Goal: Contribute content: Contribute content

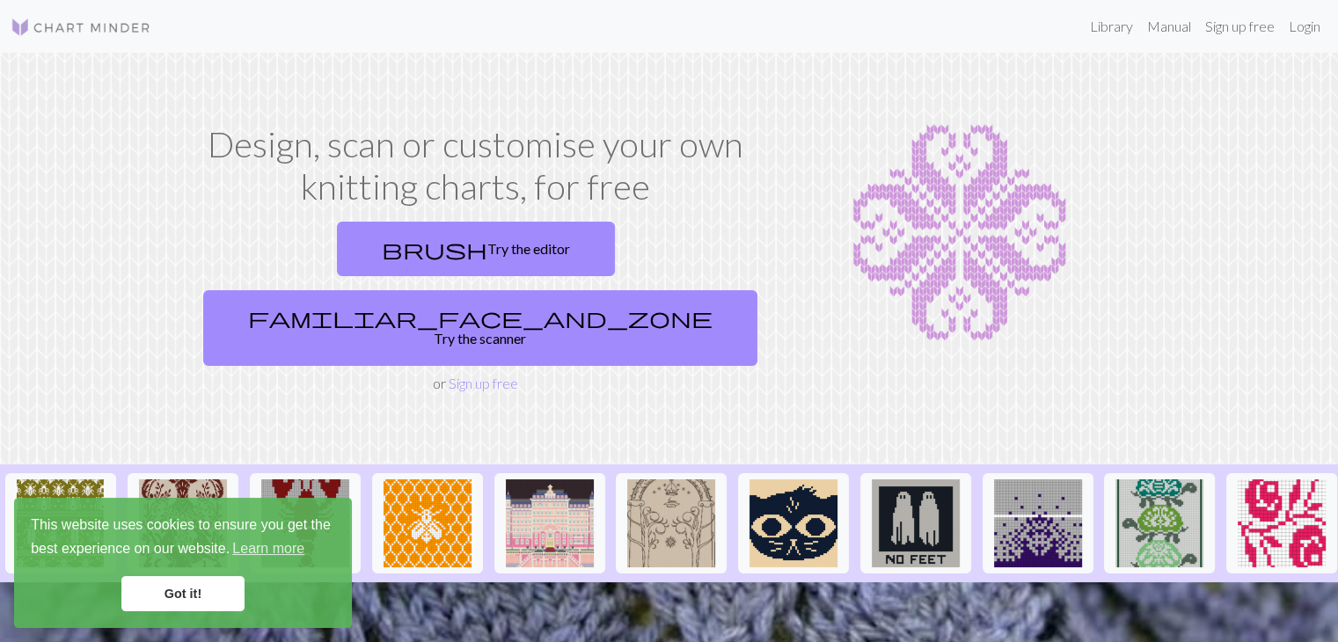
click at [224, 595] on link "Got it!" at bounding box center [182, 593] width 123 height 35
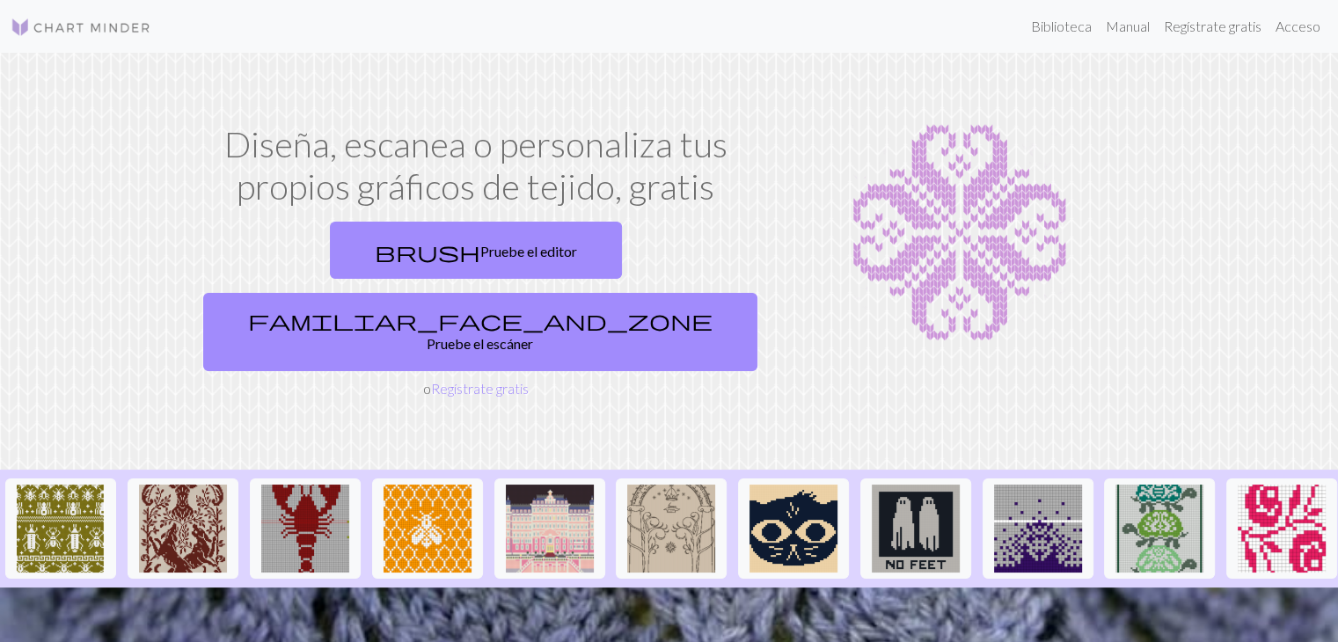
click at [839, 99] on section "Diseña, escanea o personaliza tus propios gráficos de tejido, gratis brush Prue…" at bounding box center [669, 261] width 1338 height 417
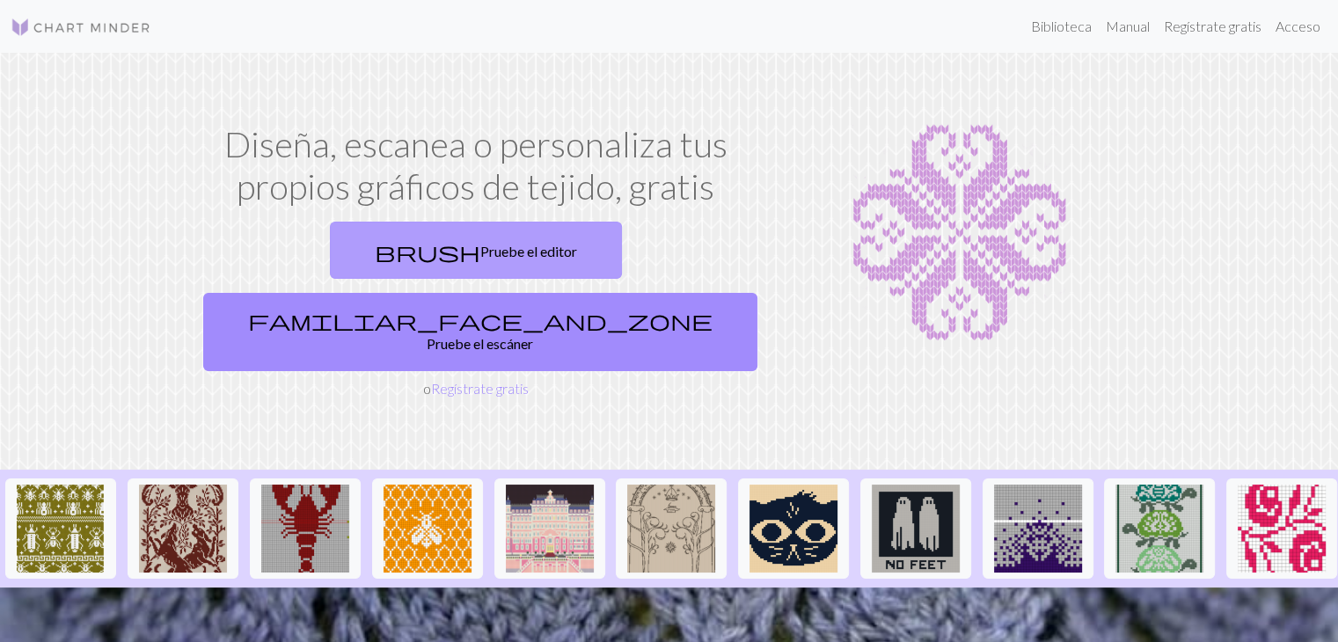
click at [480, 247] on font "Pruebe el editor" at bounding box center [528, 251] width 97 height 17
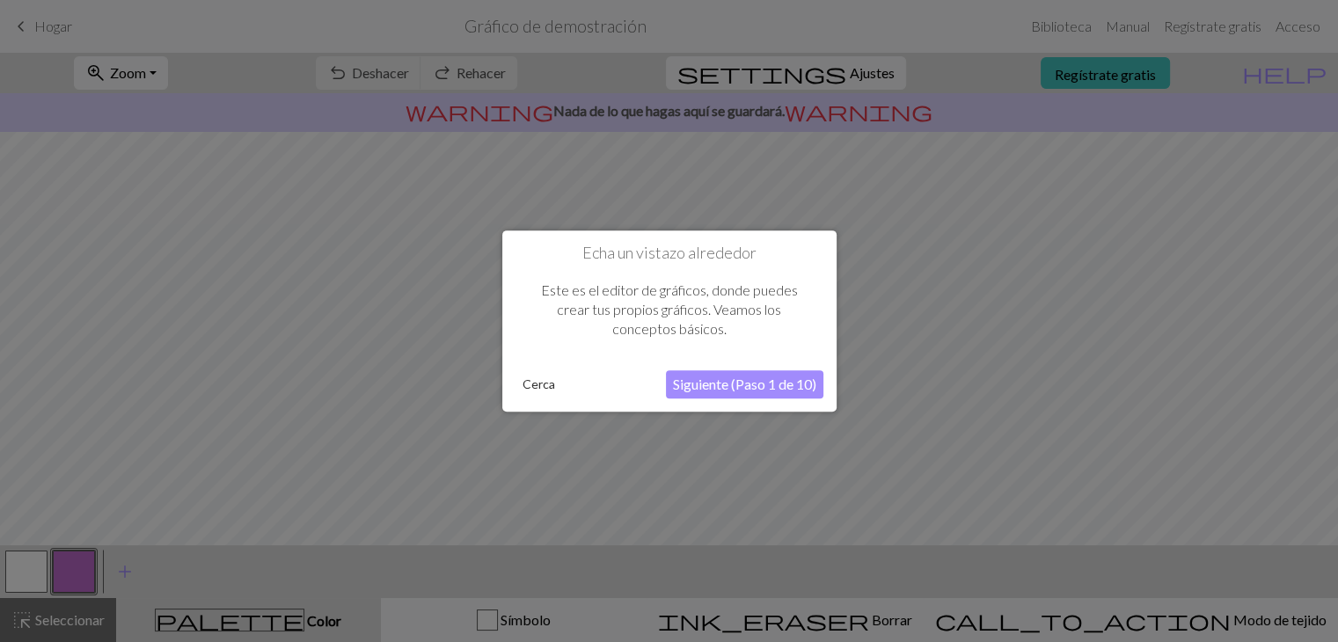
click at [535, 387] on font "Cerca" at bounding box center [538, 383] width 33 height 15
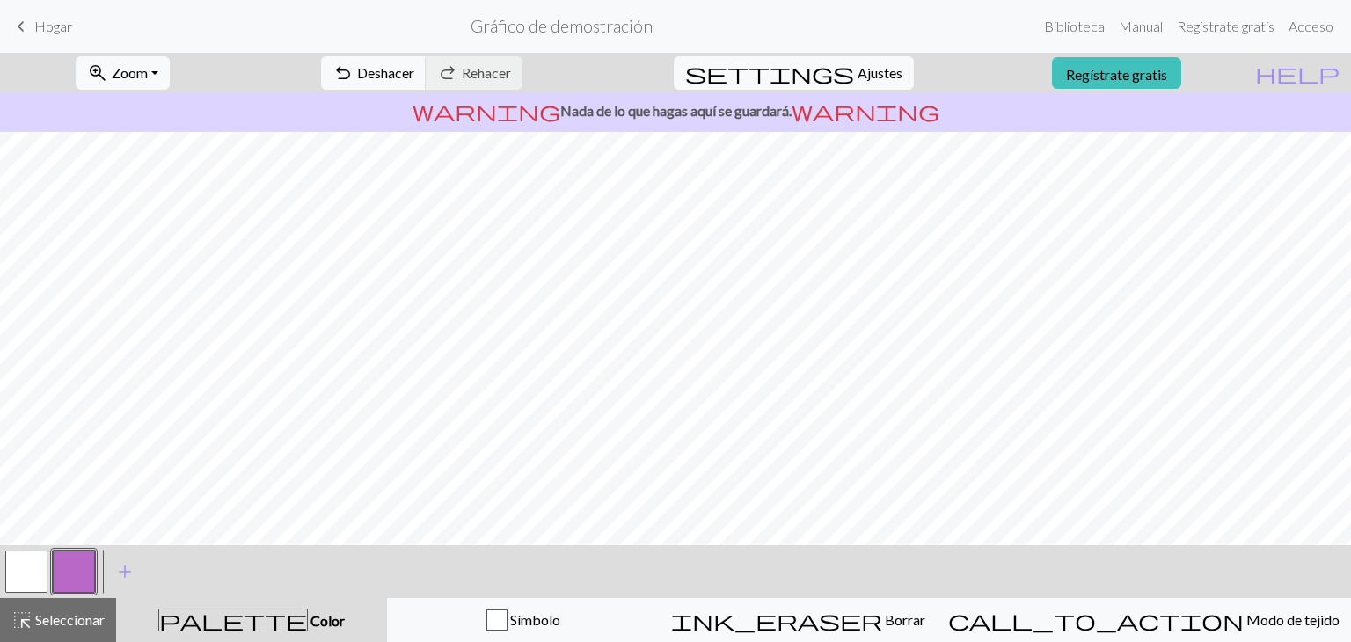
click at [20, 26] on span "keyboard_arrow_left" at bounding box center [21, 26] width 21 height 25
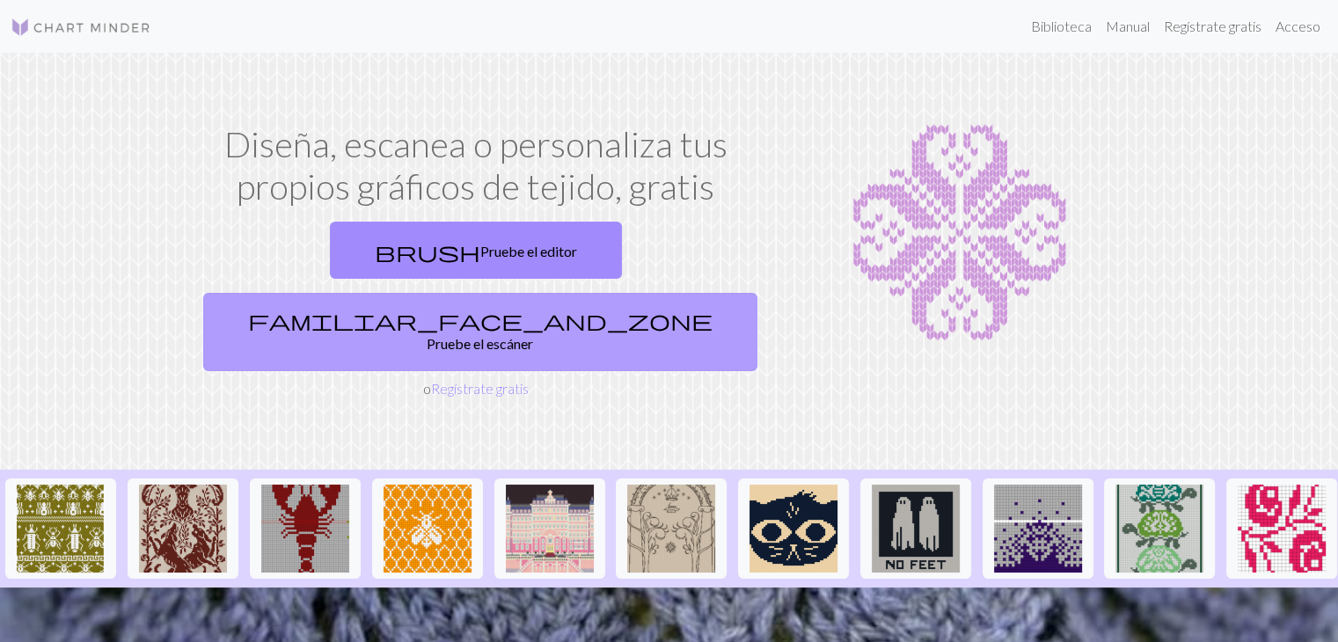
click at [637, 293] on link "familiar_face_and_zone Pruebe el escáner" at bounding box center [480, 332] width 554 height 78
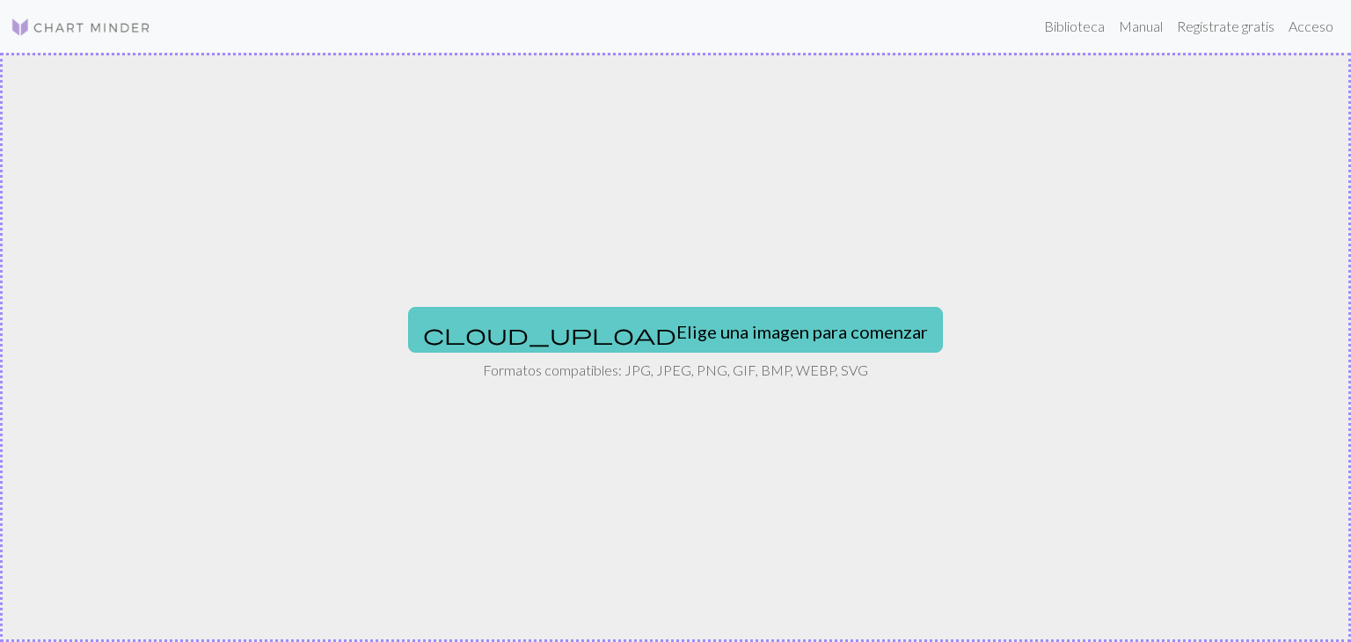
click at [676, 322] on font "Elige una imagen para comenzar" at bounding box center [802, 331] width 252 height 21
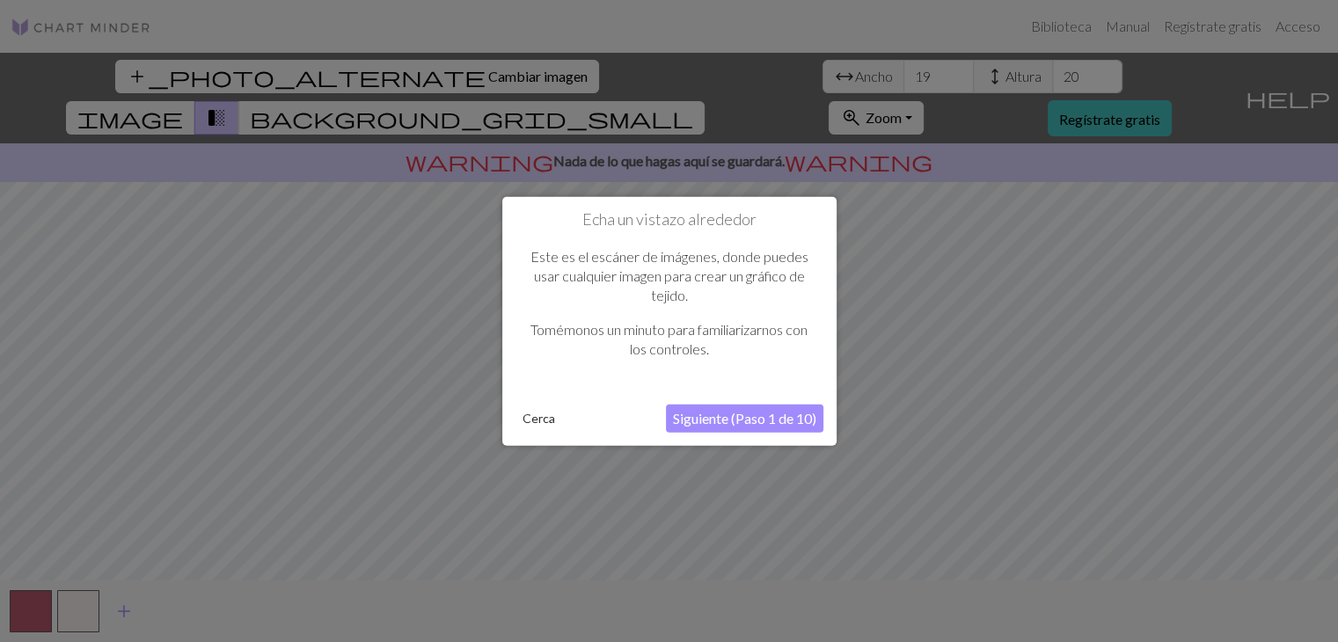
click at [727, 423] on font "Siguiente (Paso 1 de 10)" at bounding box center [744, 417] width 143 height 17
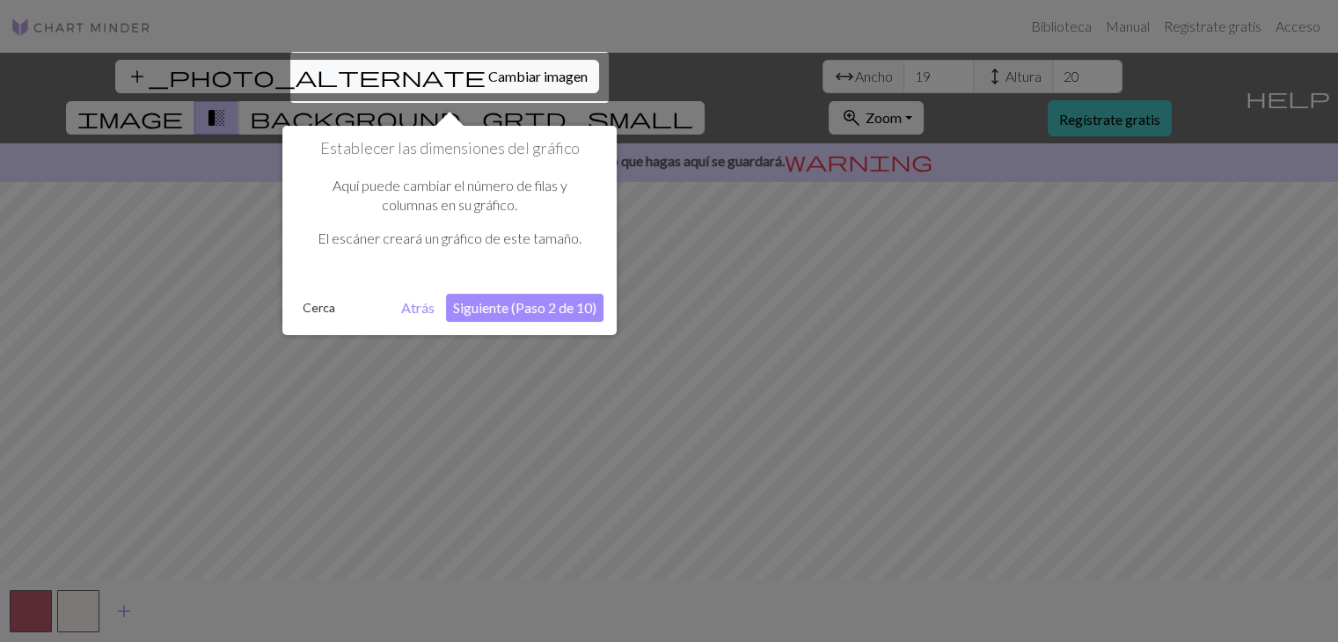
click at [534, 307] on font "Siguiente (Paso 2 de 10)" at bounding box center [524, 307] width 143 height 17
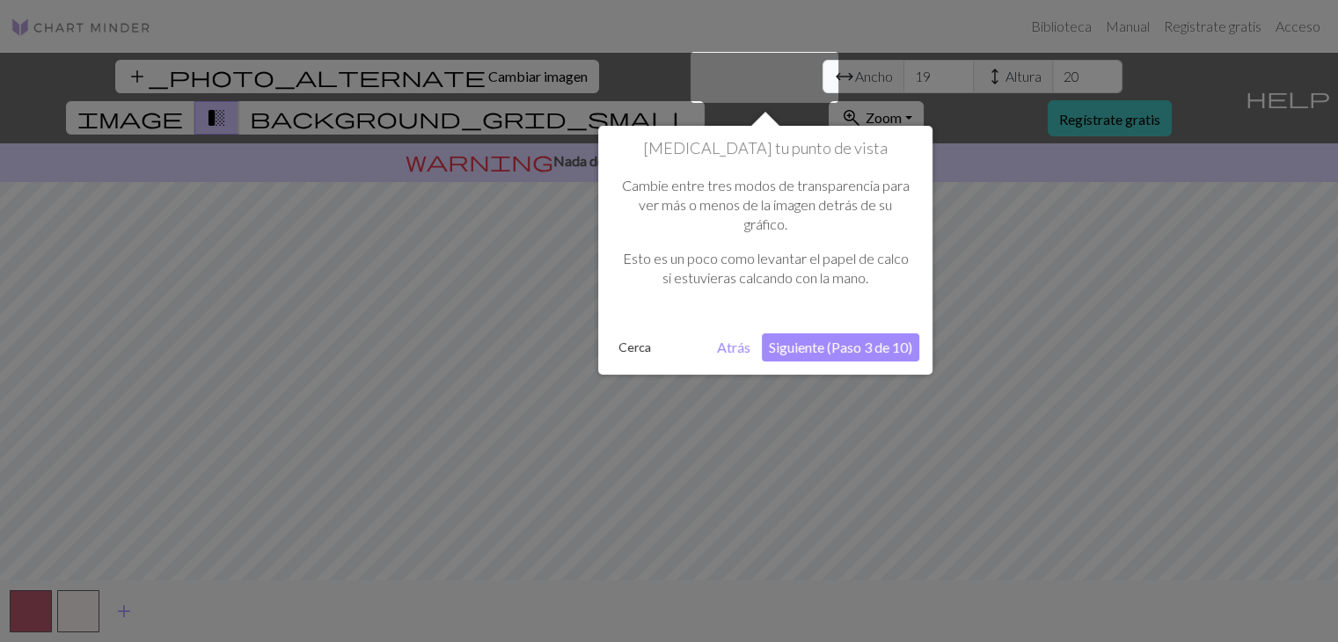
click at [887, 339] on font "Siguiente (Paso 3 de 10)" at bounding box center [840, 347] width 143 height 17
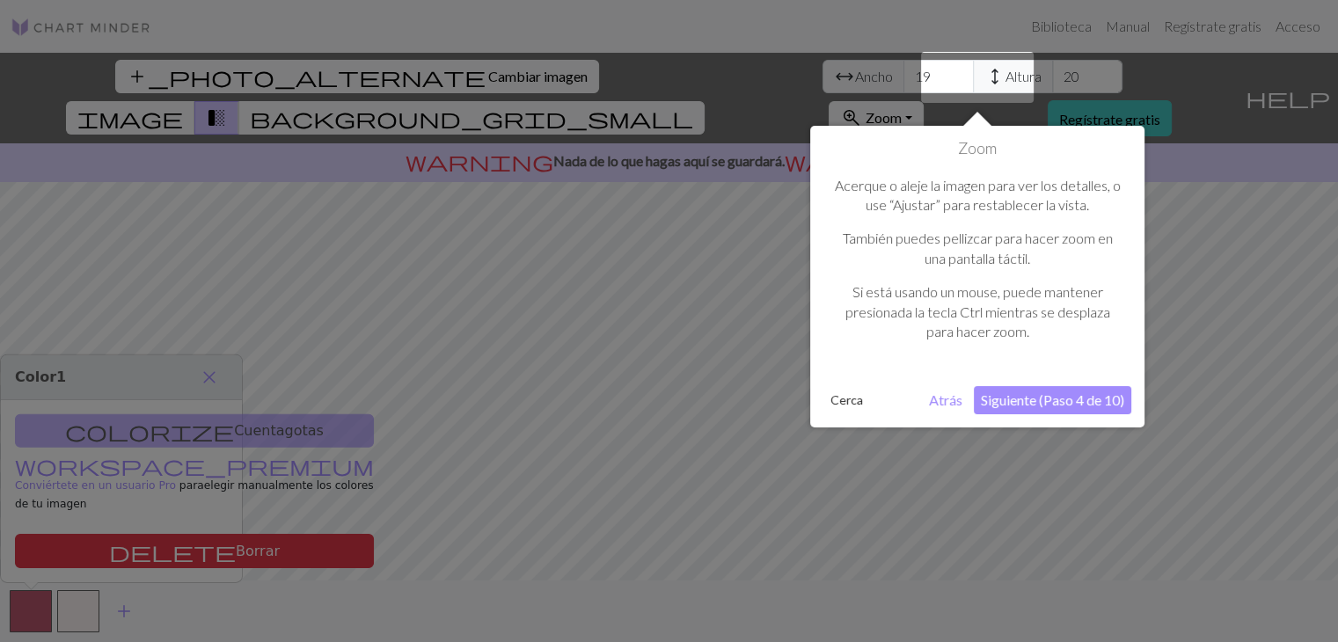
click at [1018, 398] on font "Siguiente (Paso 4 de 10)" at bounding box center [1052, 399] width 143 height 17
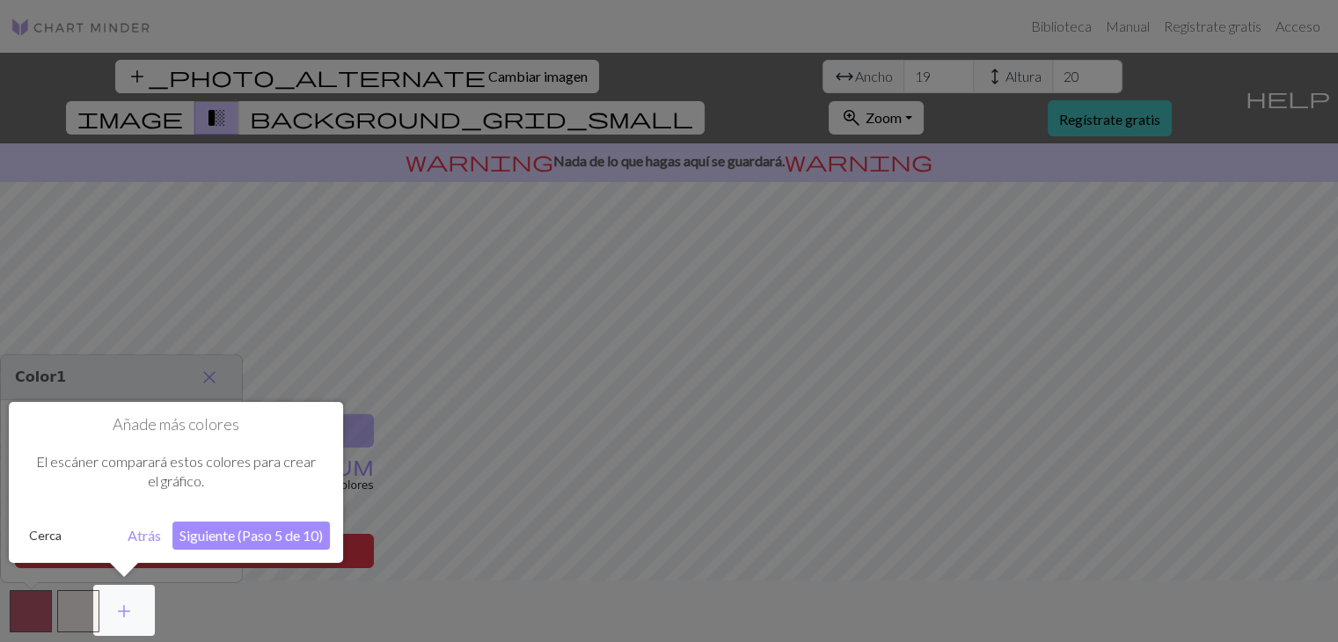
click at [259, 538] on font "Siguiente (Paso 5 de 10)" at bounding box center [250, 535] width 143 height 17
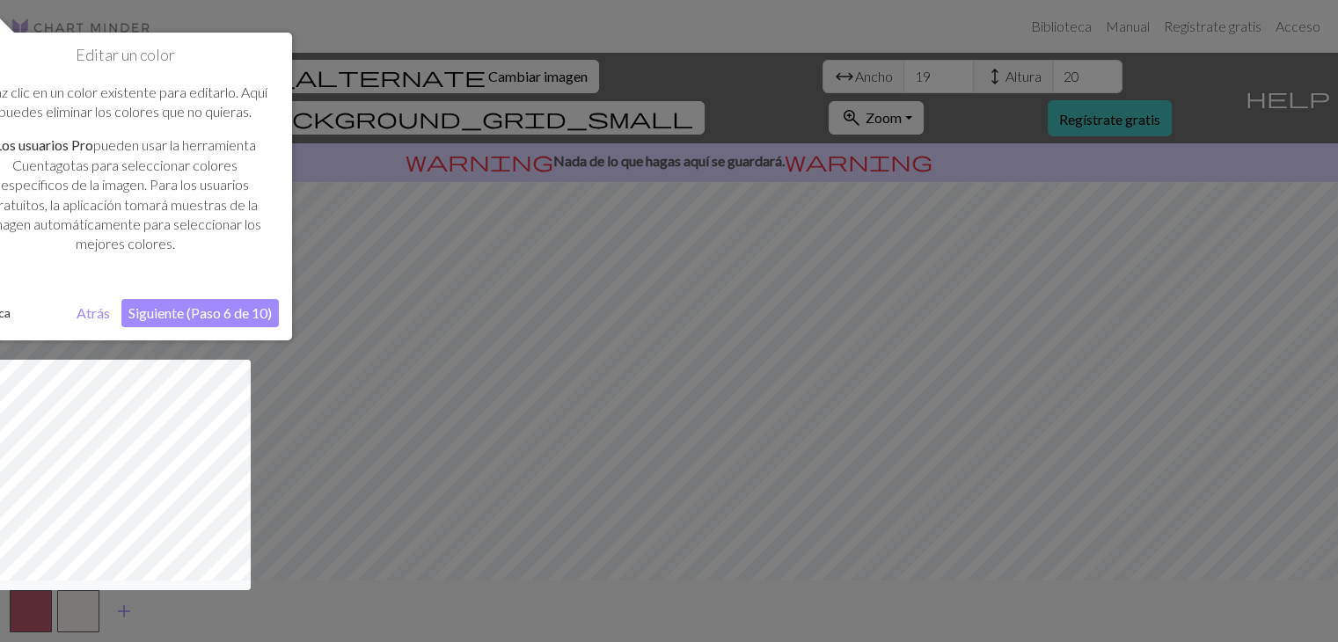
click at [223, 318] on font "Siguiente (Paso 6 de 10)" at bounding box center [199, 312] width 143 height 17
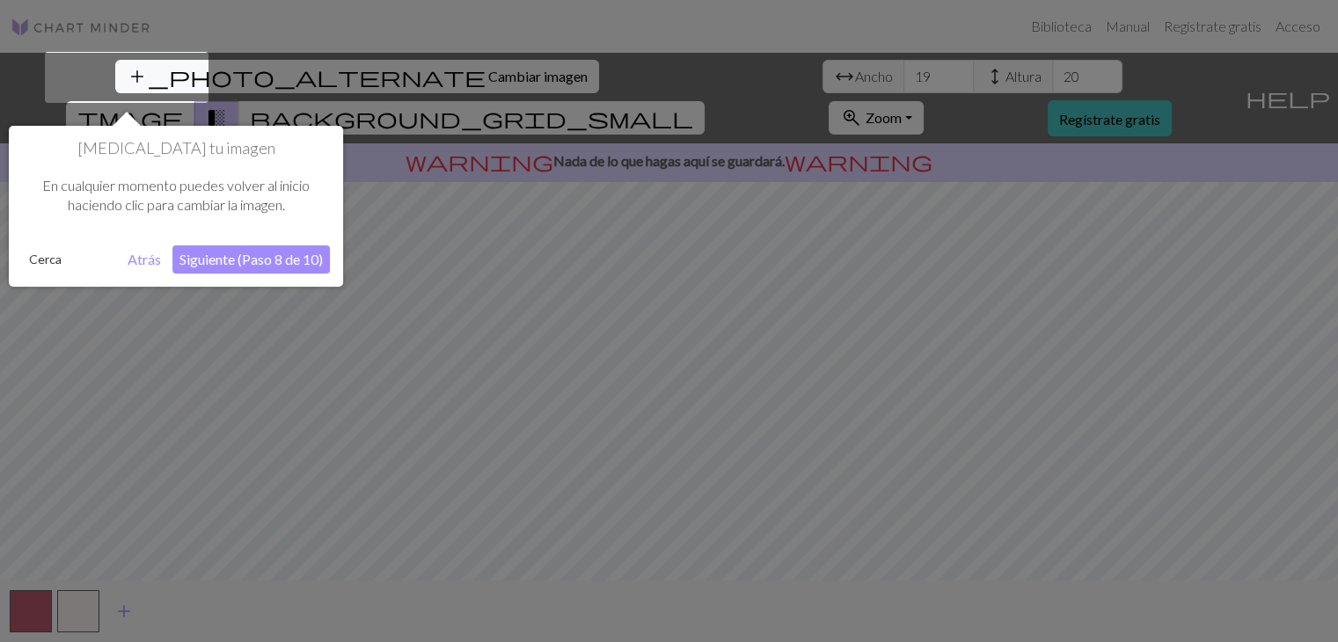
click at [260, 258] on font "Siguiente (Paso 8 de 10)" at bounding box center [250, 259] width 143 height 17
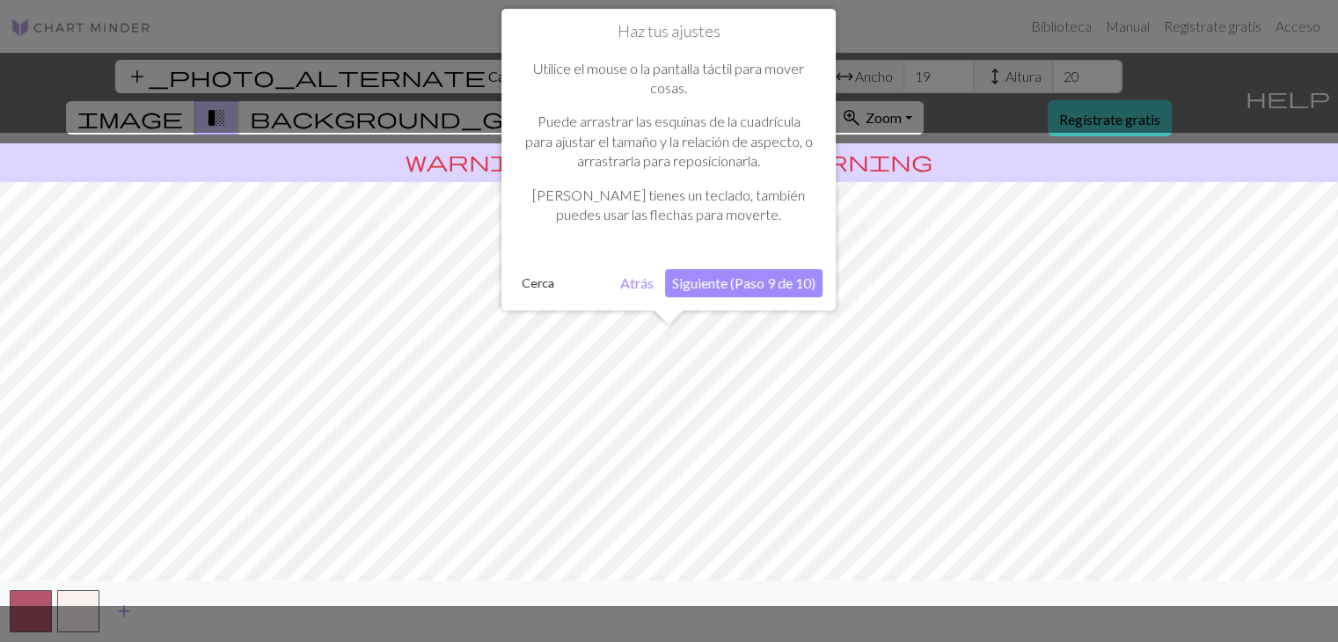
click at [748, 289] on font "Siguiente (Paso 9 de 10)" at bounding box center [743, 282] width 143 height 17
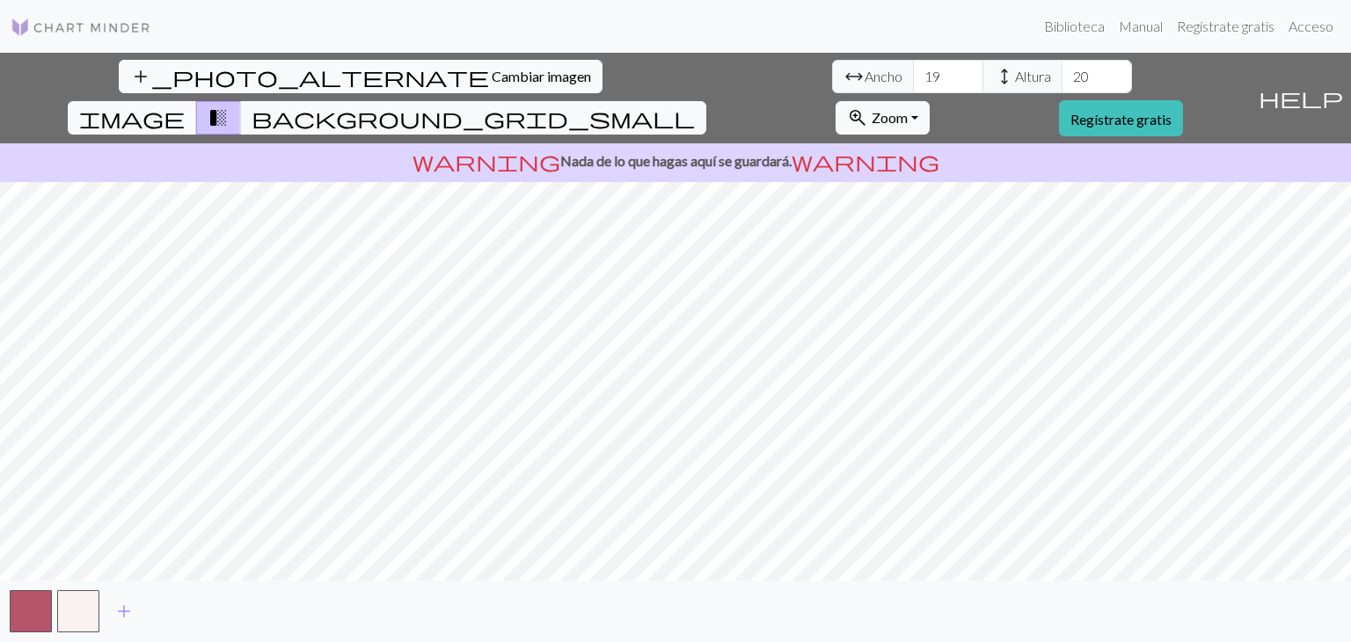
click at [908, 597] on div "add_photo_alternate Cambiar imagen arrow_range Ancho 19 height Altura 20 image …" at bounding box center [675, 347] width 1351 height 589
click at [28, 613] on button "button" at bounding box center [31, 611] width 42 height 42
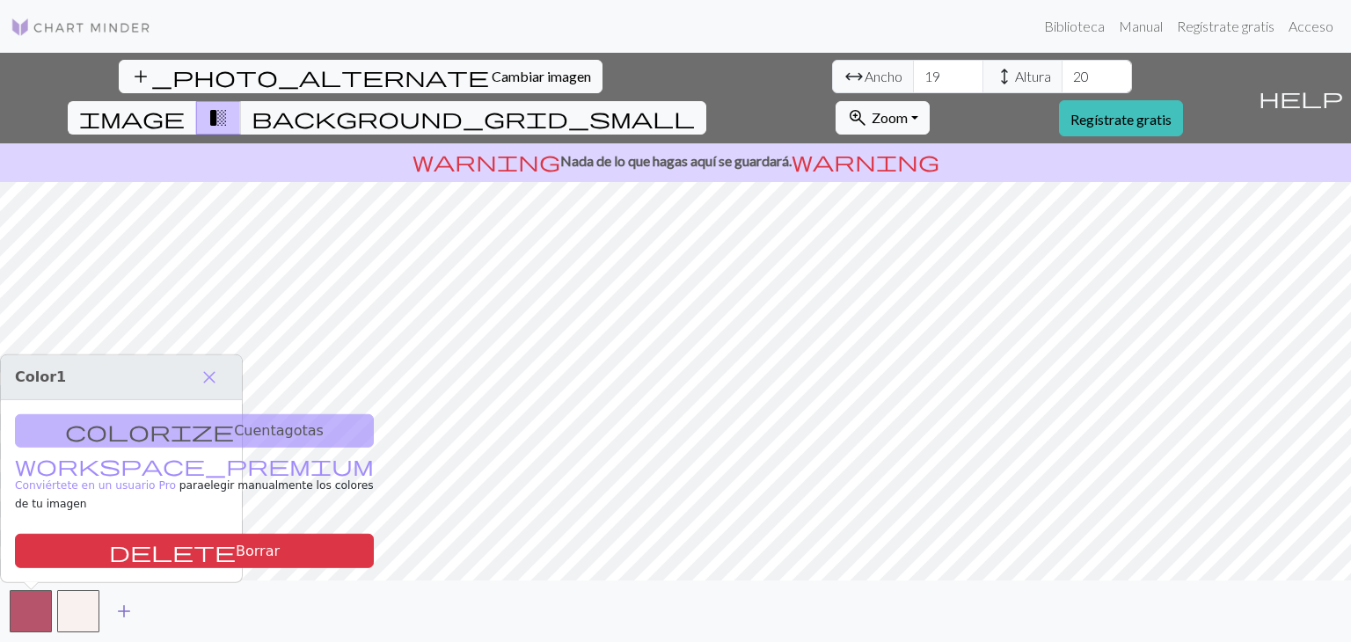
click at [112, 614] on button "add" at bounding box center [124, 611] width 44 height 33
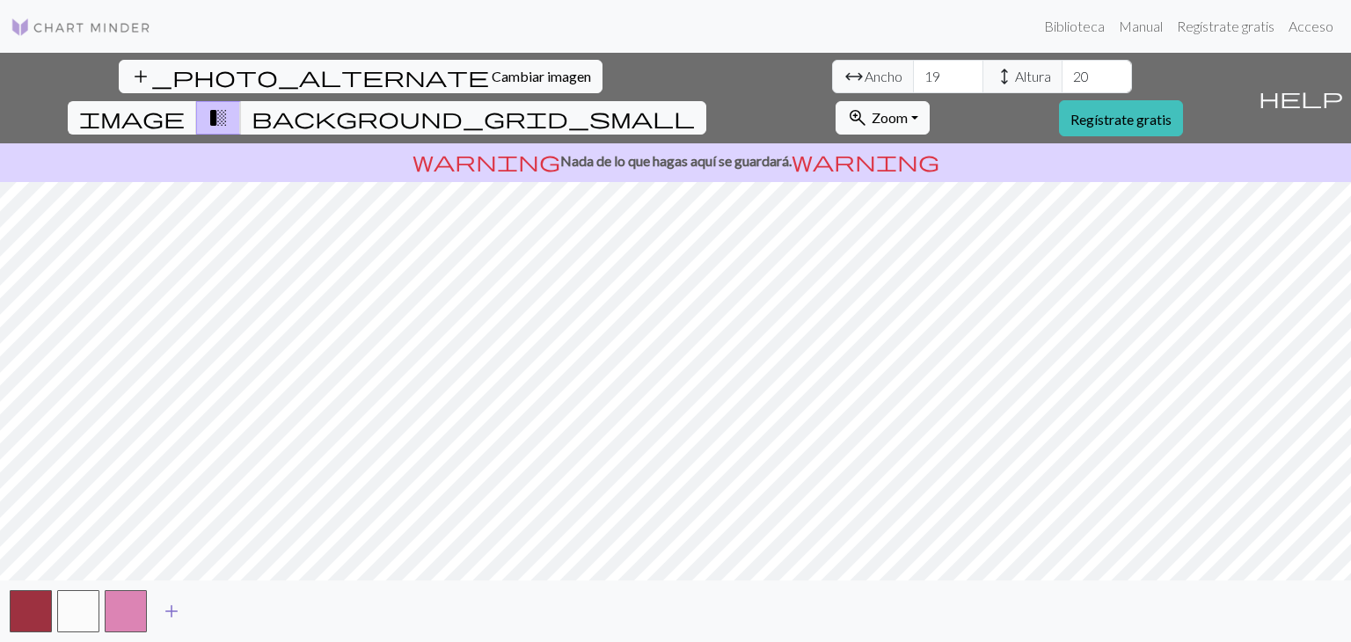
click at [165, 611] on span "add" at bounding box center [171, 611] width 21 height 25
click at [210, 610] on span "add" at bounding box center [218, 611] width 21 height 25
click at [265, 609] on span "add" at bounding box center [266, 611] width 21 height 25
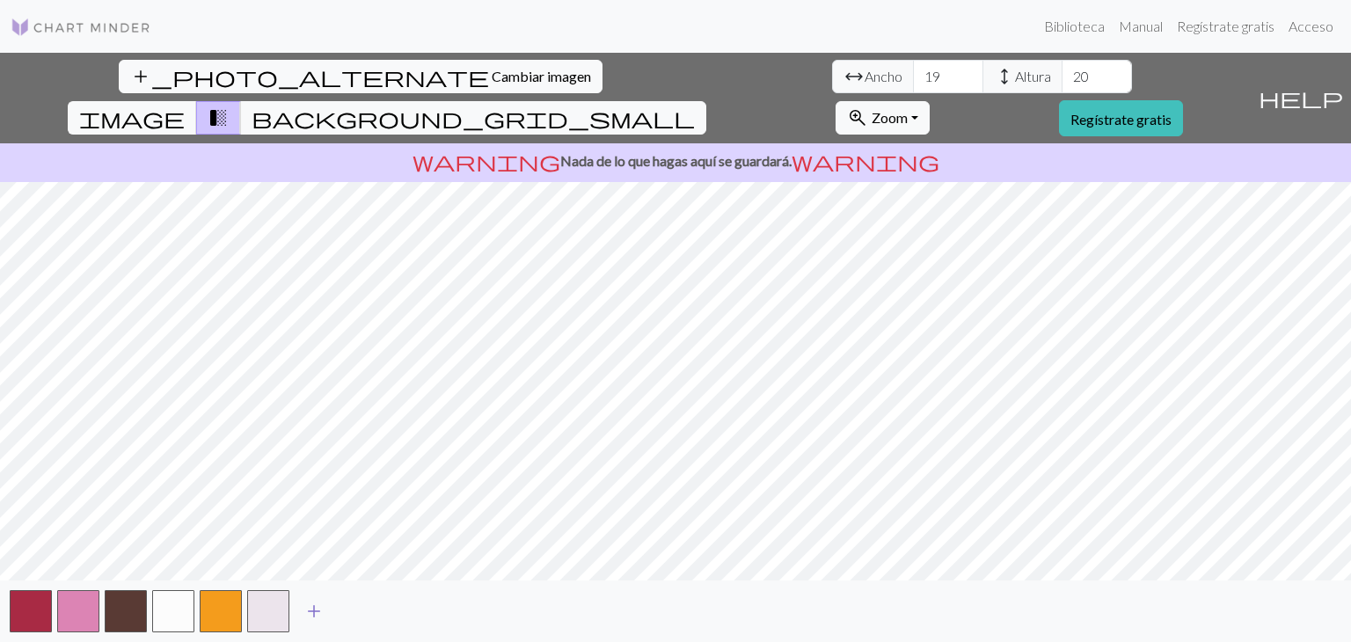
click at [318, 609] on span "add" at bounding box center [313, 611] width 21 height 25
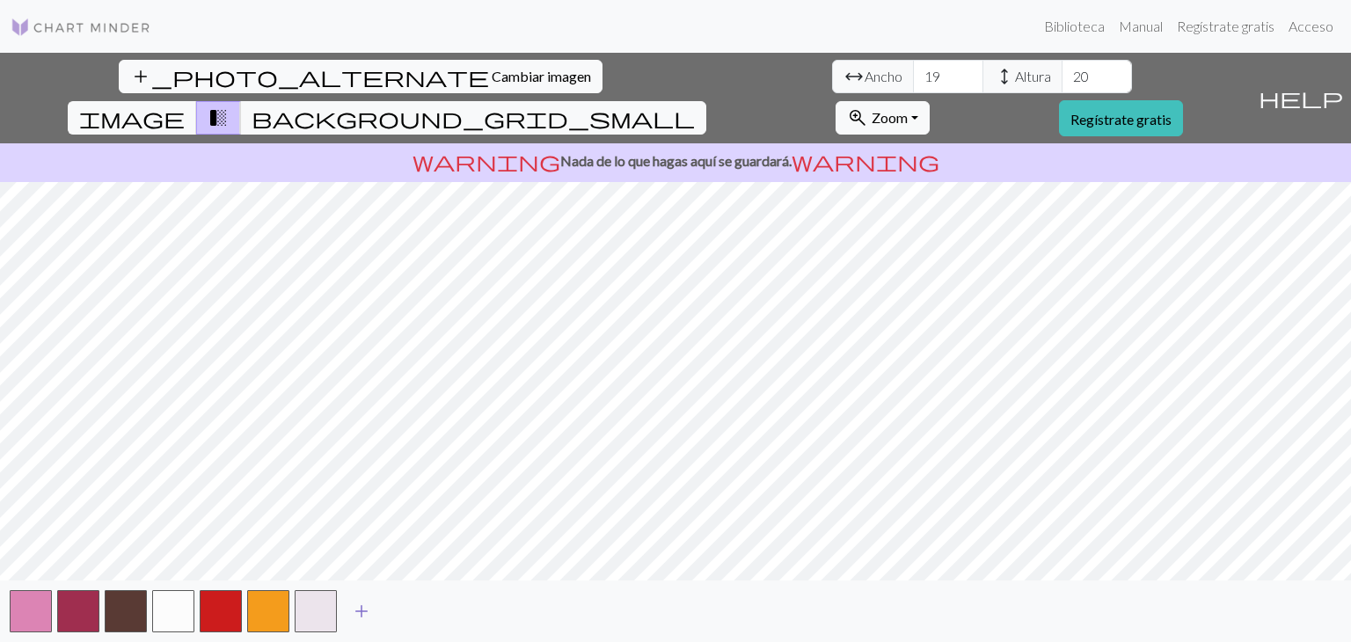
click at [355, 604] on span "add" at bounding box center [361, 611] width 21 height 25
click at [317, 605] on button "button" at bounding box center [316, 611] width 42 height 42
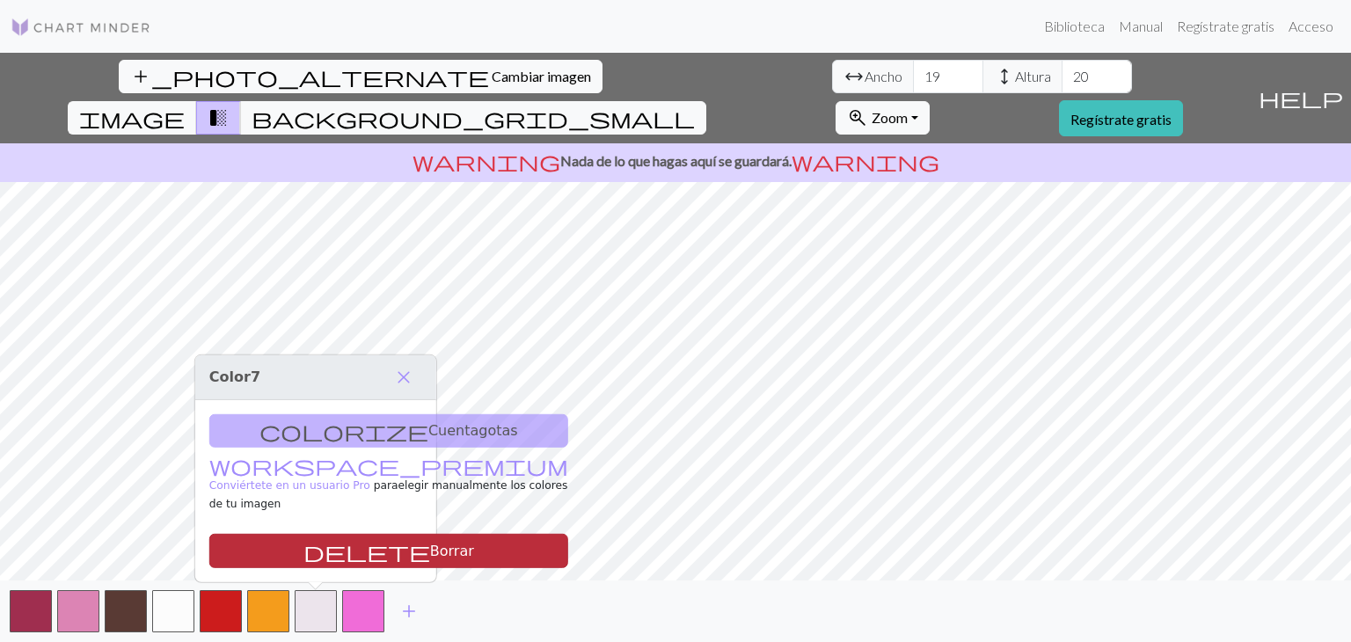
click at [430, 543] on font "Borrar" at bounding box center [452, 551] width 44 height 17
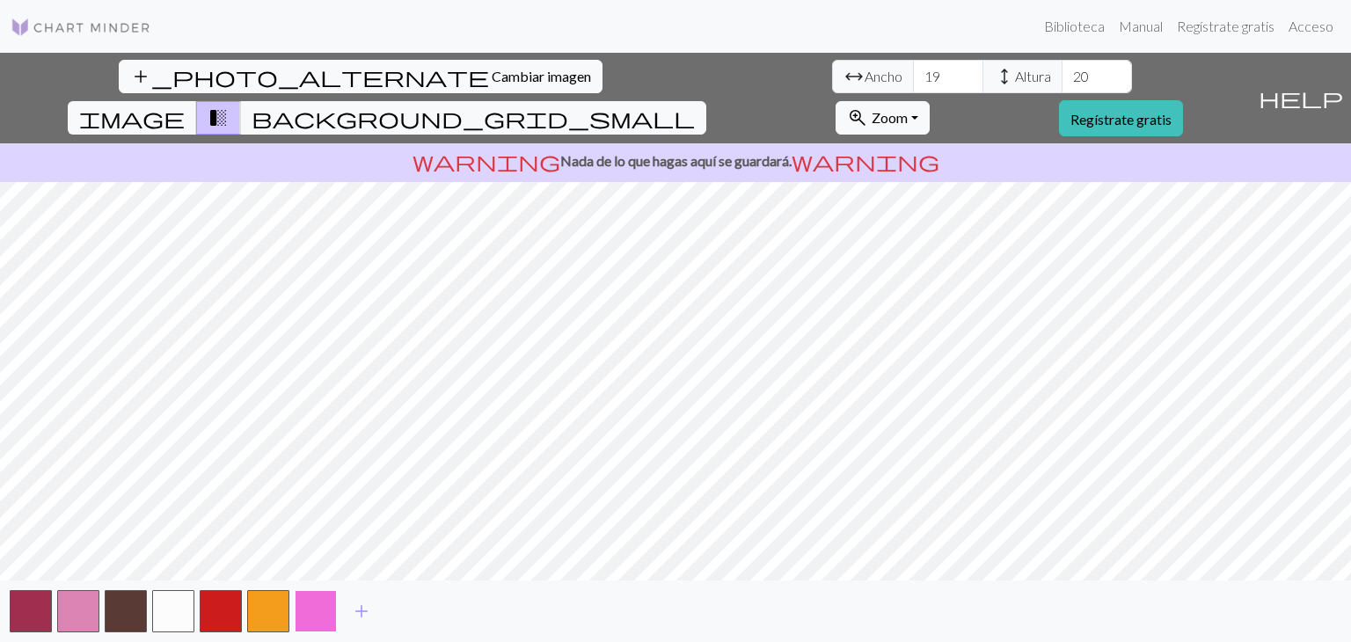
click at [309, 612] on button "button" at bounding box center [316, 611] width 42 height 42
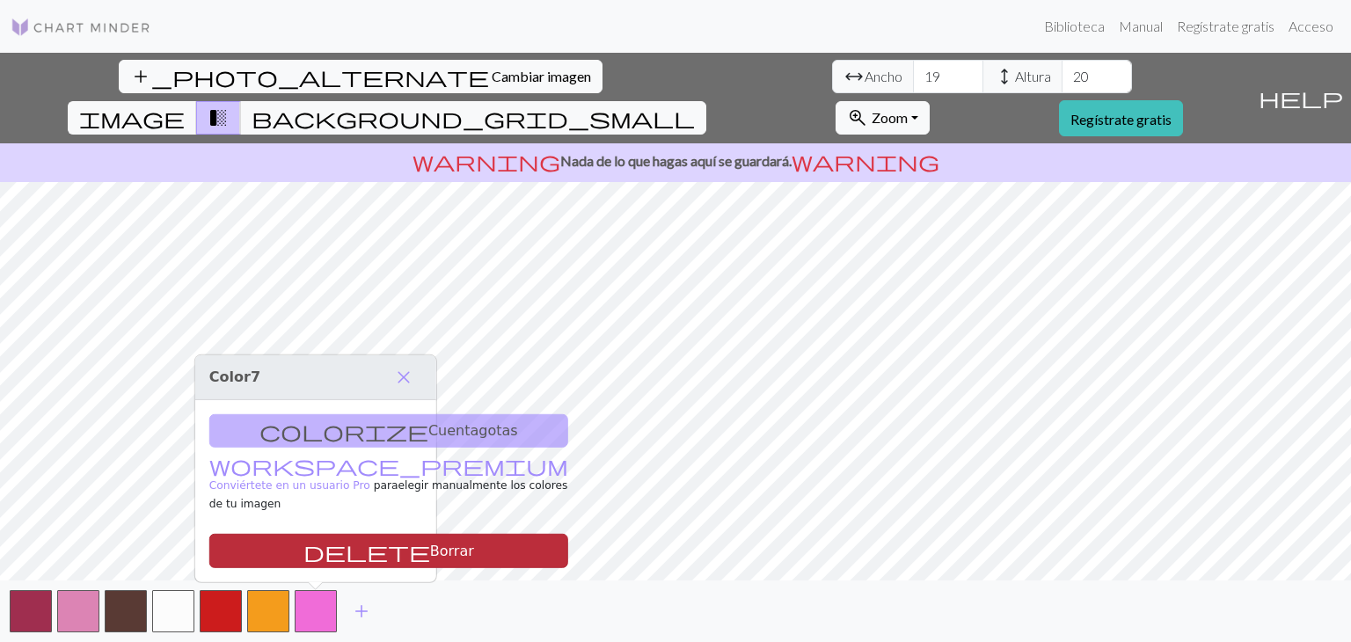
click at [329, 534] on button "delete Borrar" at bounding box center [388, 551] width 359 height 34
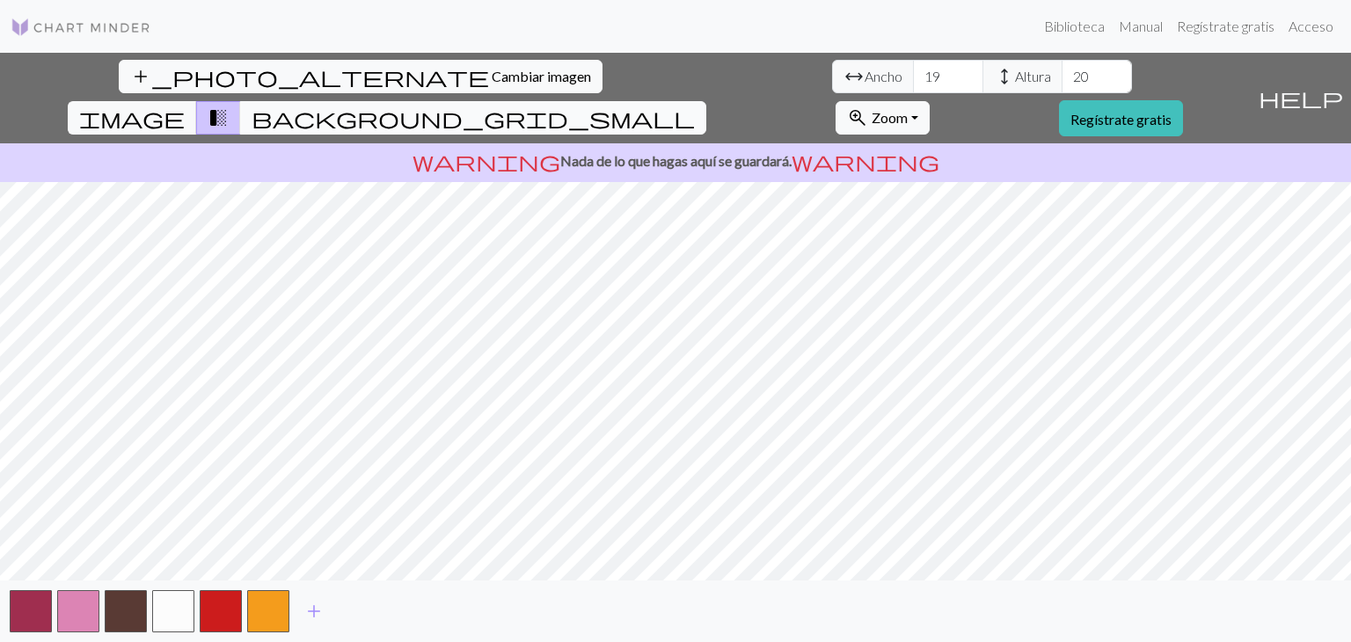
click at [706, 101] on button "background_grid_small" at bounding box center [473, 117] width 466 height 33
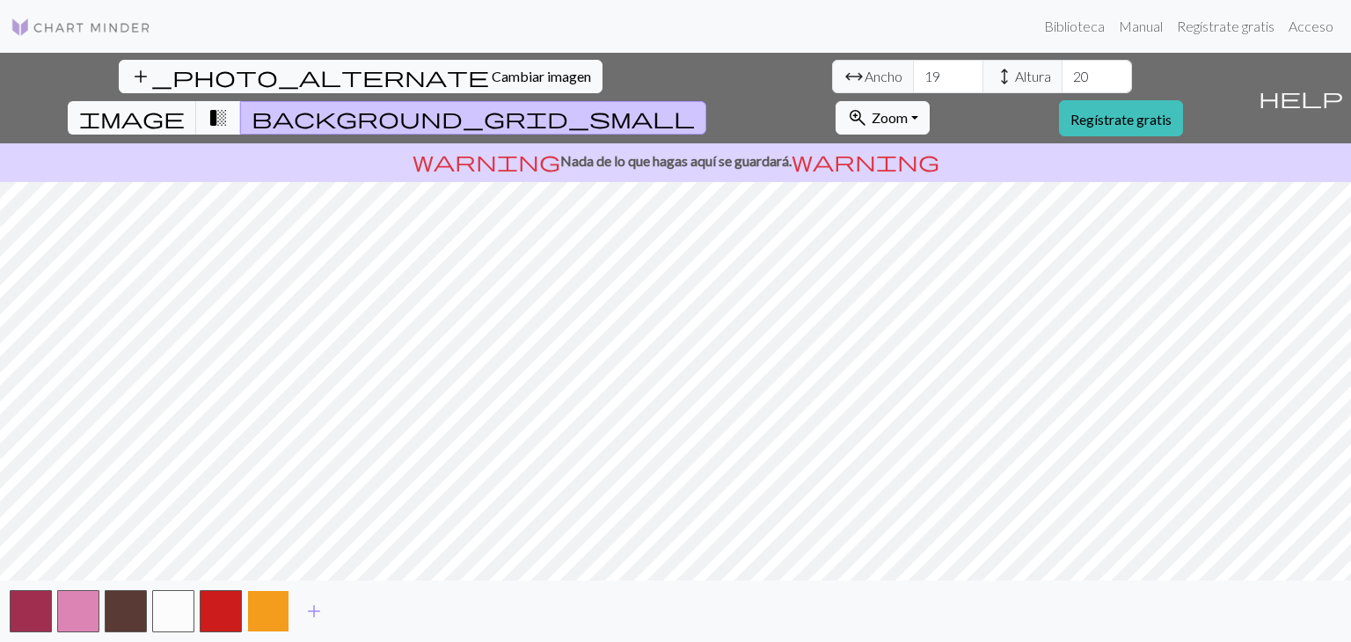
click at [272, 602] on button "button" at bounding box center [268, 611] width 42 height 42
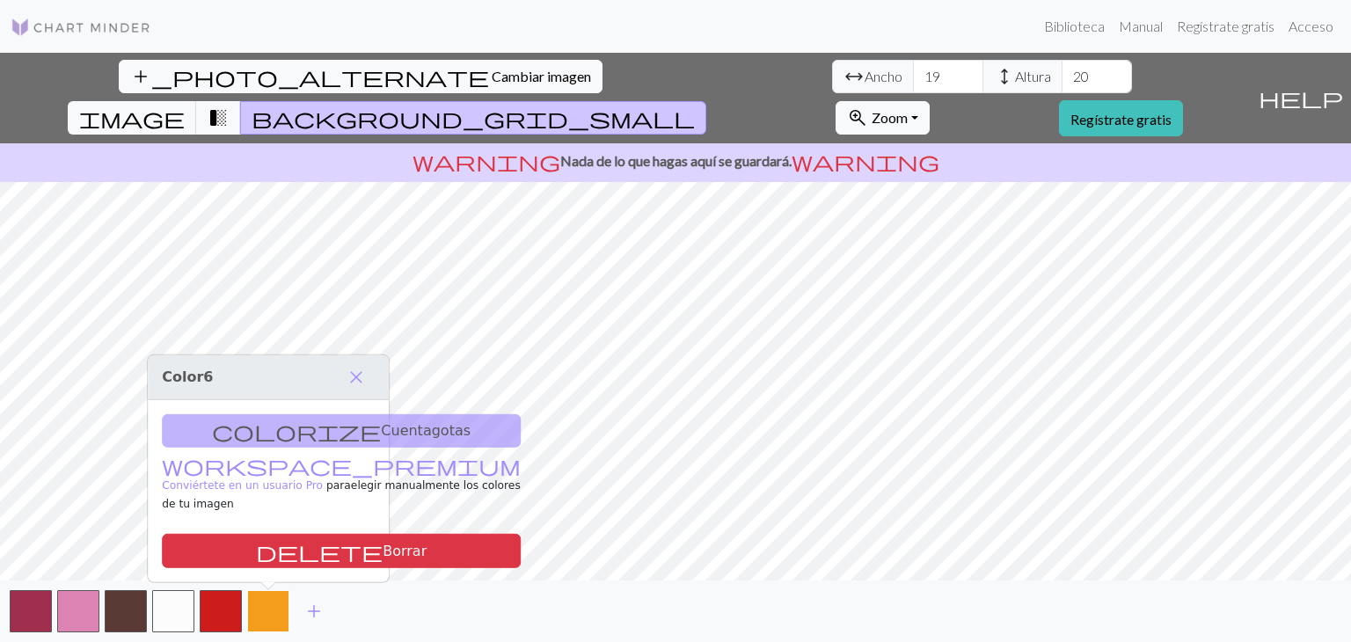
click at [264, 609] on button "button" at bounding box center [268, 611] width 42 height 42
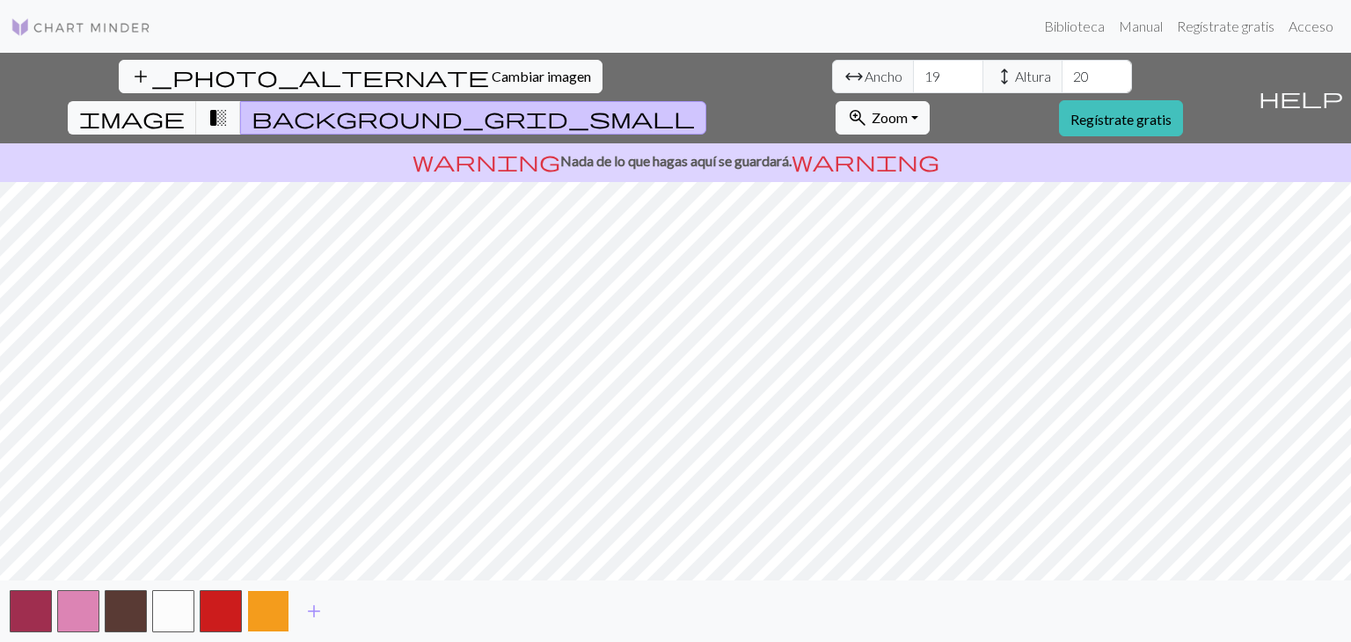
click at [278, 599] on button "button" at bounding box center [268, 611] width 42 height 42
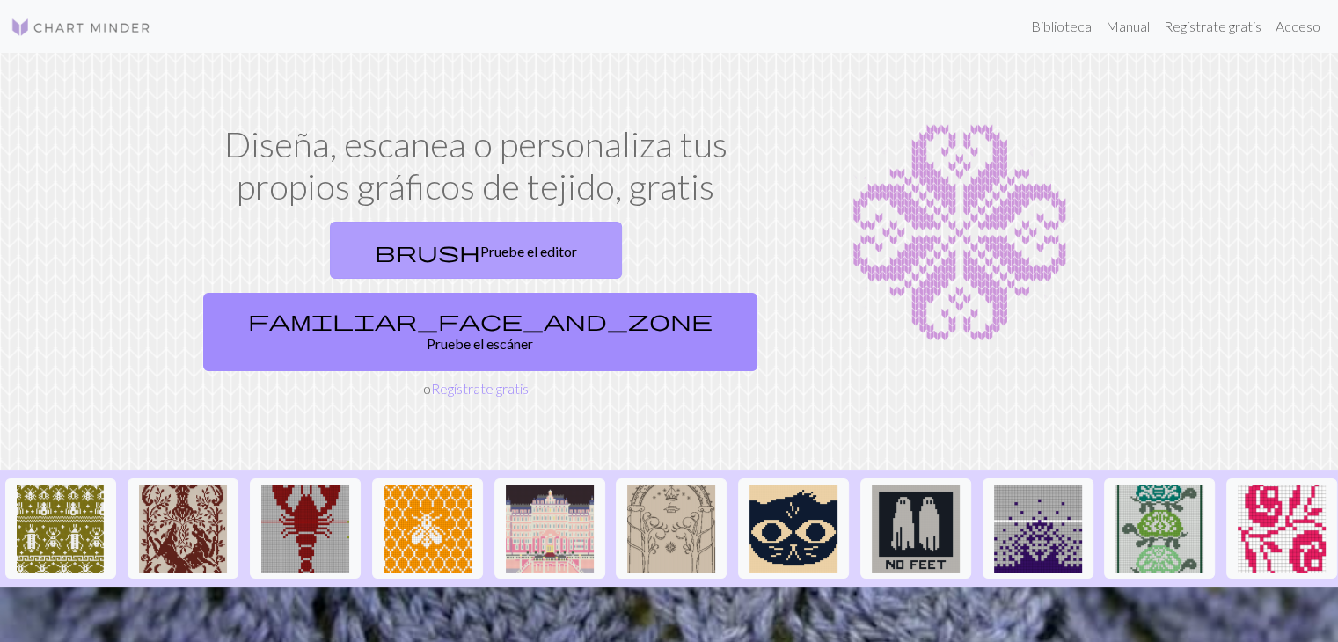
click at [351, 235] on link "brush Pruebe el editor" at bounding box center [476, 250] width 292 height 57
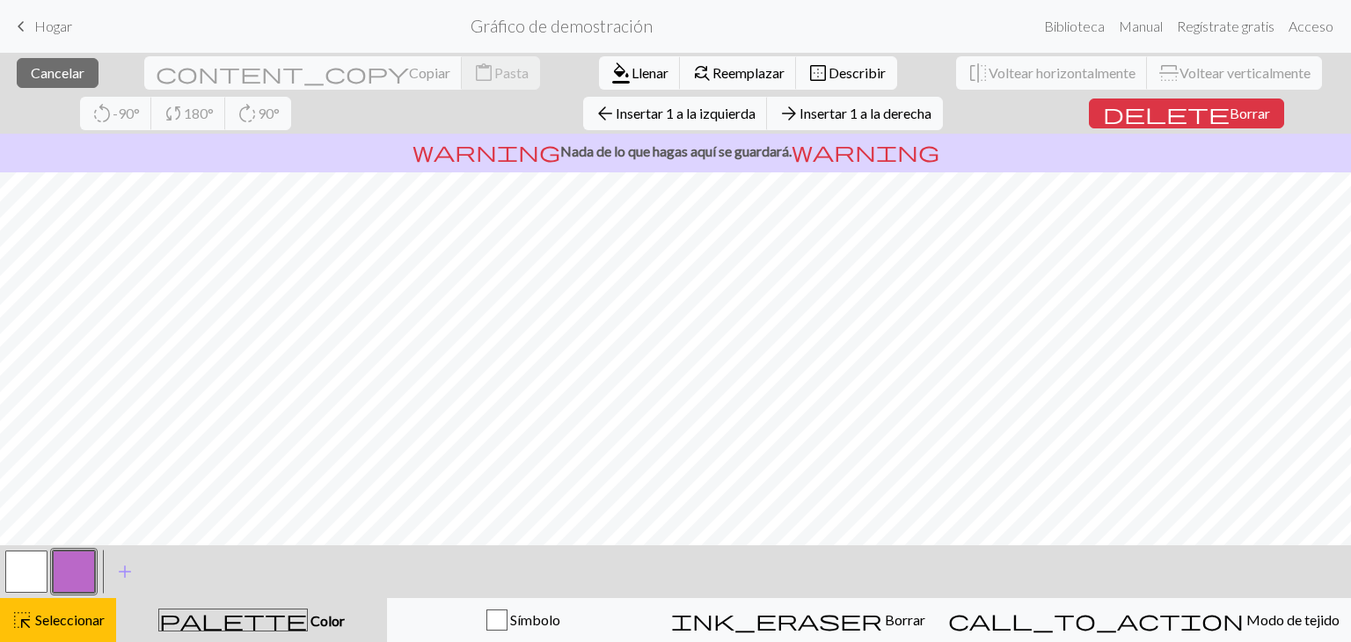
click at [21, 32] on span "keyboard_arrow_left" at bounding box center [21, 26] width 21 height 25
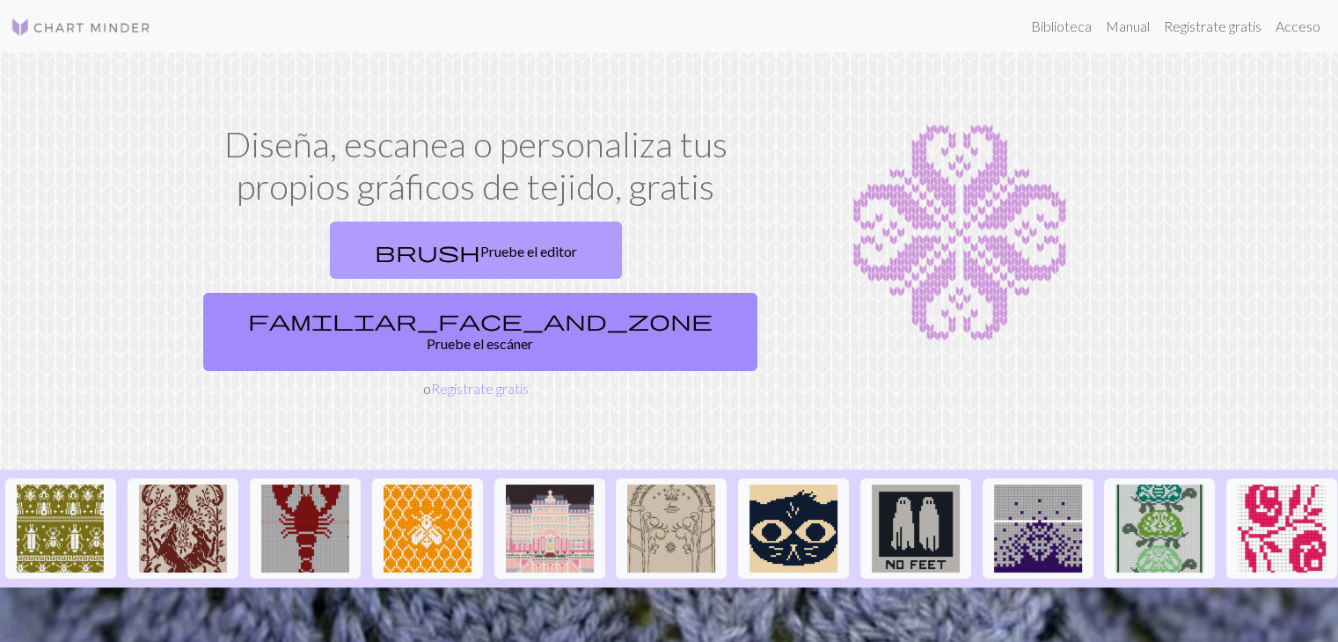
click at [377, 260] on link "brush Pruebe el editor" at bounding box center [476, 250] width 292 height 57
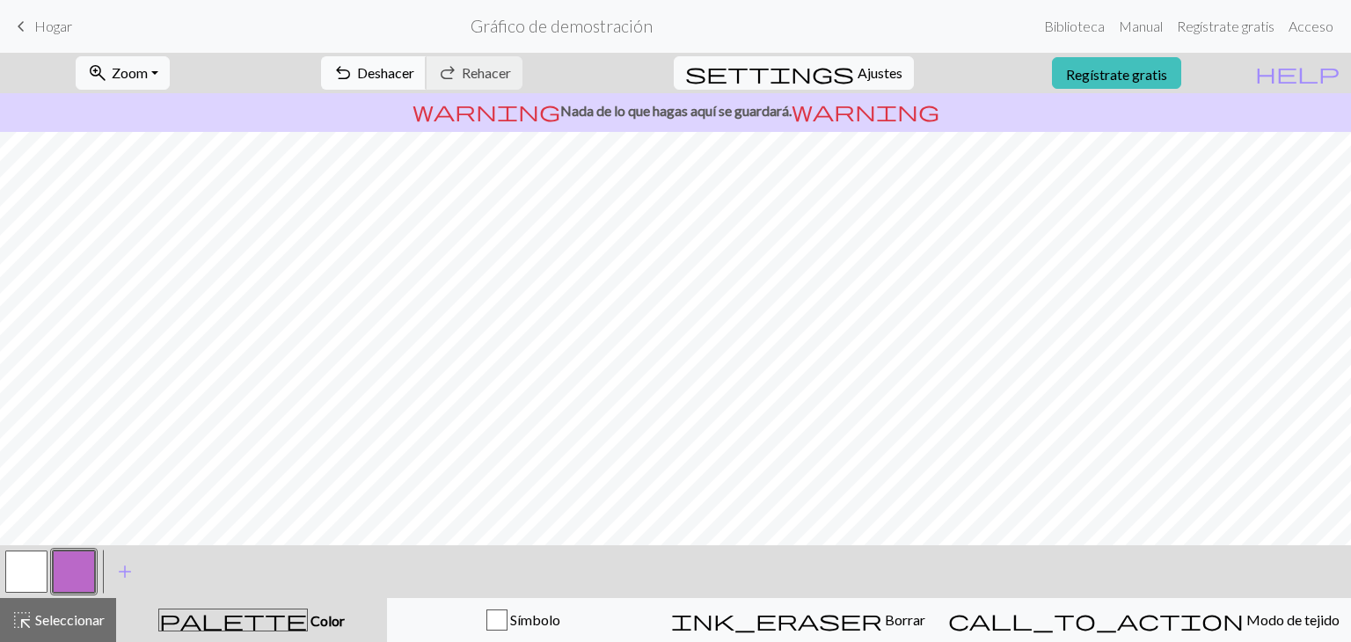
click at [354, 66] on span "undo" at bounding box center [342, 73] width 21 height 25
click at [414, 76] on font "Deshacer" at bounding box center [385, 72] width 57 height 17
click at [478, 76] on div "undo Deshacer Deshacer redo Rehacer Rehacer" at bounding box center [422, 73] width 228 height 40
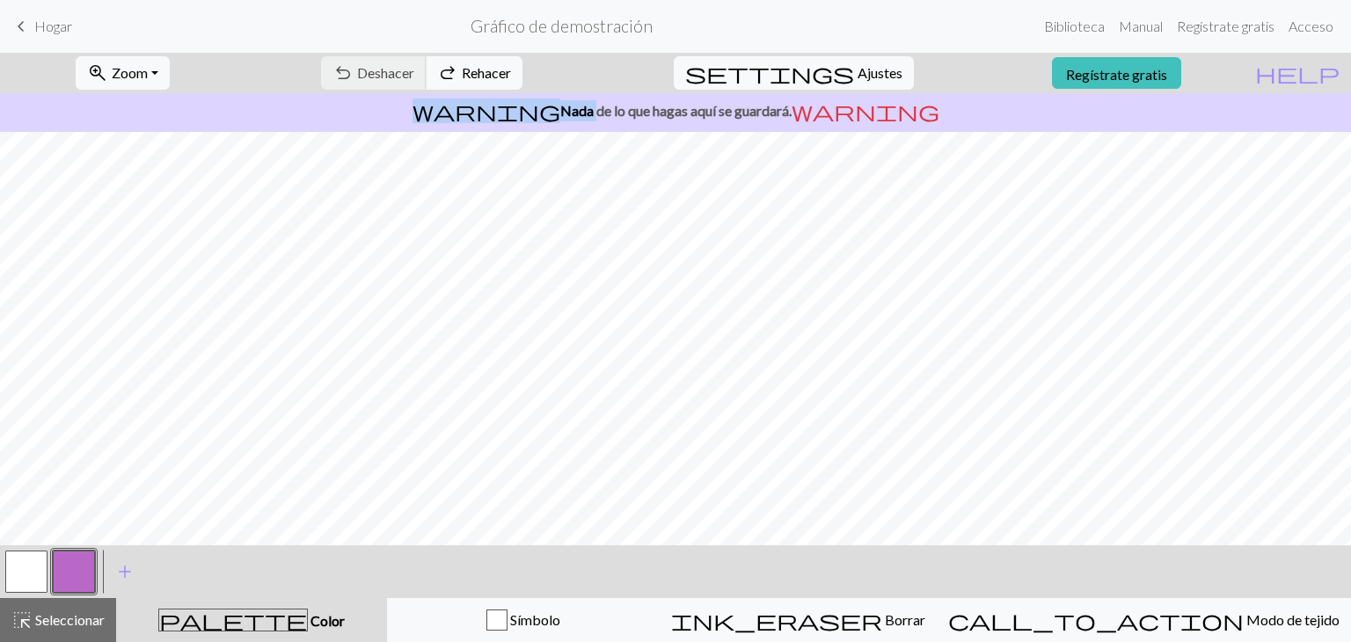
click at [478, 76] on div "undo Deshacer Deshacer redo Rehacer Rehacer" at bounding box center [422, 73] width 228 height 40
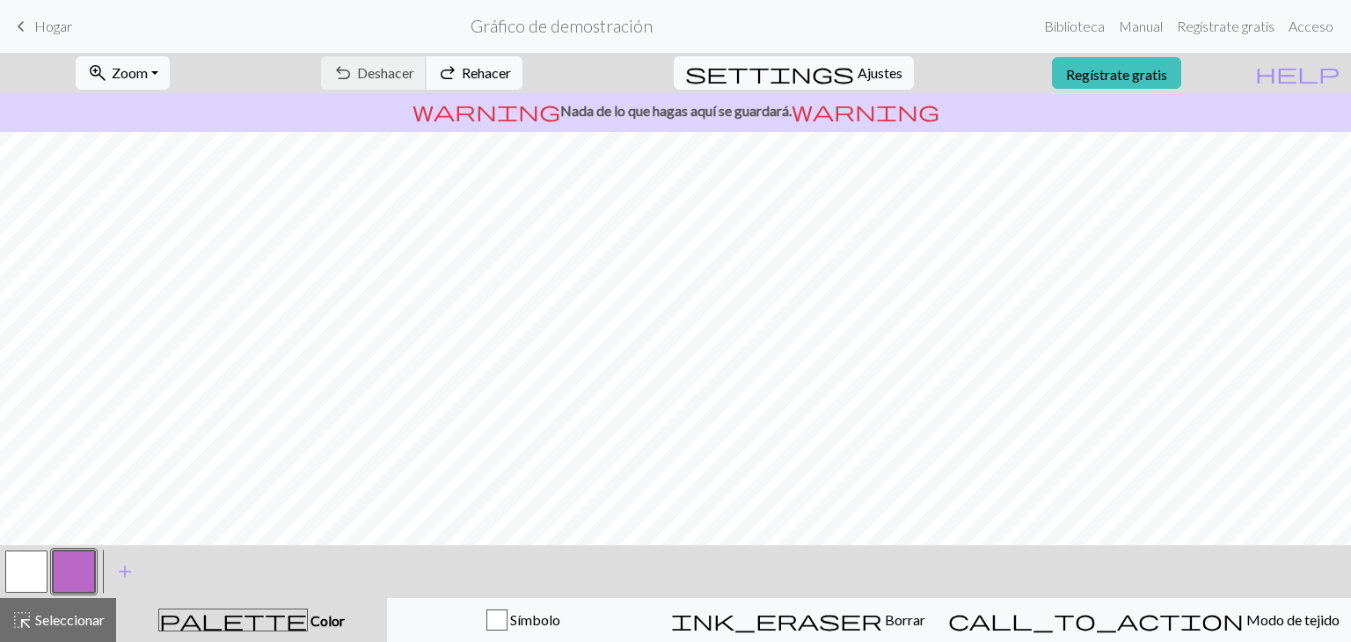
click at [478, 76] on div "undo Deshacer Deshacer redo Rehacer Rehacer" at bounding box center [422, 73] width 228 height 40
click at [883, 628] on div "ink_eraser Borrar Borrar" at bounding box center [798, 619] width 254 height 21
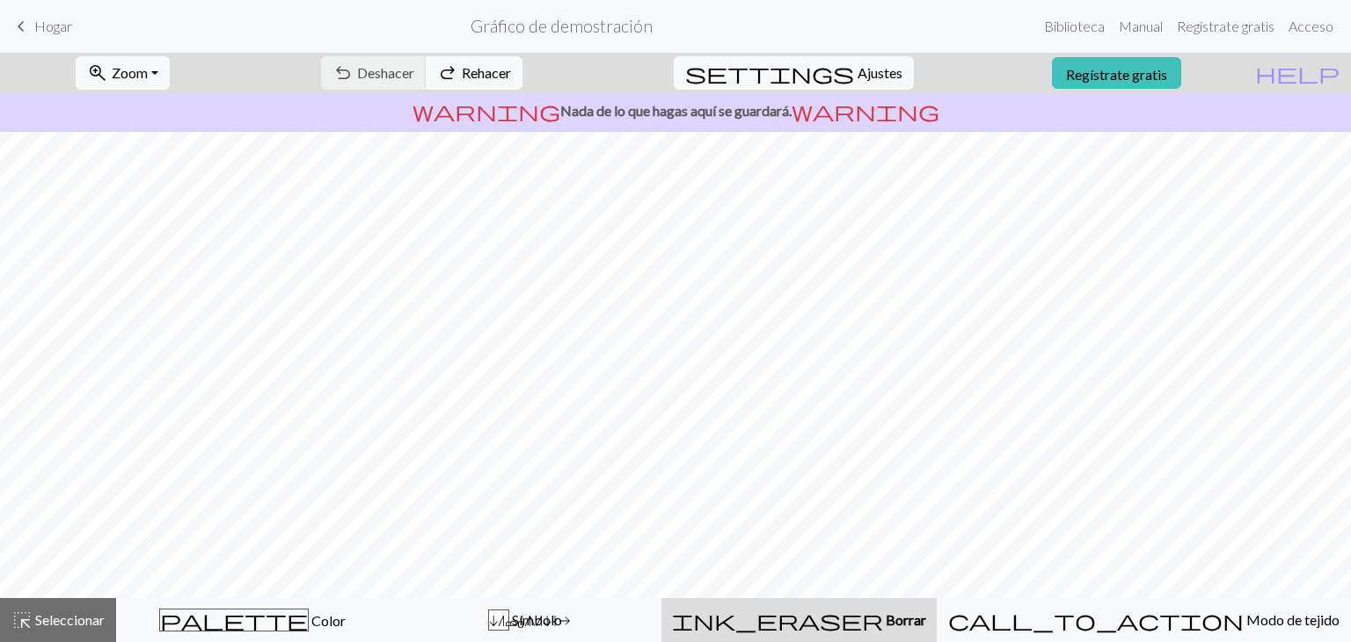
click at [9, 25] on div "keyboard_arrow_left Hogar Gráfico de demostración Biblioteca Manual Regístrate …" at bounding box center [675, 26] width 1351 height 35
click at [23, 26] on span "keyboard_arrow_left" at bounding box center [21, 26] width 21 height 25
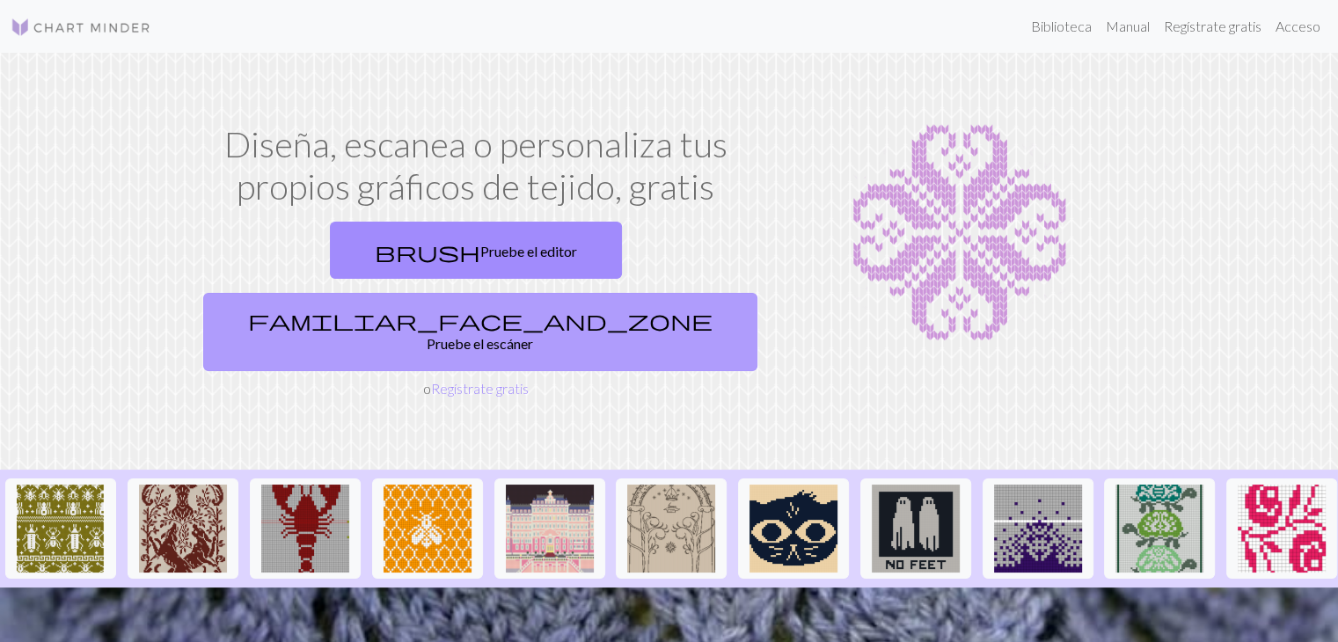
click at [671, 293] on link "familiar_face_and_zone Pruebe el escáner" at bounding box center [480, 332] width 554 height 78
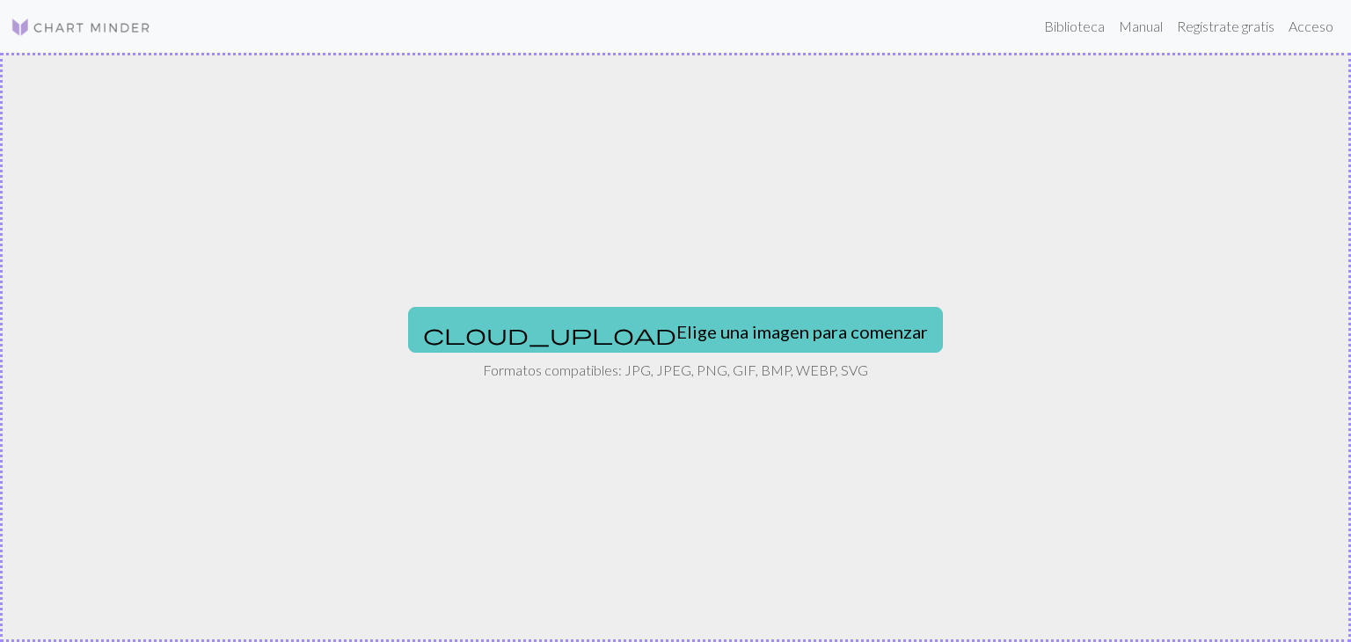
click at [676, 337] on font "Elige una imagen para comenzar" at bounding box center [802, 331] width 252 height 21
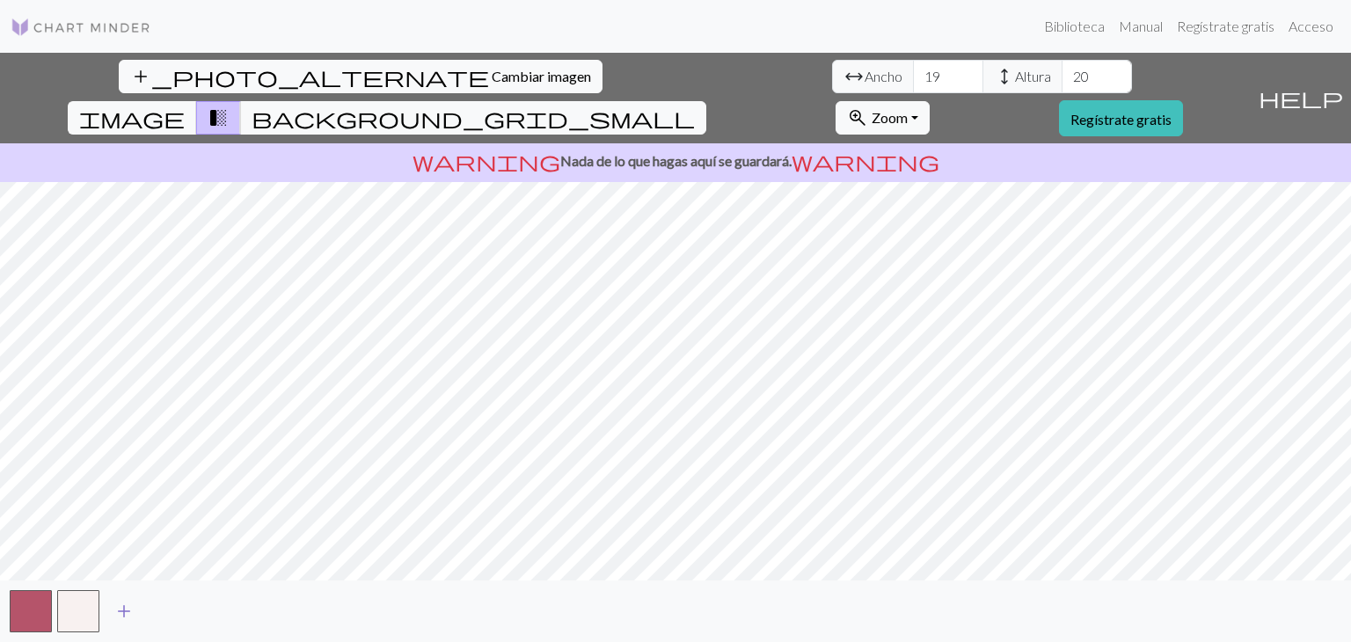
click at [128, 613] on span "add" at bounding box center [123, 611] width 21 height 25
click at [128, 613] on button "button" at bounding box center [126, 611] width 42 height 42
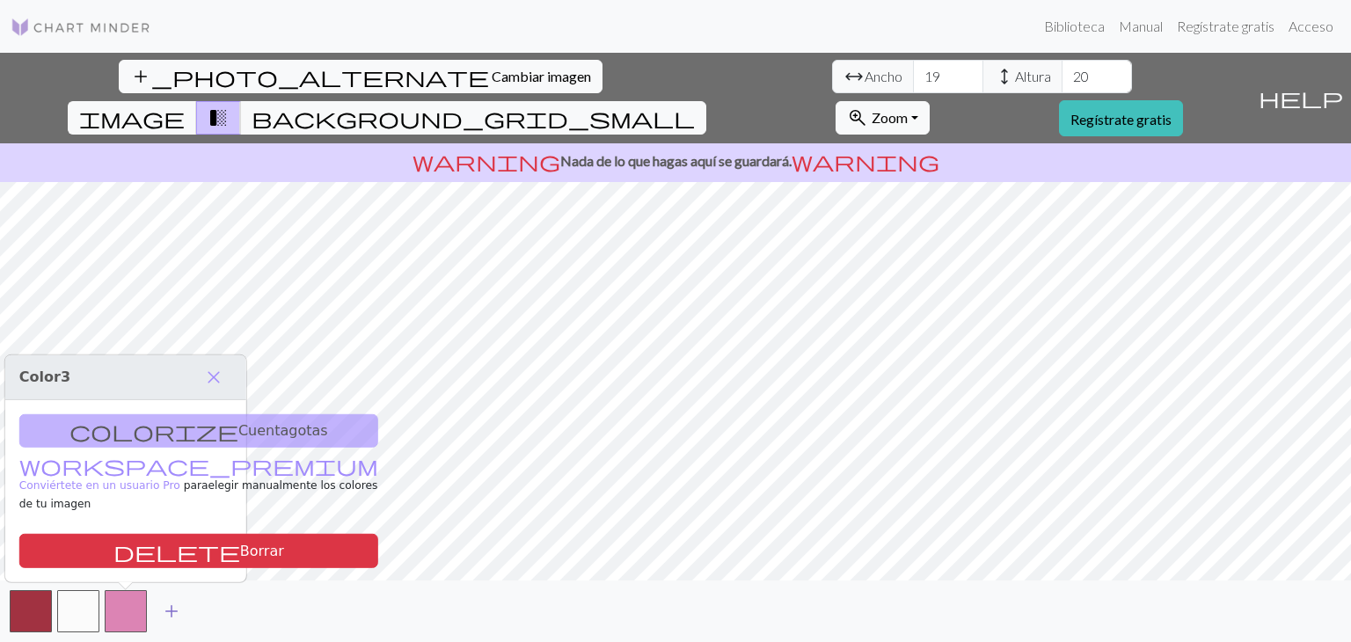
click at [128, 613] on button "button" at bounding box center [126, 611] width 42 height 42
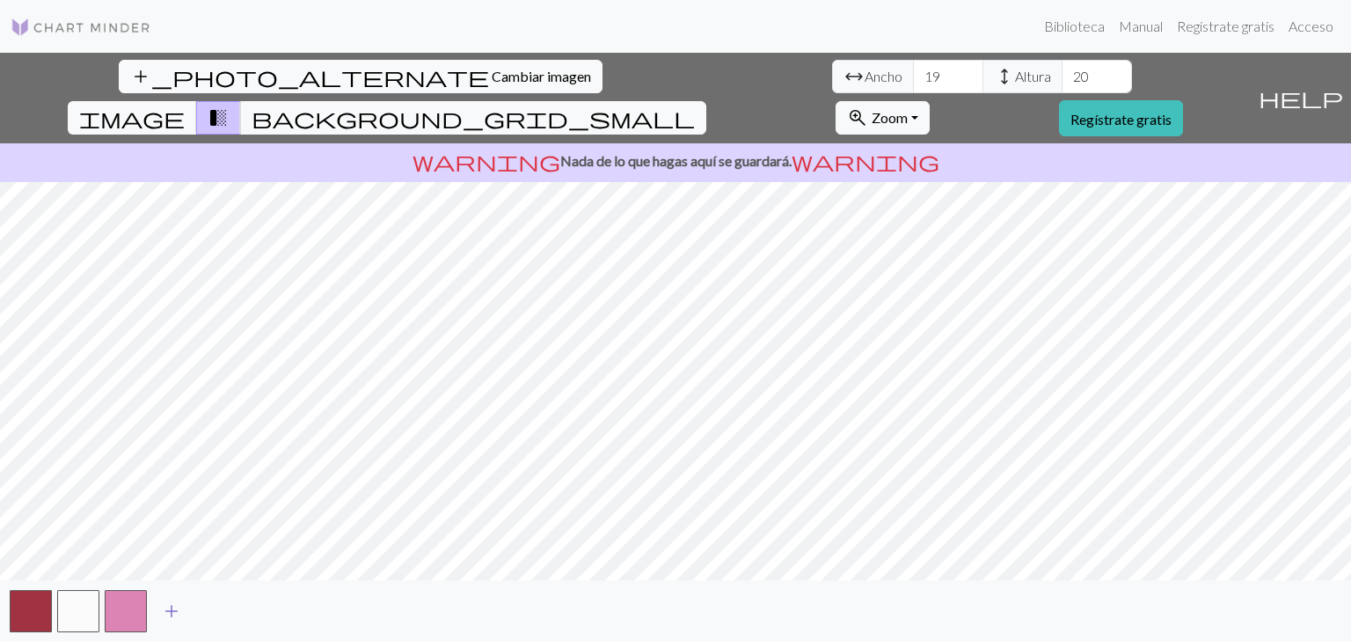
click at [158, 613] on button "add" at bounding box center [172, 611] width 44 height 33
click at [158, 613] on button "button" at bounding box center [173, 611] width 42 height 42
click at [222, 614] on span "add" at bounding box center [218, 611] width 21 height 25
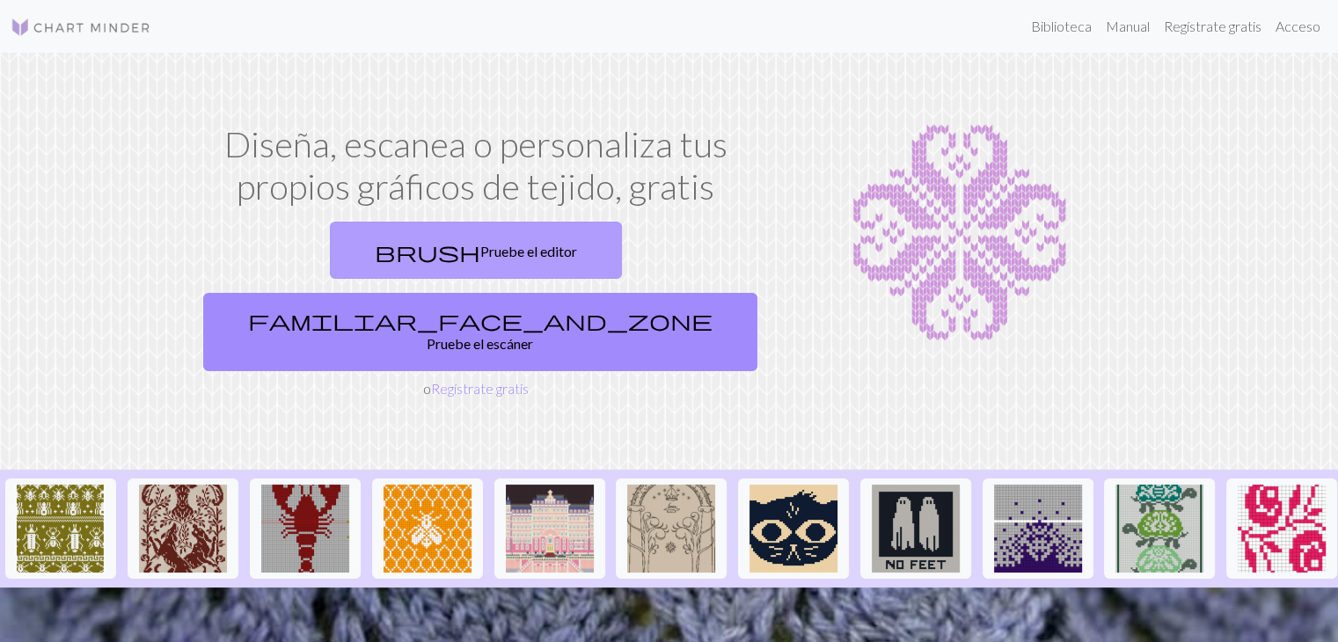
click at [417, 244] on link "brush Pruebe el editor" at bounding box center [476, 250] width 292 height 57
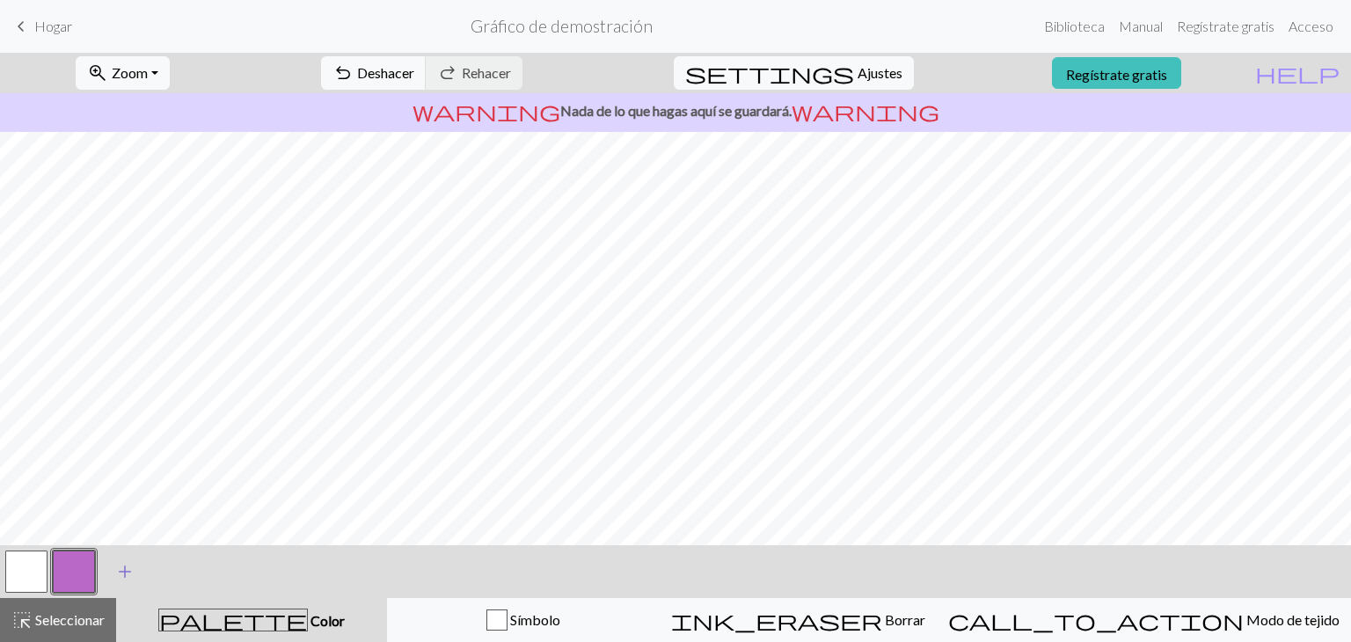
click at [127, 578] on span "add" at bounding box center [124, 571] width 21 height 25
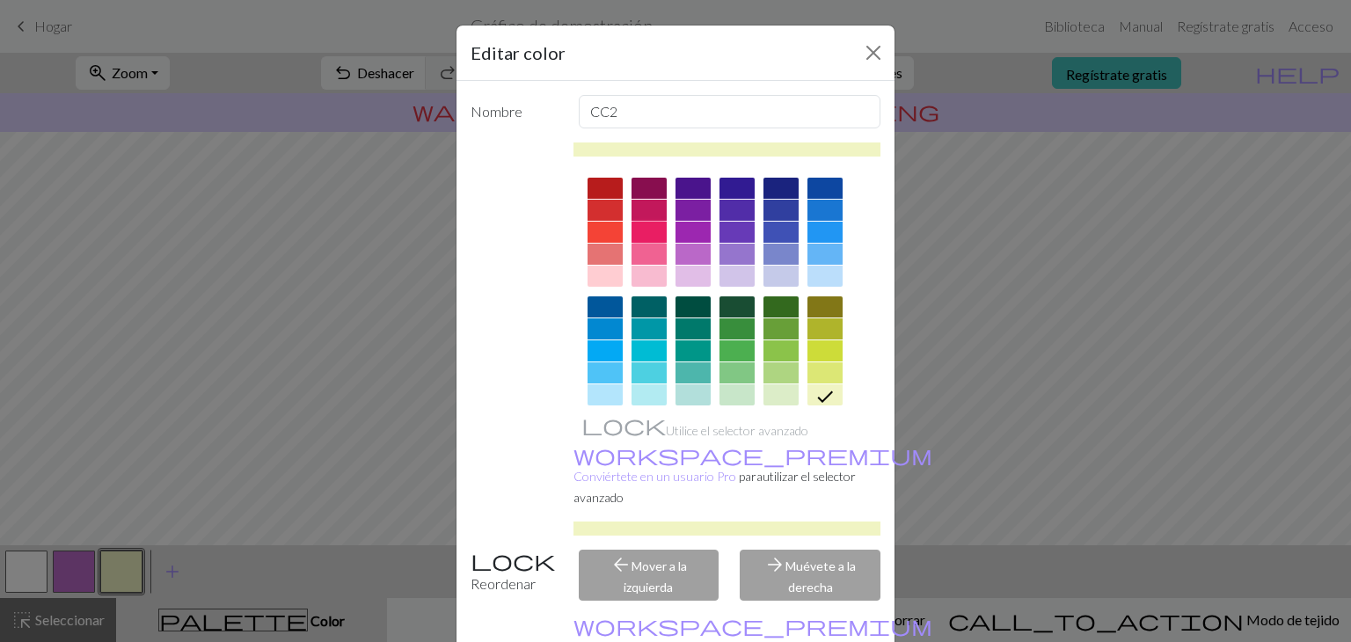
click at [640, 237] on div at bounding box center [648, 232] width 35 height 21
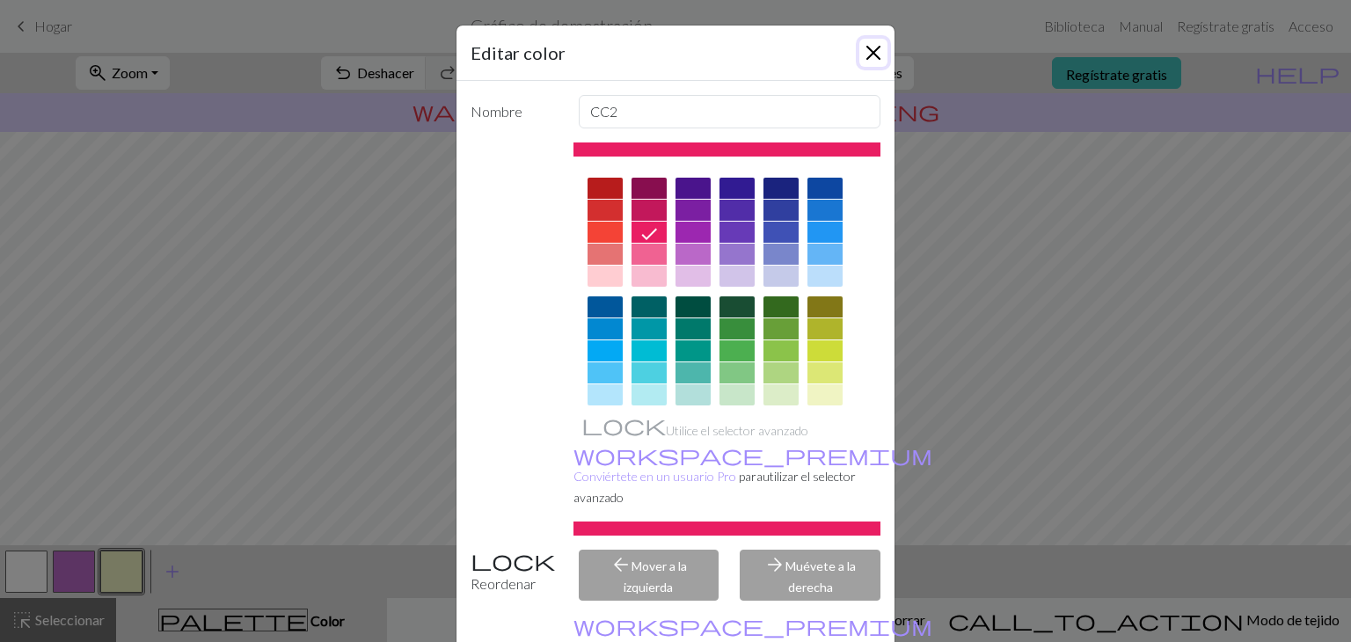
click at [865, 56] on button "Cerca" at bounding box center [873, 53] width 28 height 28
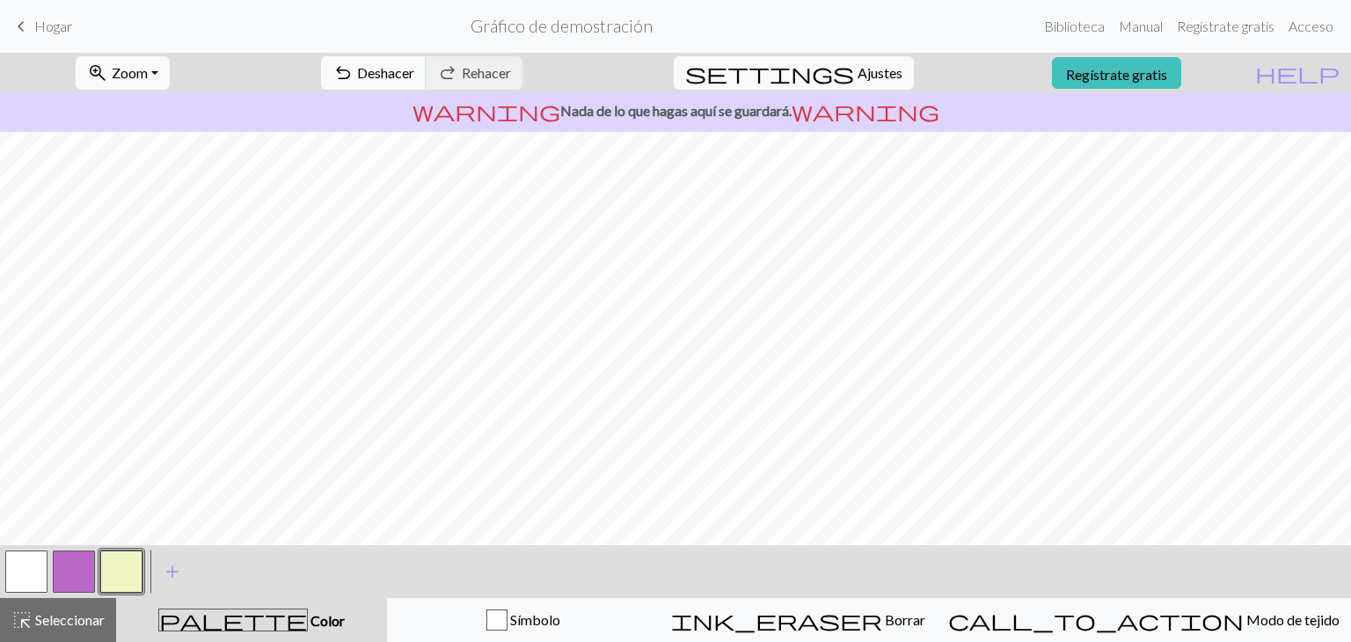
click at [120, 575] on button "button" at bounding box center [121, 572] width 42 height 42
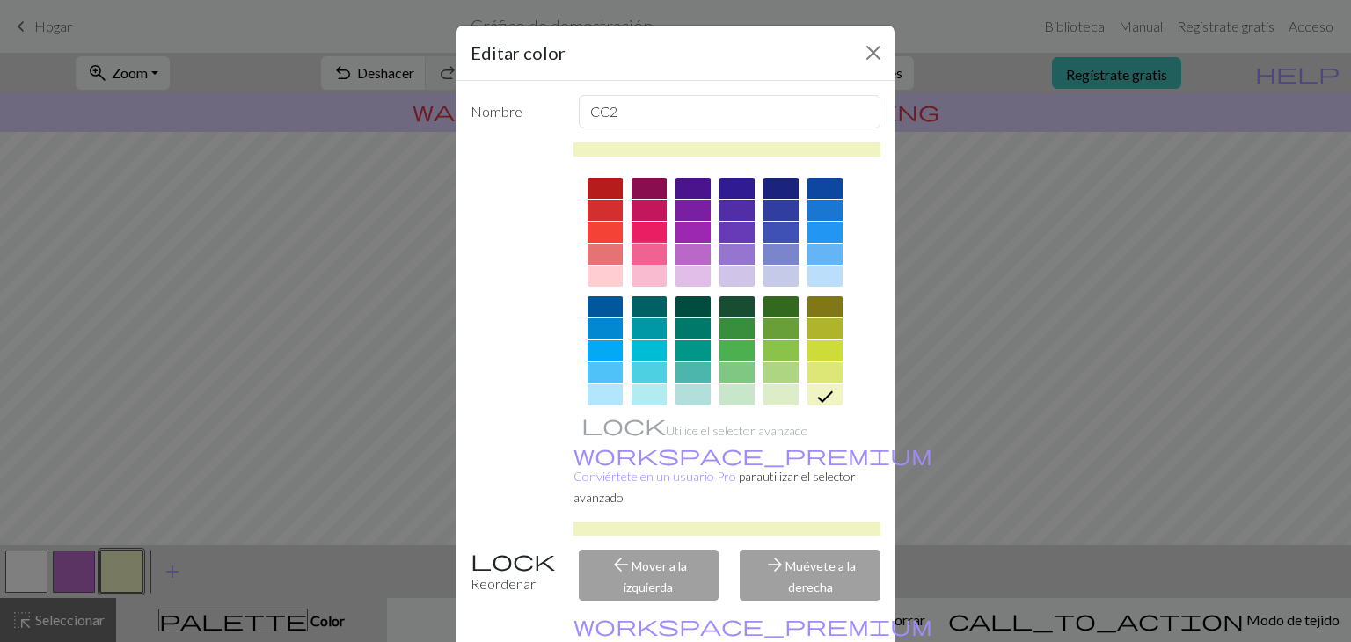
click at [646, 261] on div at bounding box center [648, 254] width 35 height 21
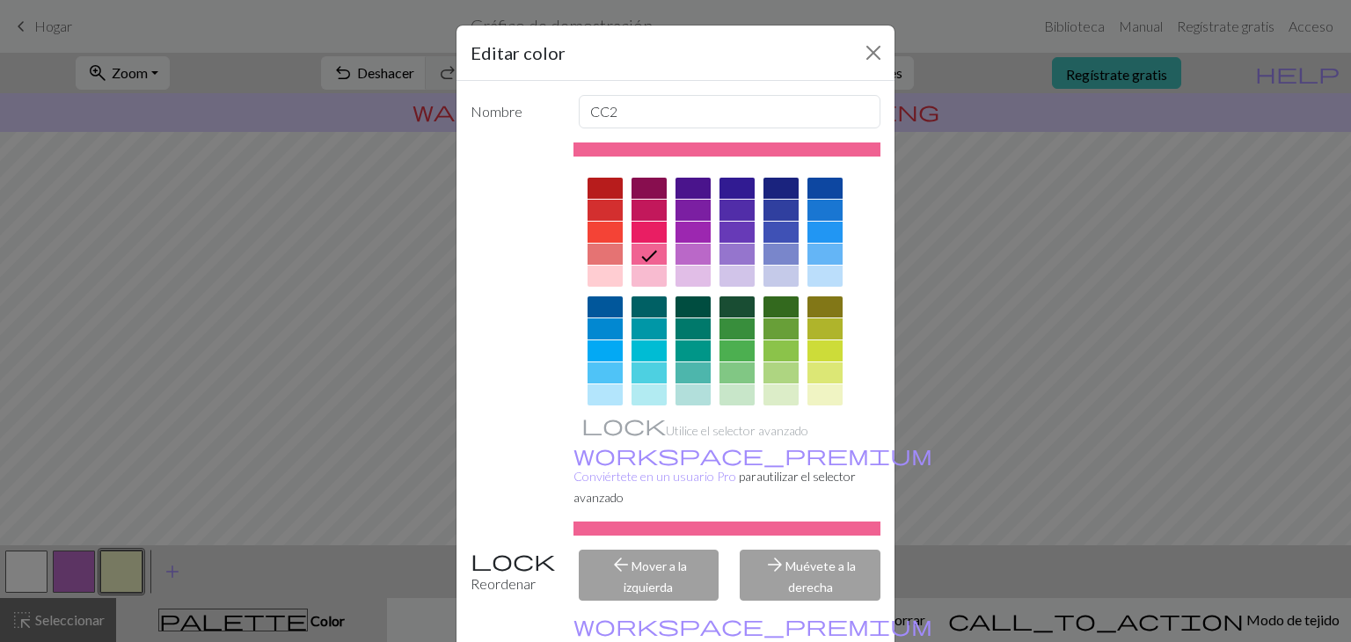
click at [788, 552] on div "arrow_forward Muévete a la derecha" at bounding box center [810, 575] width 162 height 51
drag, startPoint x: 863, startPoint y: 33, endPoint x: 863, endPoint y: 49, distance: 16.7
click at [863, 49] on div "Editar color" at bounding box center [675, 53] width 438 height 55
click at [863, 49] on button "Cerca" at bounding box center [873, 53] width 28 height 28
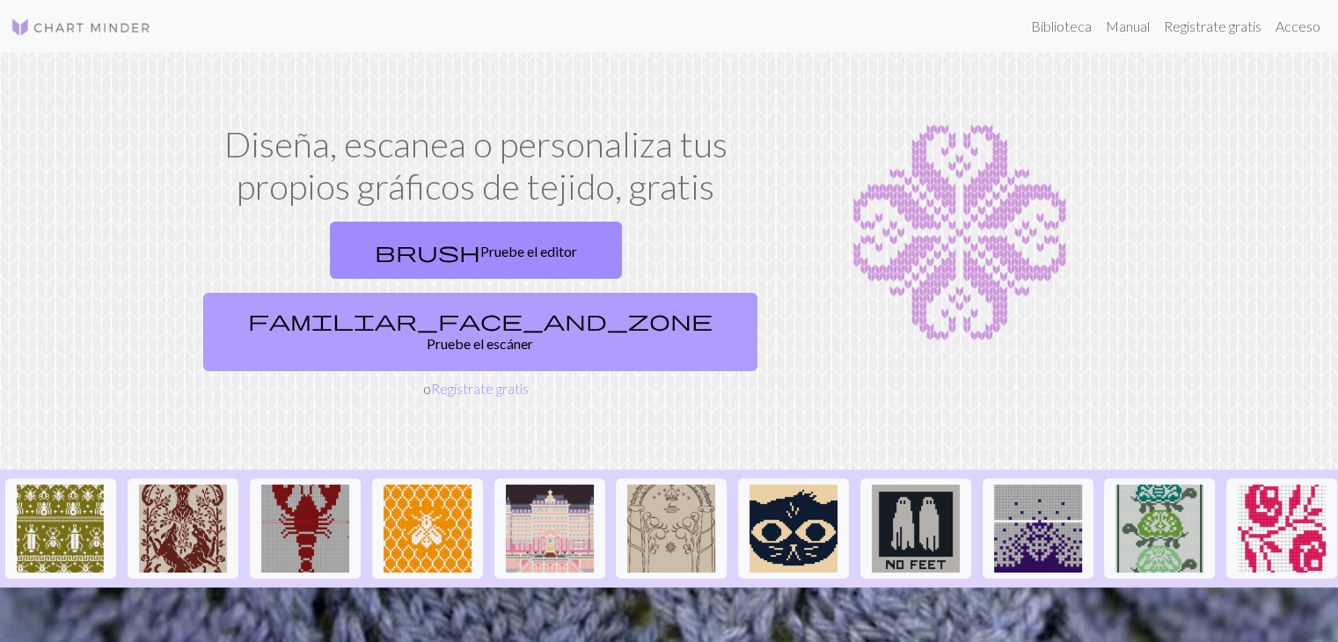
click at [536, 274] on div "brush Pruebe el editor familiar_face_and_zone Pruebe el escáner" at bounding box center [475, 297] width 559 height 164
click at [536, 293] on link "familiar_face_and_zone Pruebe el escáner" at bounding box center [480, 332] width 554 height 78
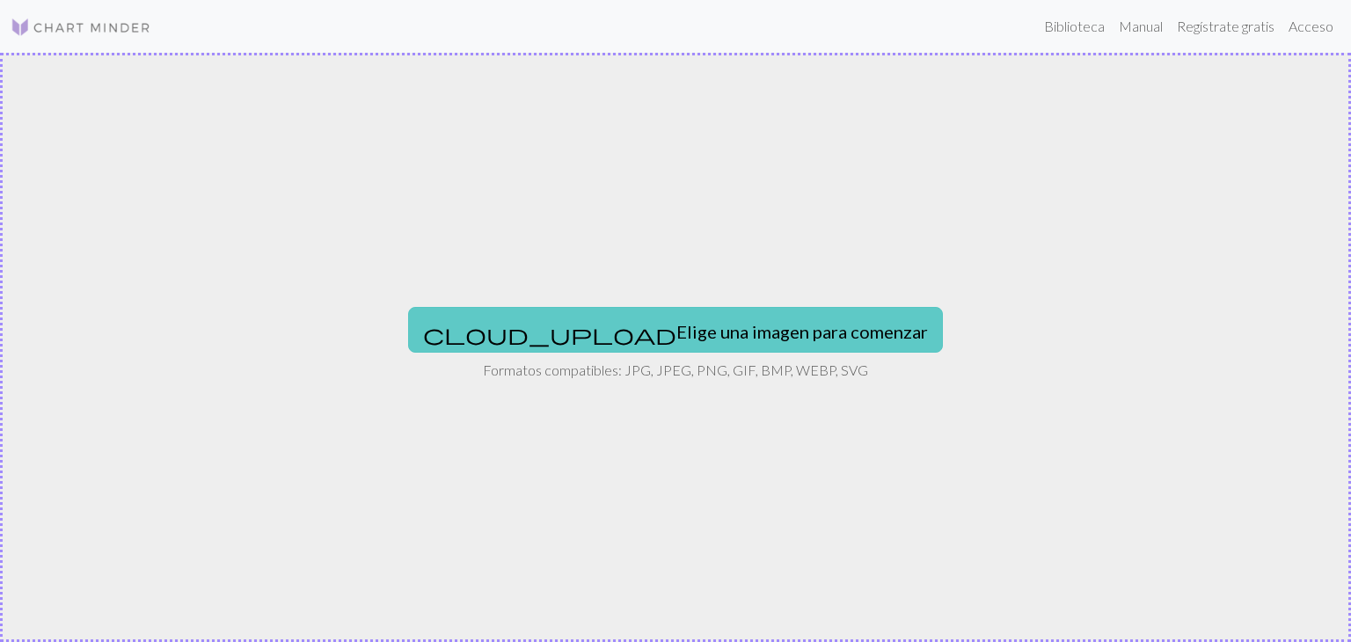
click at [552, 332] on span "cloud_upload" at bounding box center [549, 334] width 253 height 25
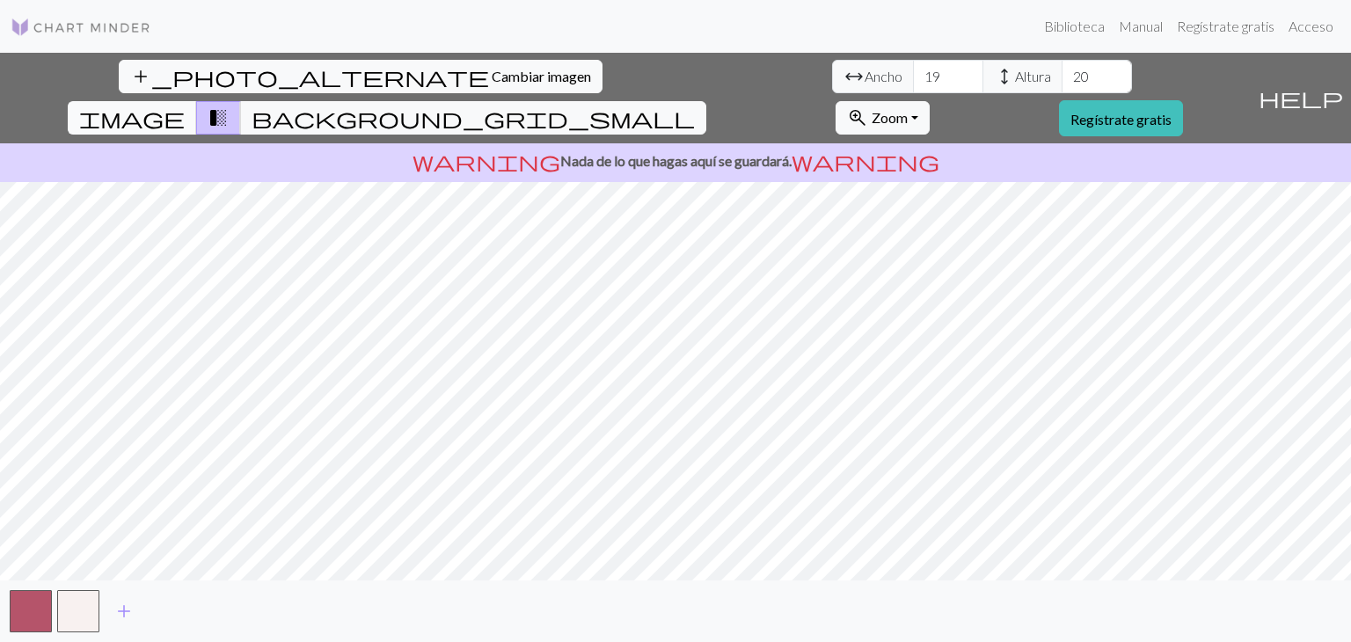
click at [185, 106] on span "image" at bounding box center [132, 118] width 106 height 25
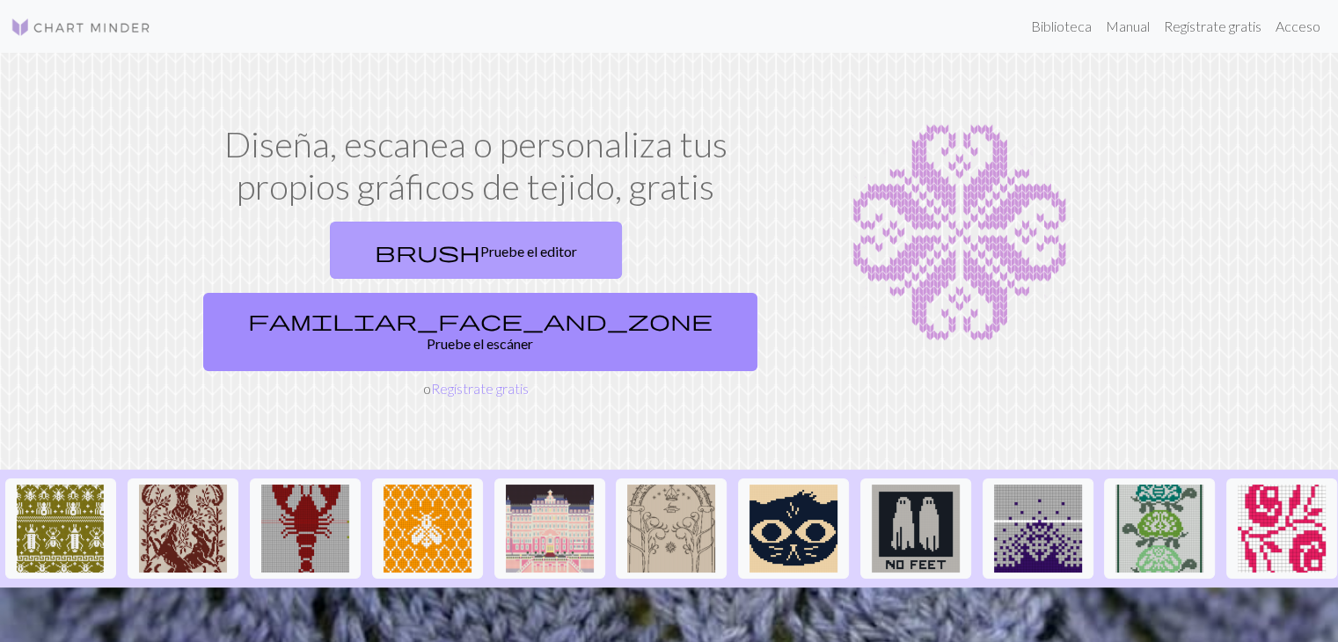
click at [480, 247] on font "Pruebe el editor" at bounding box center [528, 251] width 97 height 17
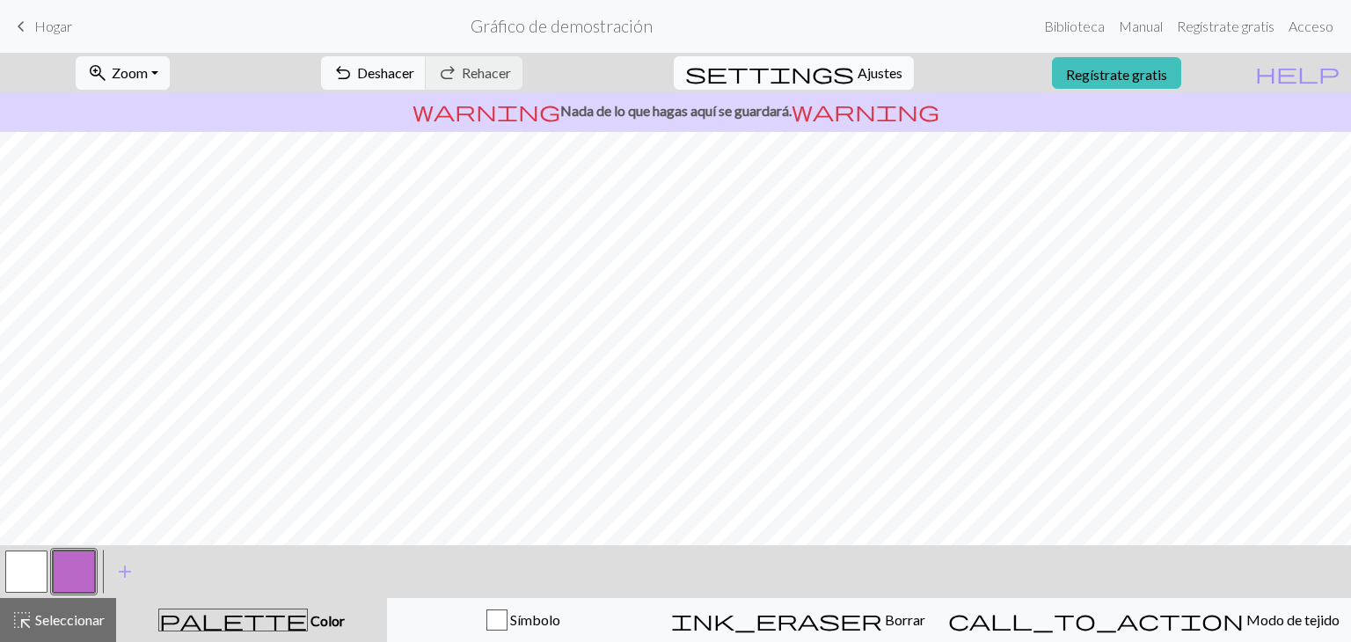
click at [838, 62] on span "settings" at bounding box center [769, 73] width 169 height 25
select select "aran"
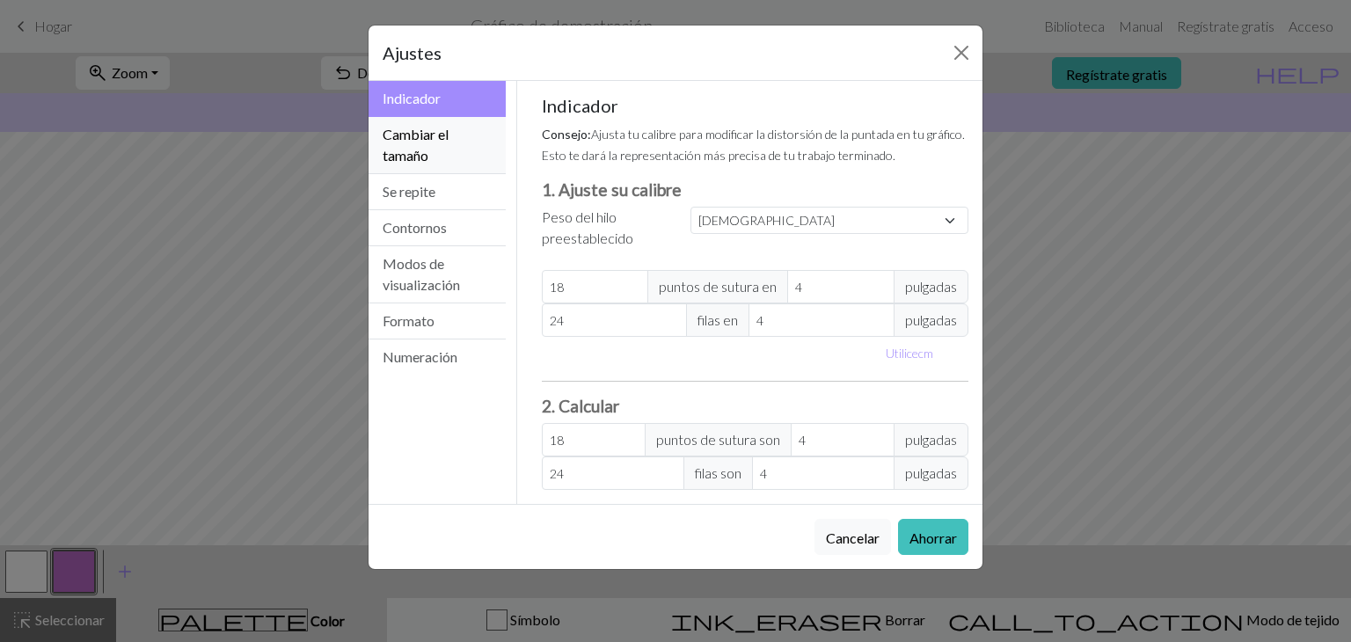
click at [399, 136] on font "Cambiar el tamaño" at bounding box center [416, 145] width 66 height 38
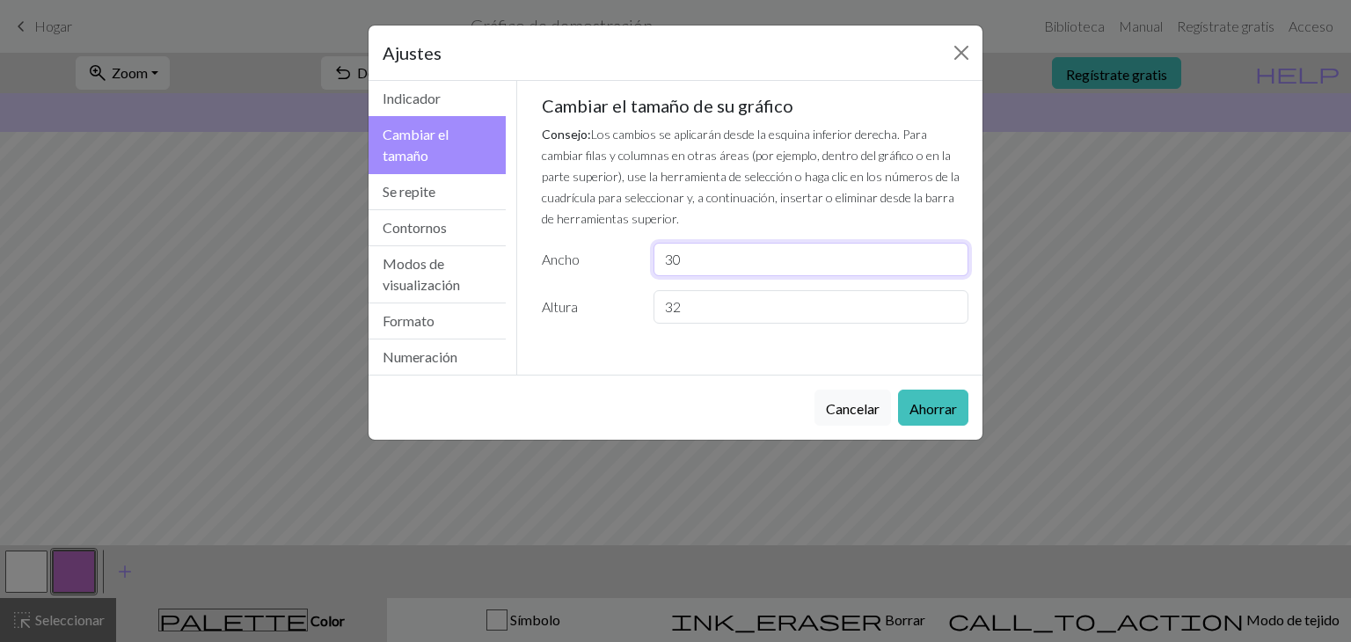
click at [709, 253] on input "30" at bounding box center [810, 259] width 315 height 33
click at [667, 257] on input "30" at bounding box center [810, 259] width 315 height 33
click at [670, 259] on input "30" at bounding box center [810, 259] width 315 height 33
type input "20"
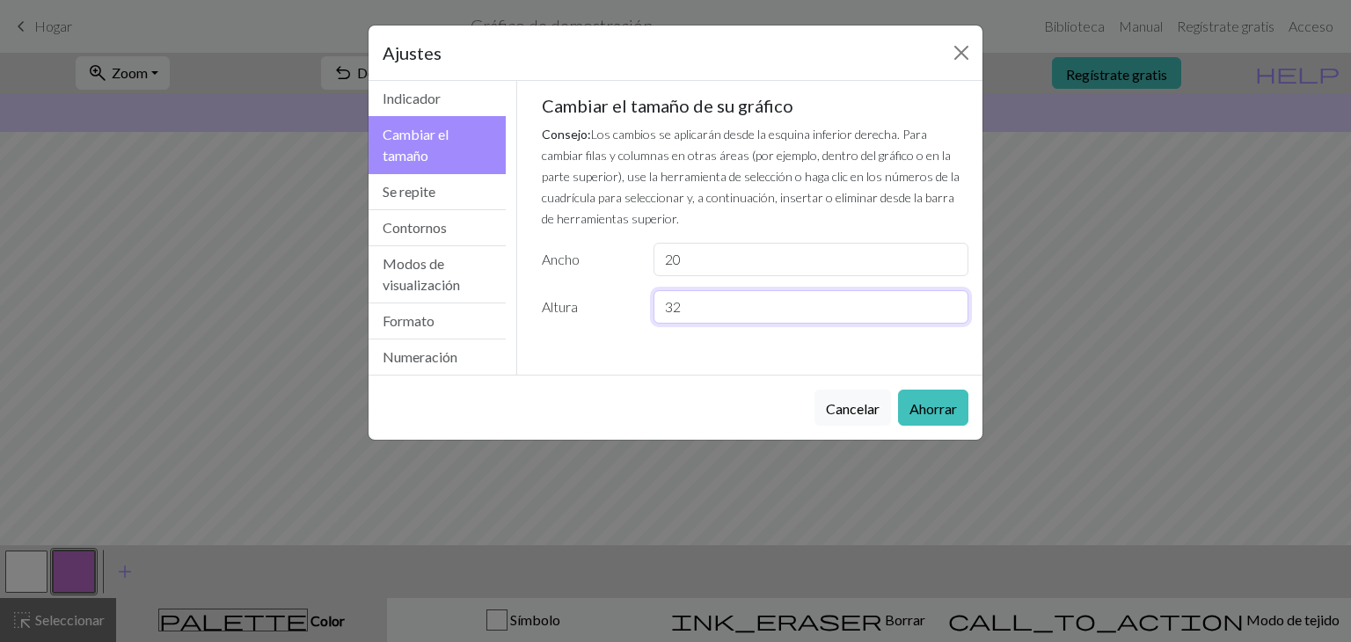
click at [672, 305] on input "32" at bounding box center [810, 306] width 315 height 33
type input "20"
click at [943, 400] on font "Ahorrar" at bounding box center [932, 408] width 47 height 17
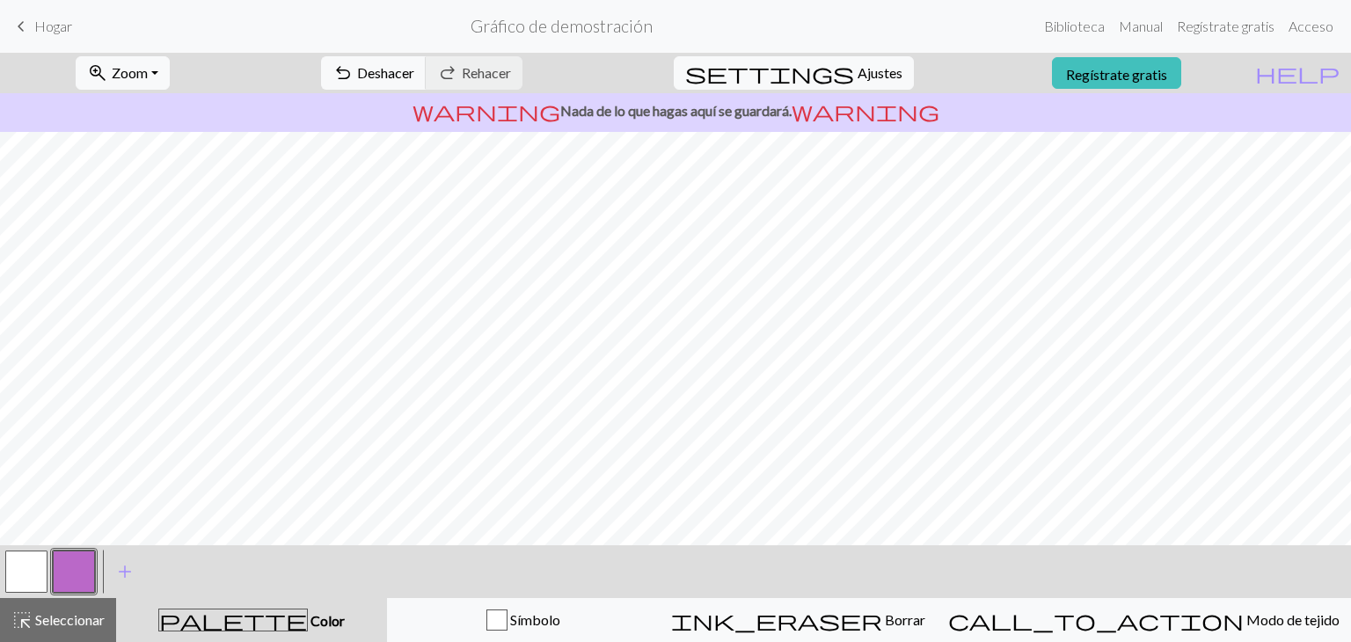
click at [31, 564] on button "button" at bounding box center [26, 572] width 42 height 42
click at [114, 573] on span "add" at bounding box center [124, 571] width 21 height 25
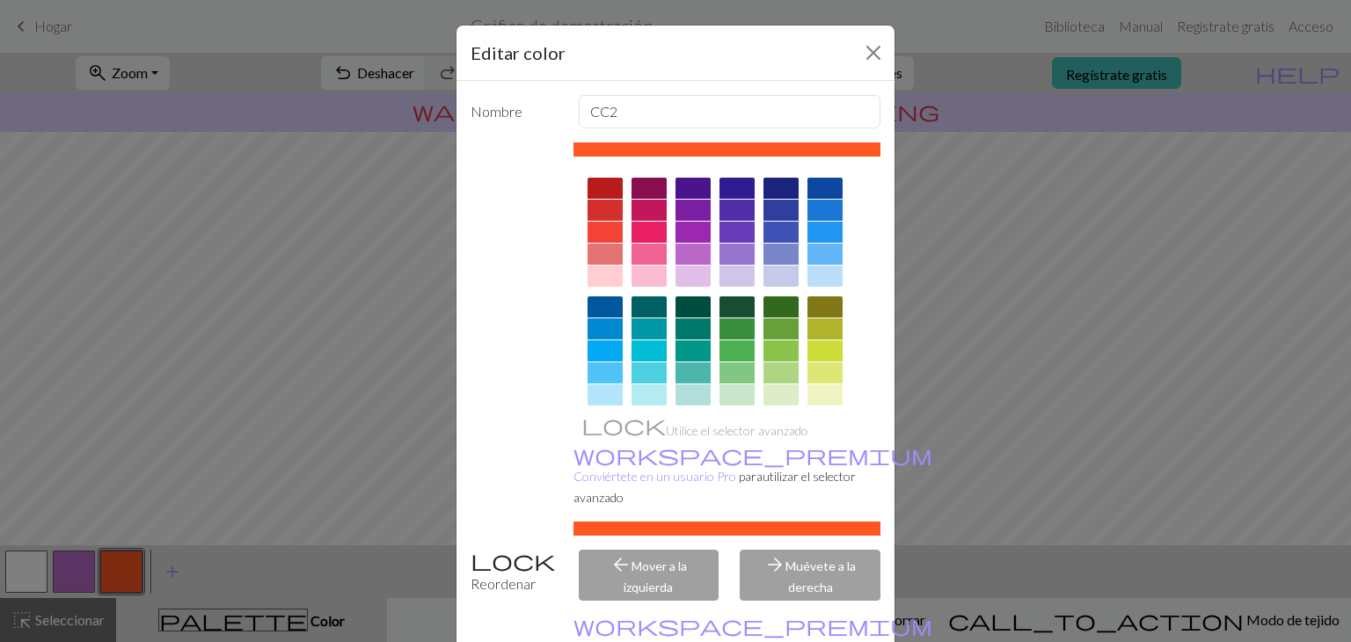
click at [602, 208] on div at bounding box center [605, 210] width 35 height 21
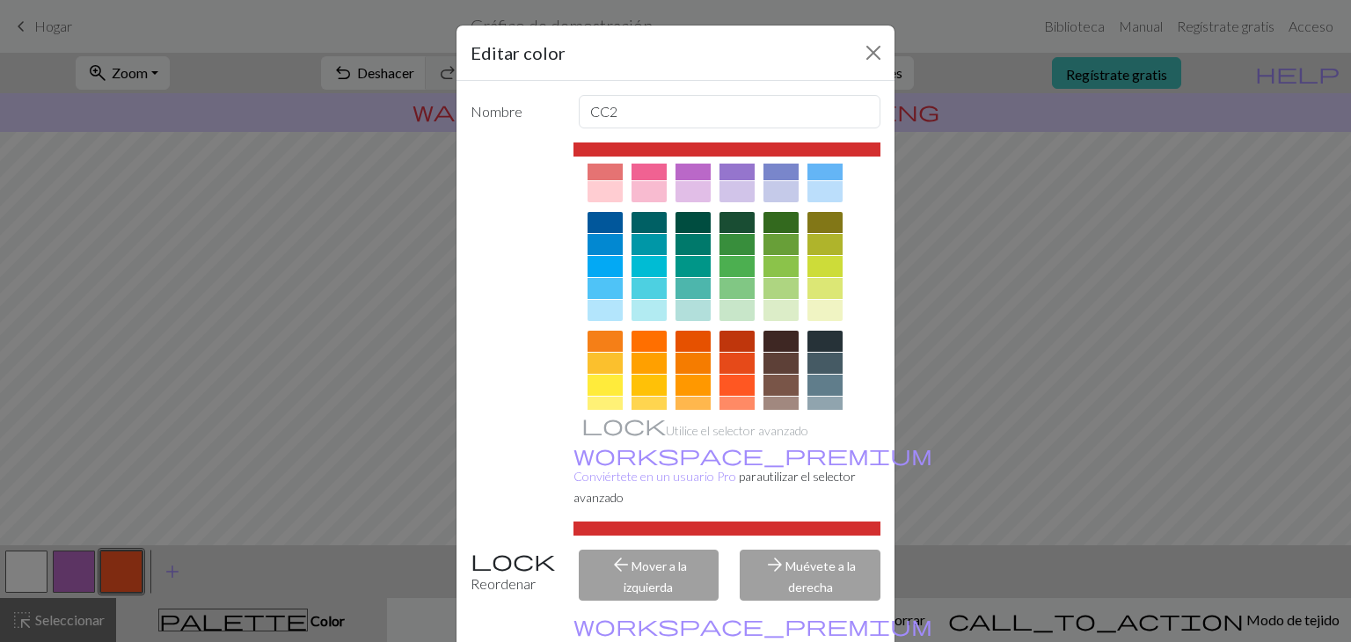
scroll to position [253, 0]
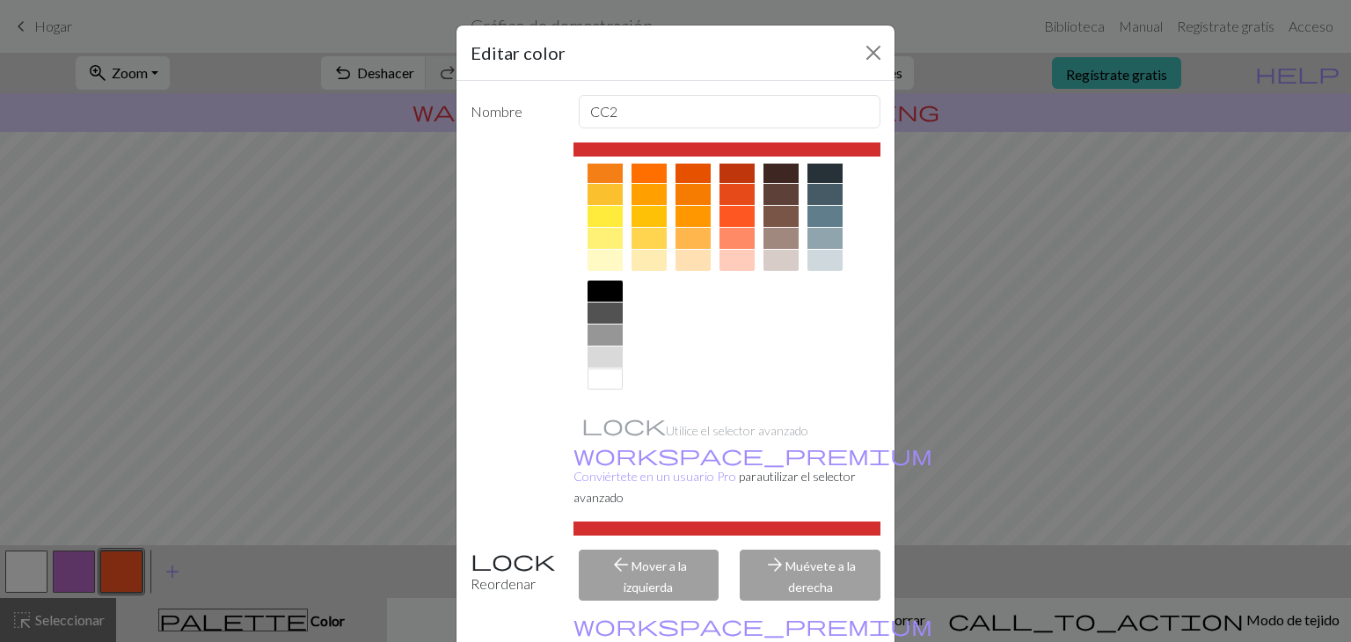
click at [788, 561] on div "arrow_forward Muévete a la derecha" at bounding box center [810, 575] width 162 height 51
click at [682, 554] on div "arrow_back Mover a la izquierda" at bounding box center [649, 575] width 162 height 51
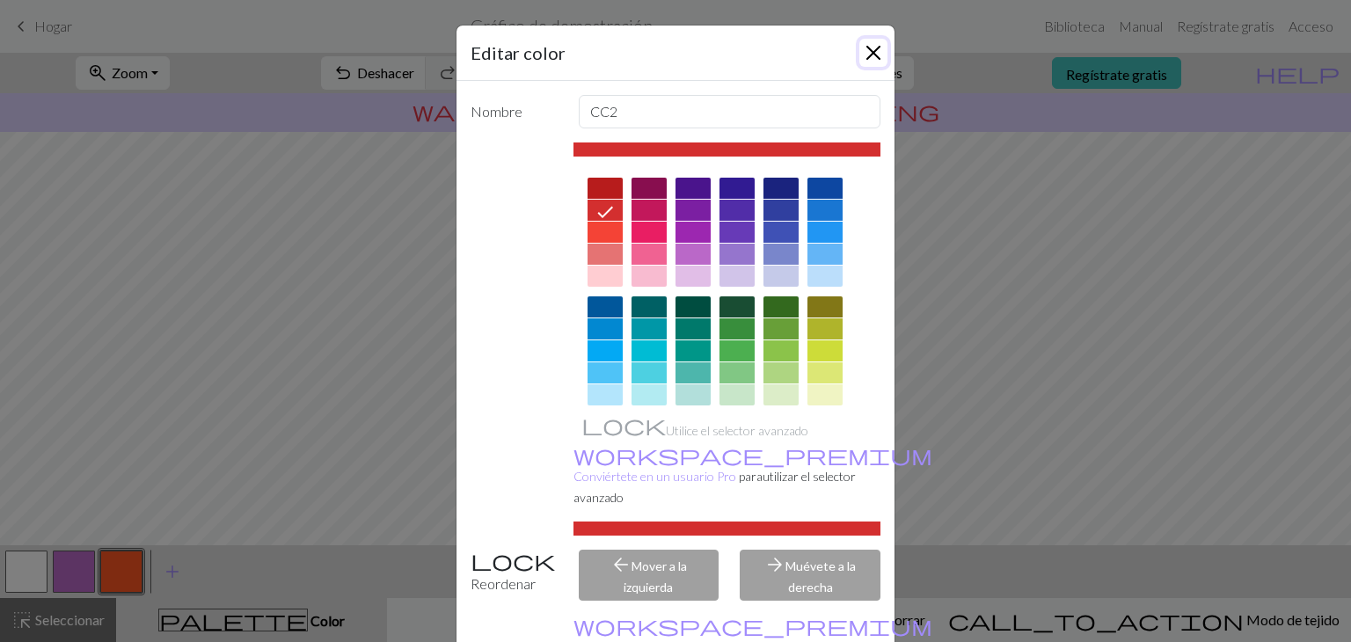
click at [861, 54] on button "Cerca" at bounding box center [873, 53] width 28 height 28
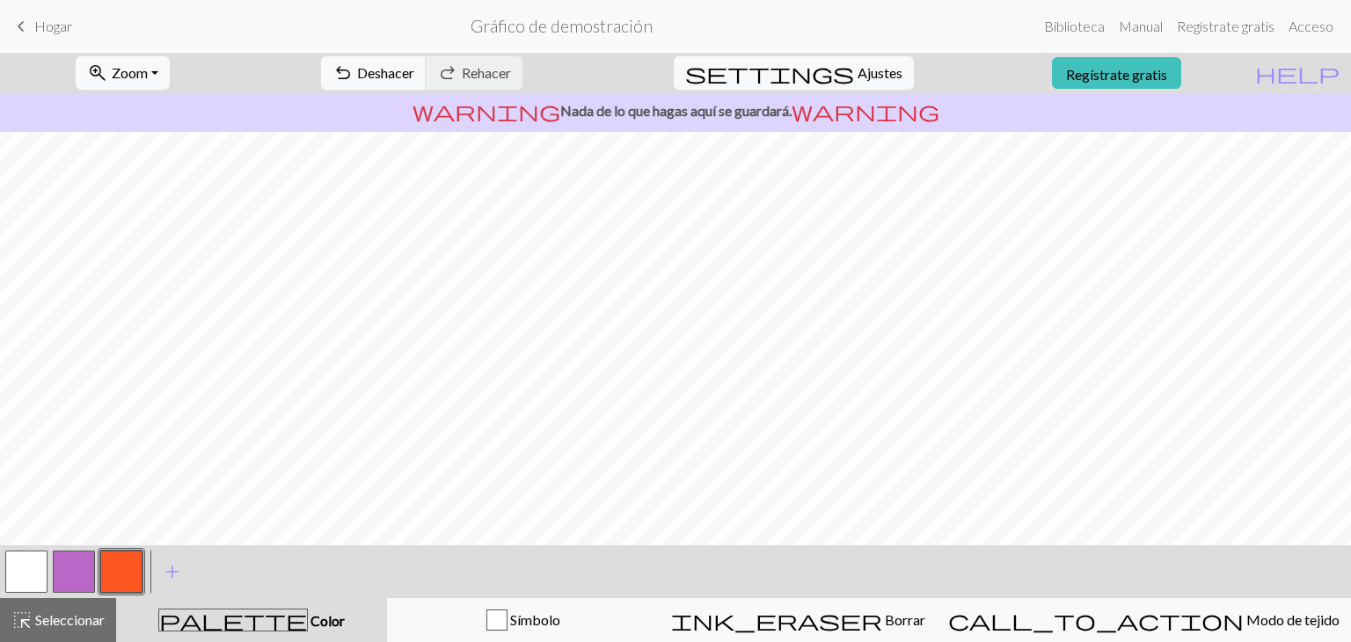
click at [142, 571] on button "button" at bounding box center [121, 572] width 42 height 42
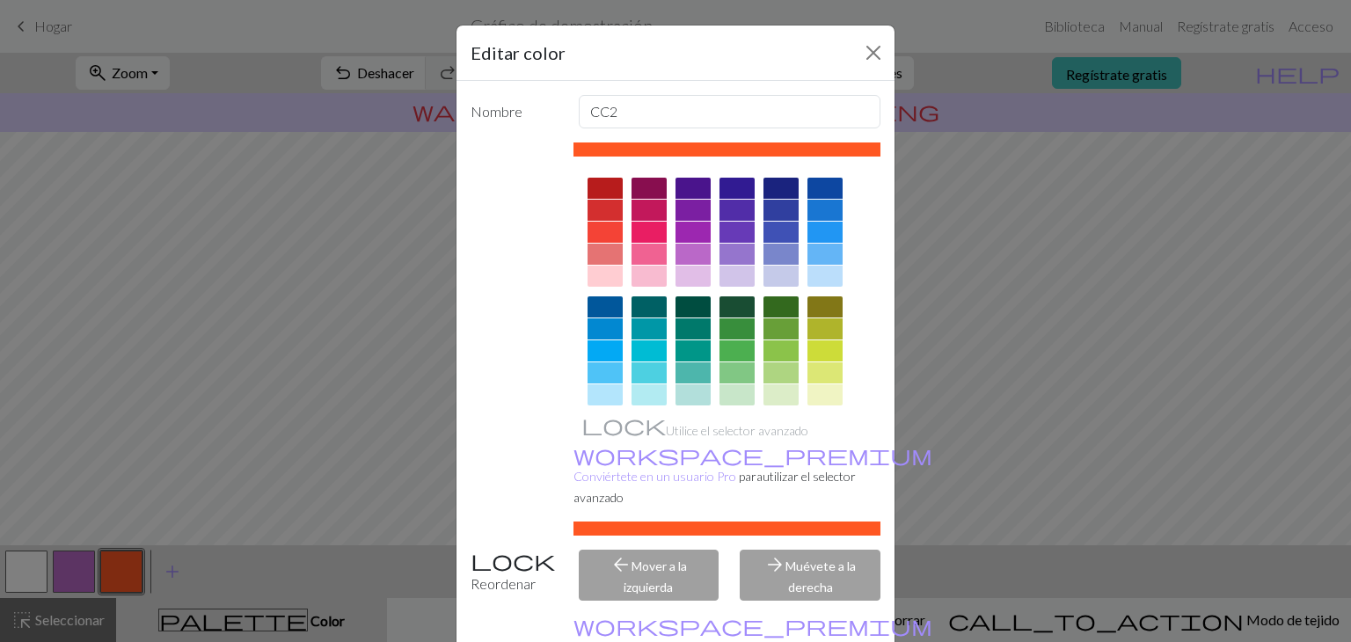
click at [604, 203] on div at bounding box center [605, 210] width 35 height 21
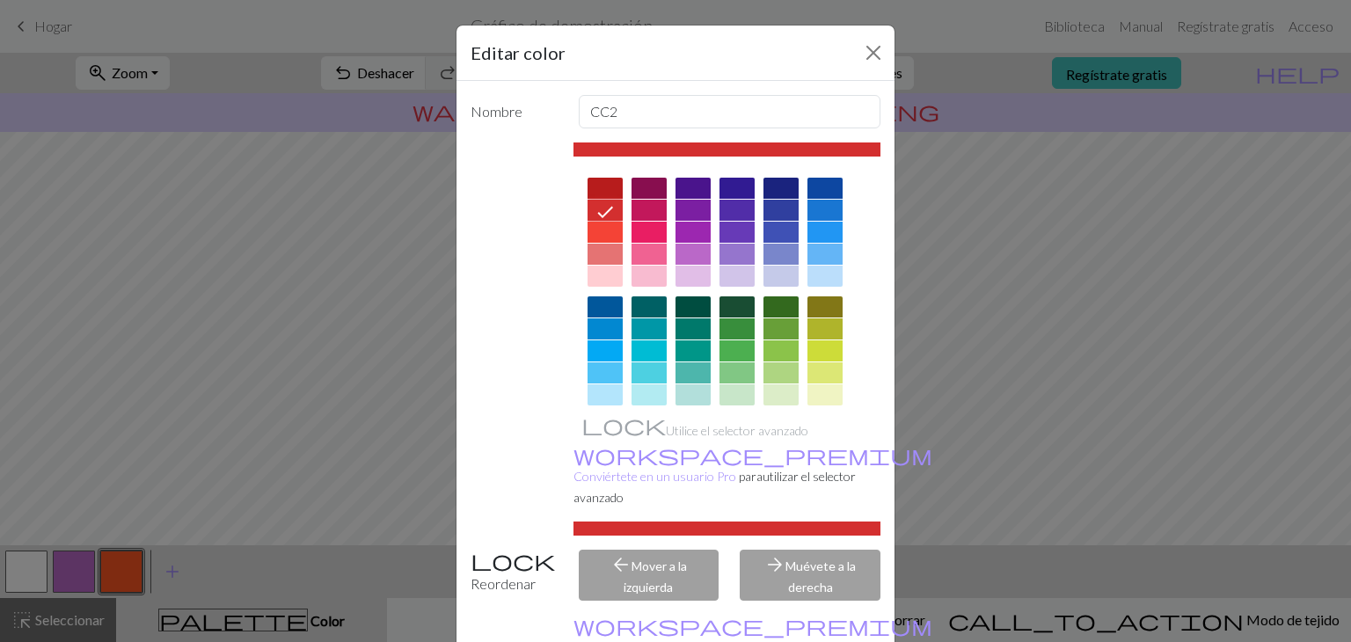
scroll to position [89, 0]
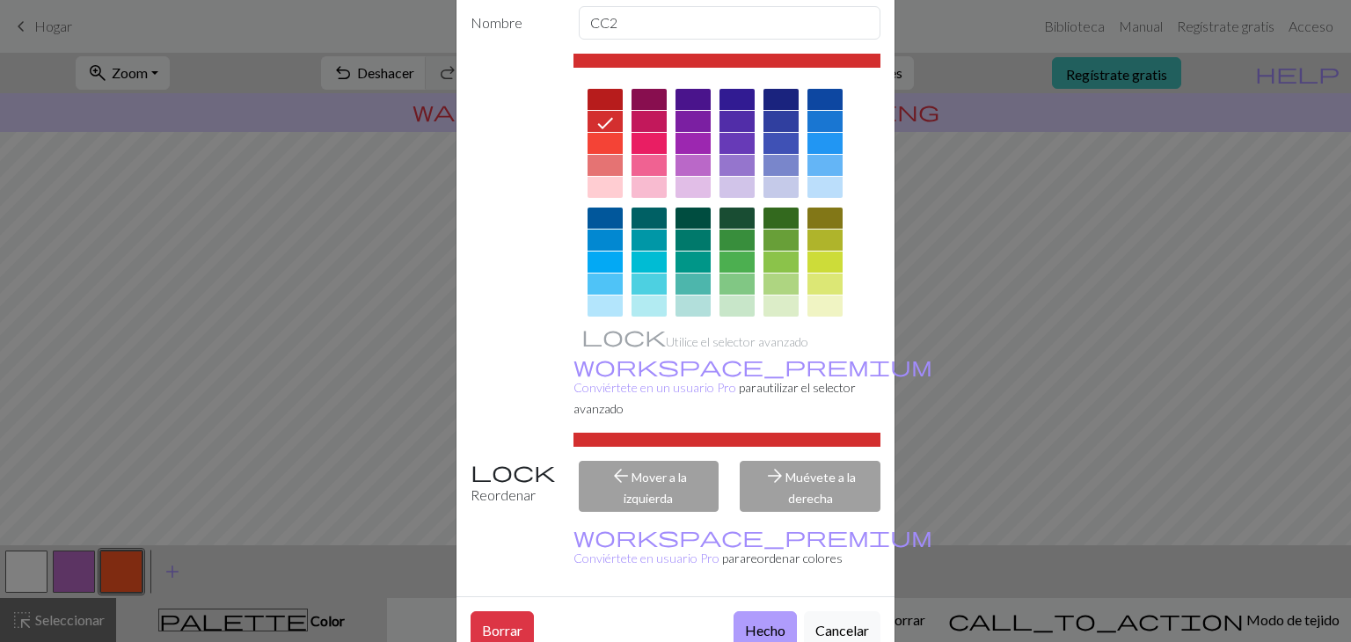
click at [756, 622] on font "Hecho" at bounding box center [765, 630] width 40 height 17
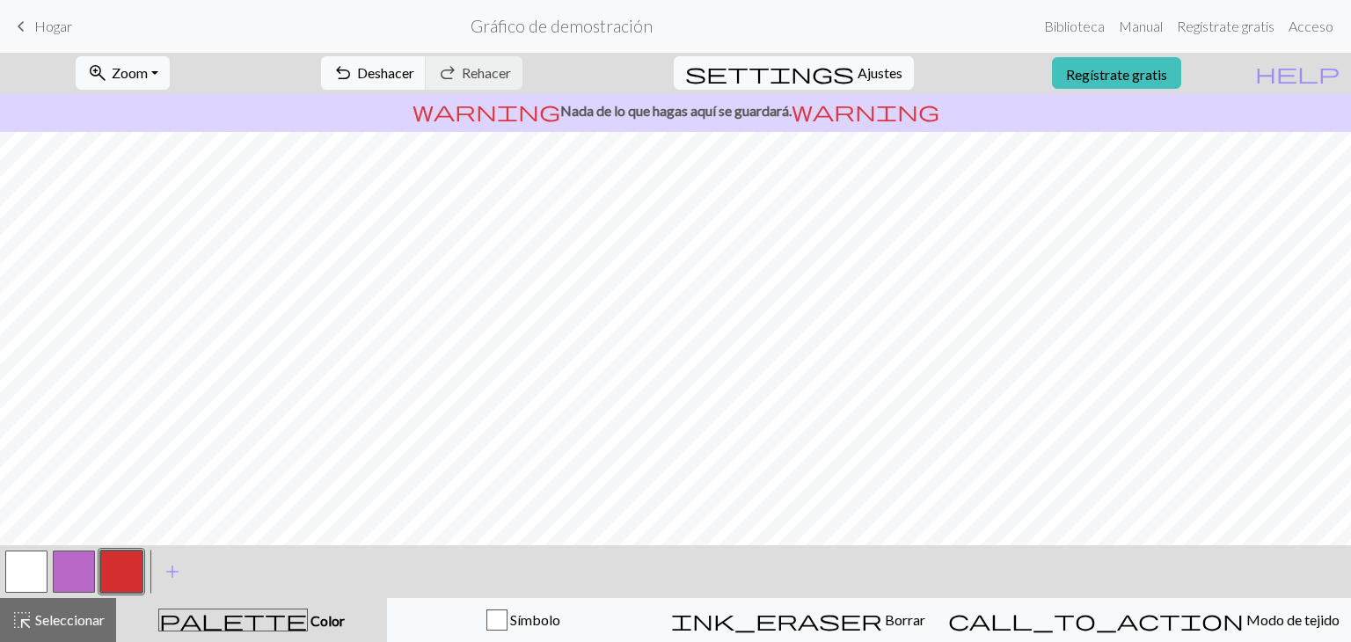
click at [19, 566] on button "button" at bounding box center [26, 572] width 42 height 42
click at [25, 568] on button "button" at bounding box center [26, 572] width 42 height 42
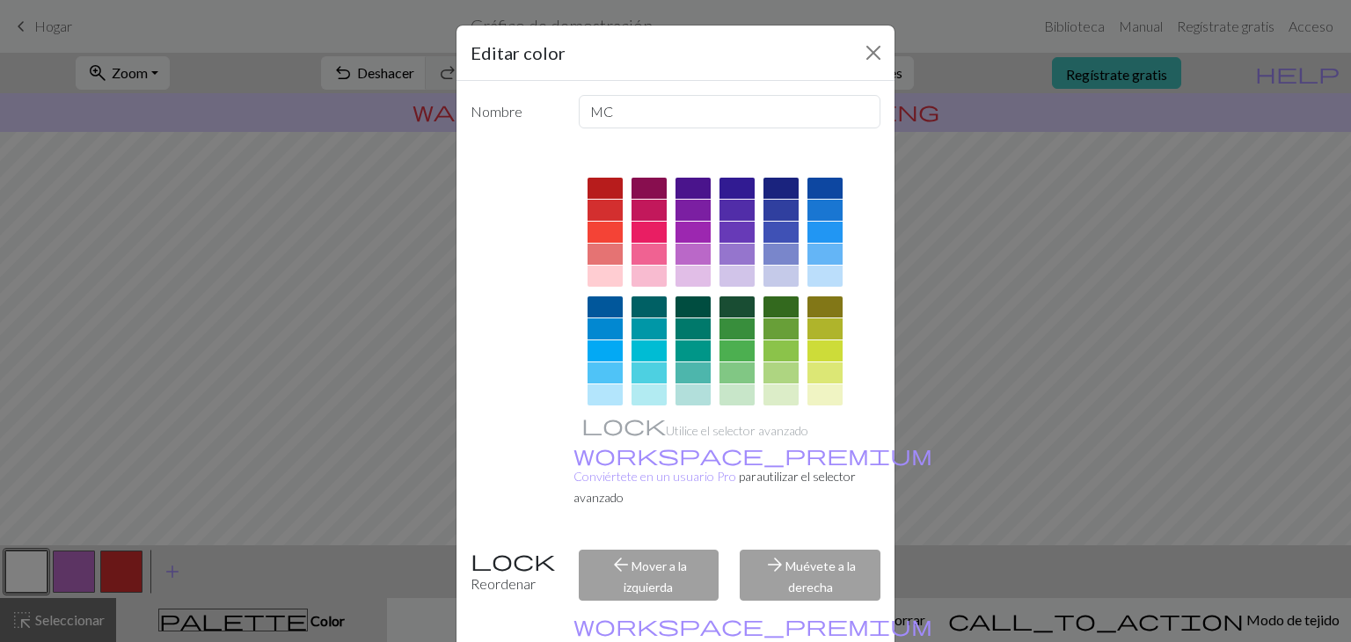
click at [634, 251] on div at bounding box center [648, 254] width 35 height 21
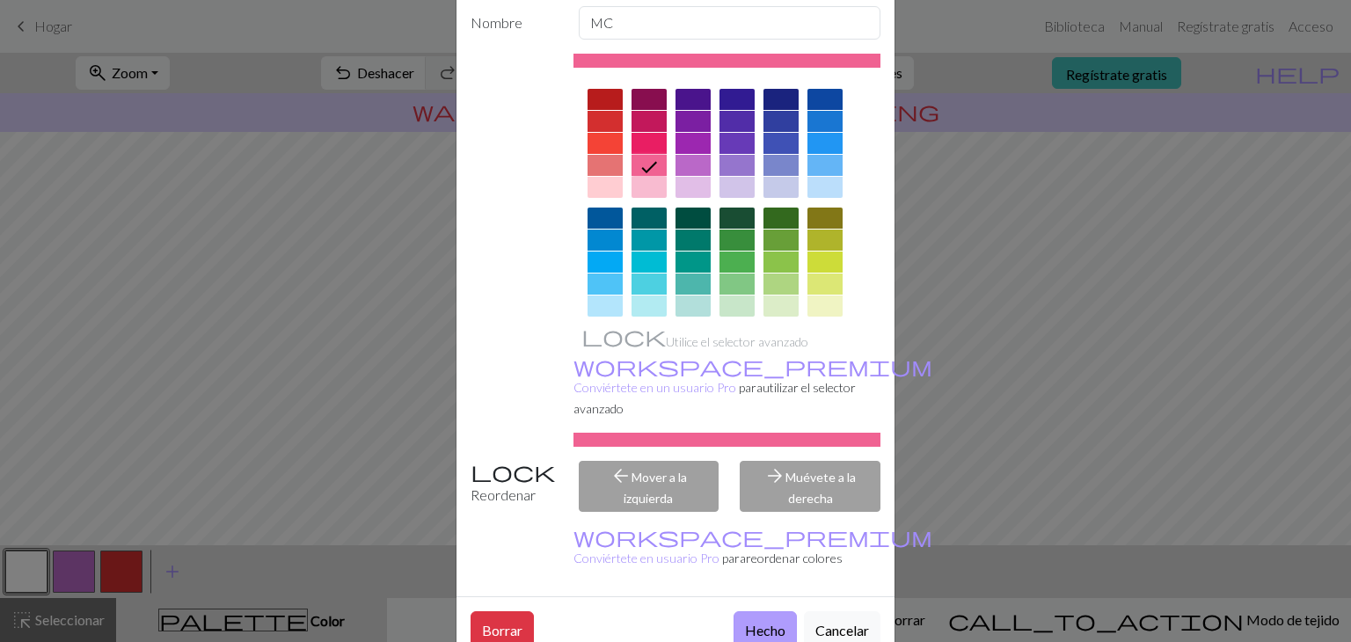
click at [752, 622] on font "Hecho" at bounding box center [765, 630] width 40 height 17
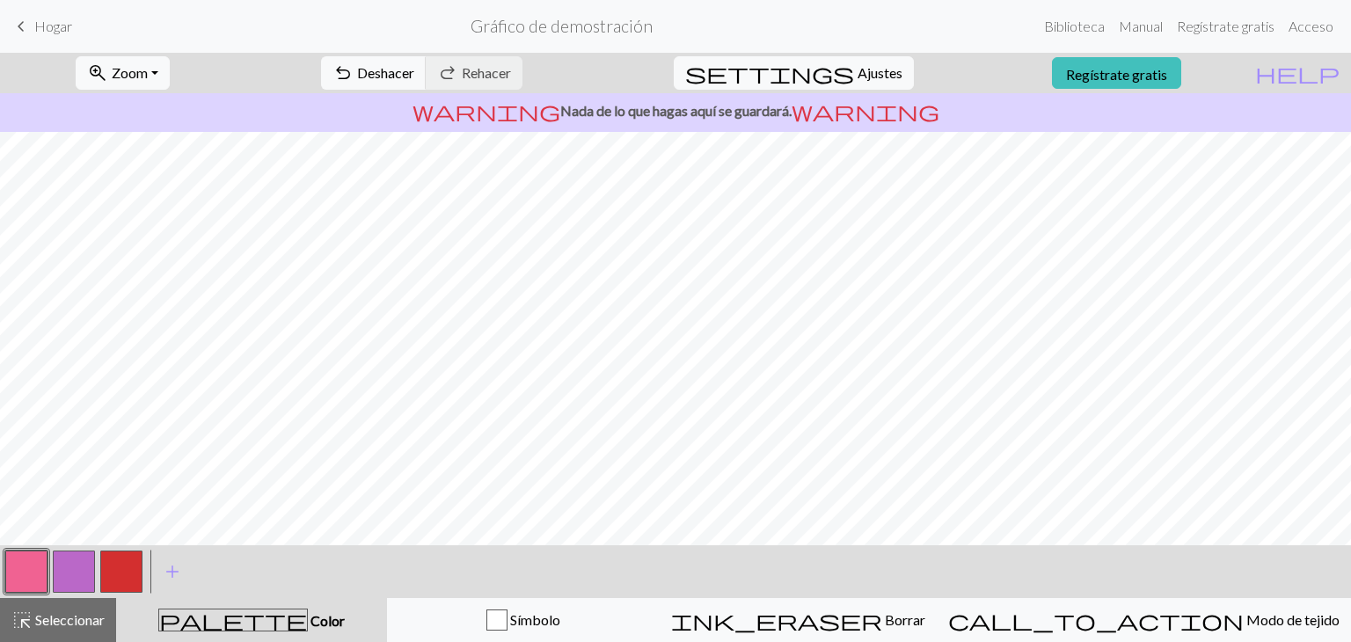
click at [77, 568] on button "button" at bounding box center [74, 572] width 42 height 42
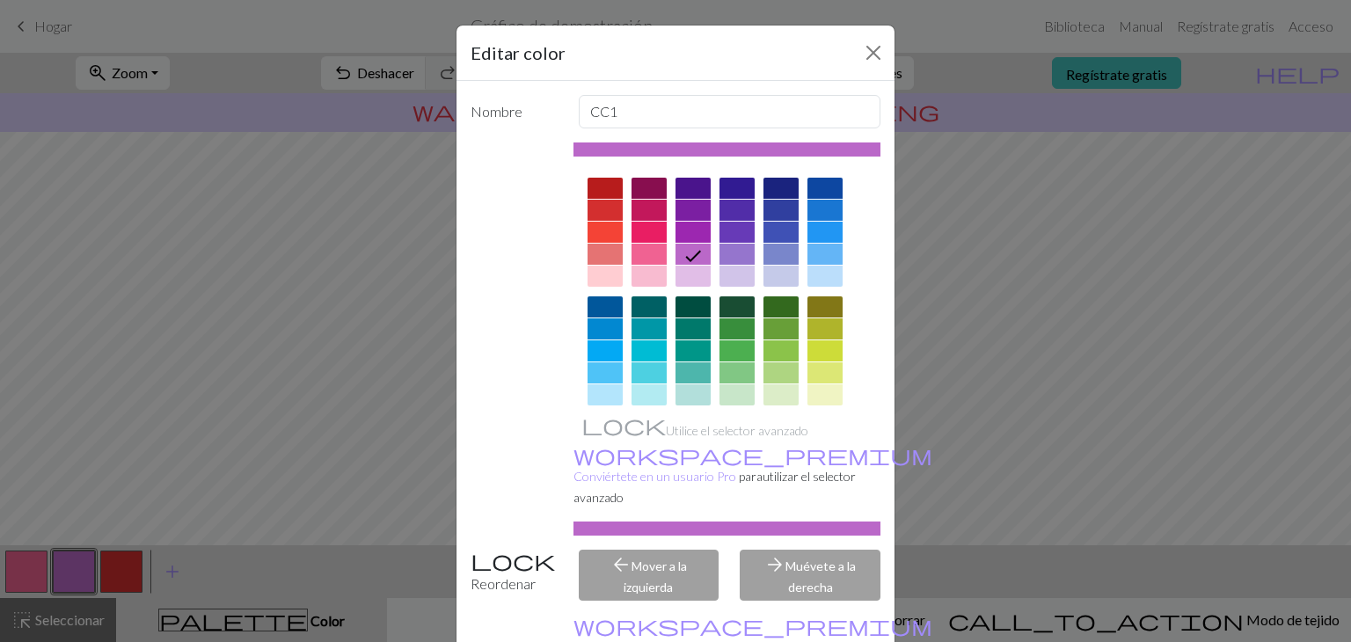
click at [641, 186] on div at bounding box center [648, 188] width 35 height 21
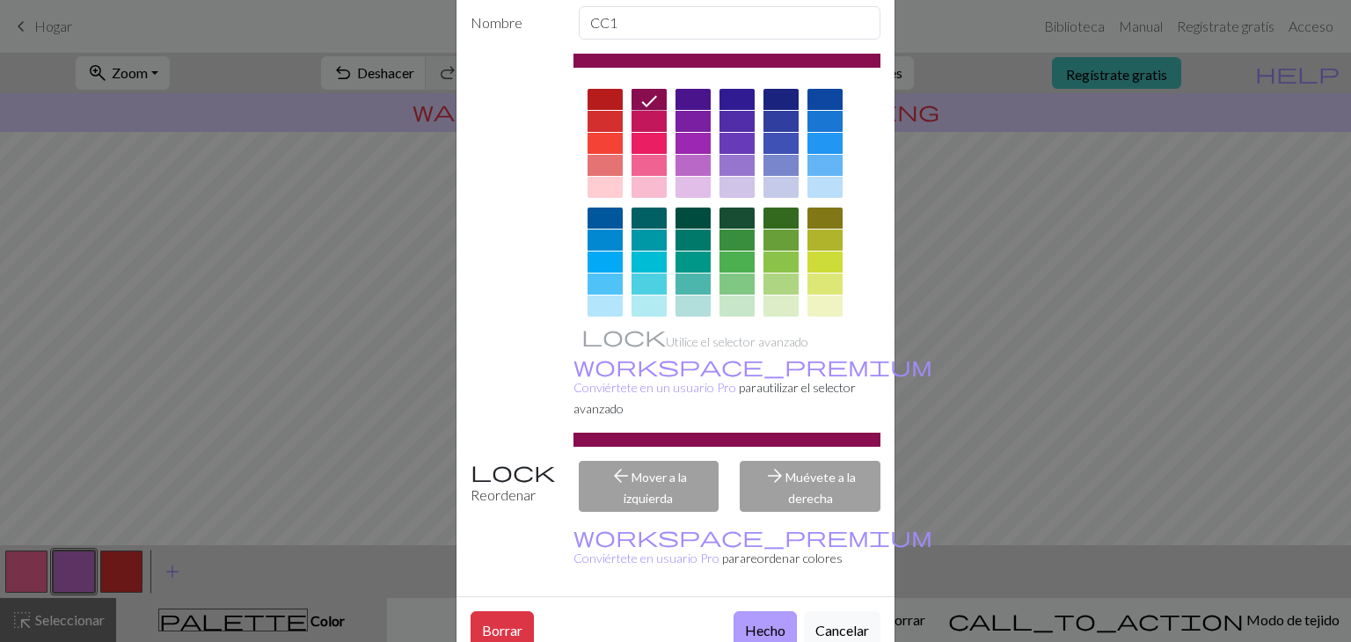
click at [745, 622] on font "Hecho" at bounding box center [765, 630] width 40 height 17
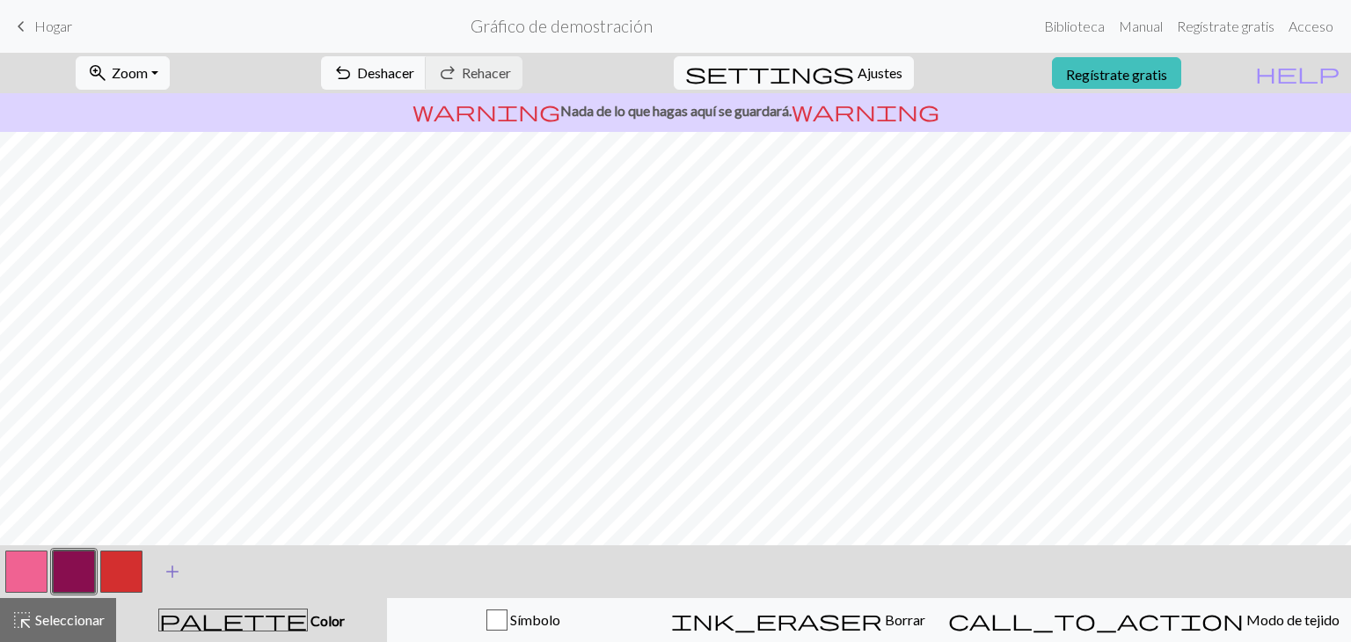
click at [193, 566] on button "add Añade un color" at bounding box center [172, 572] width 44 height 44
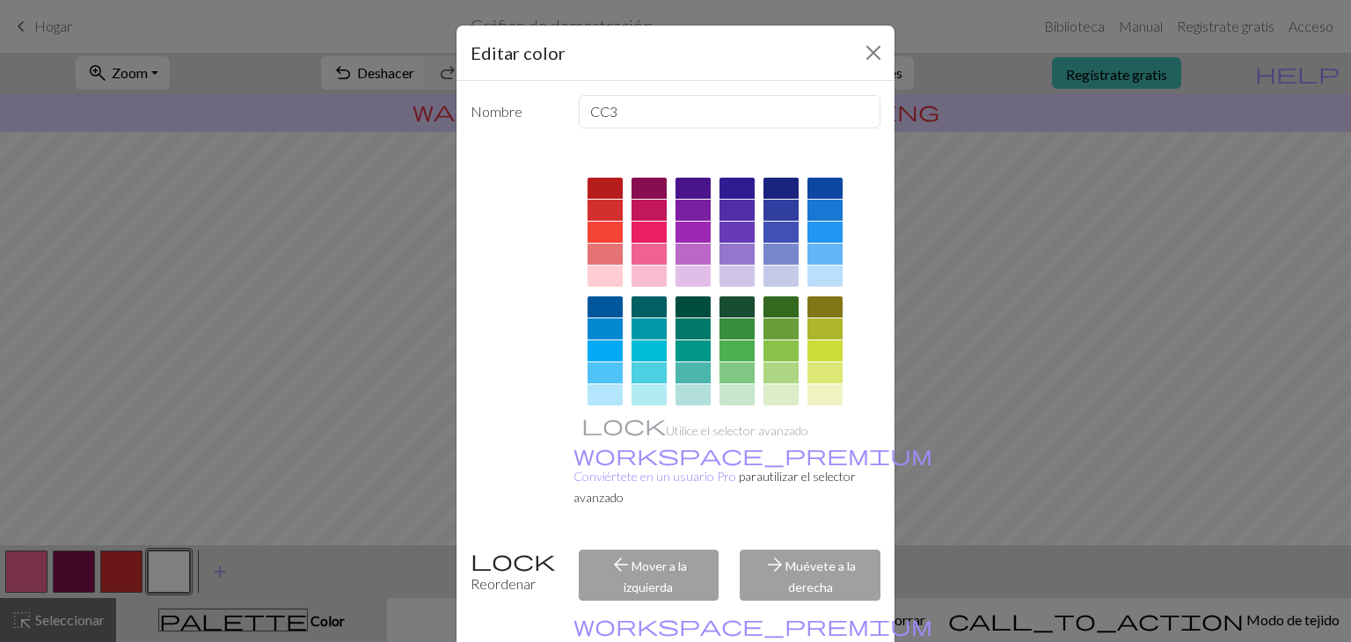
scroll to position [253, 0]
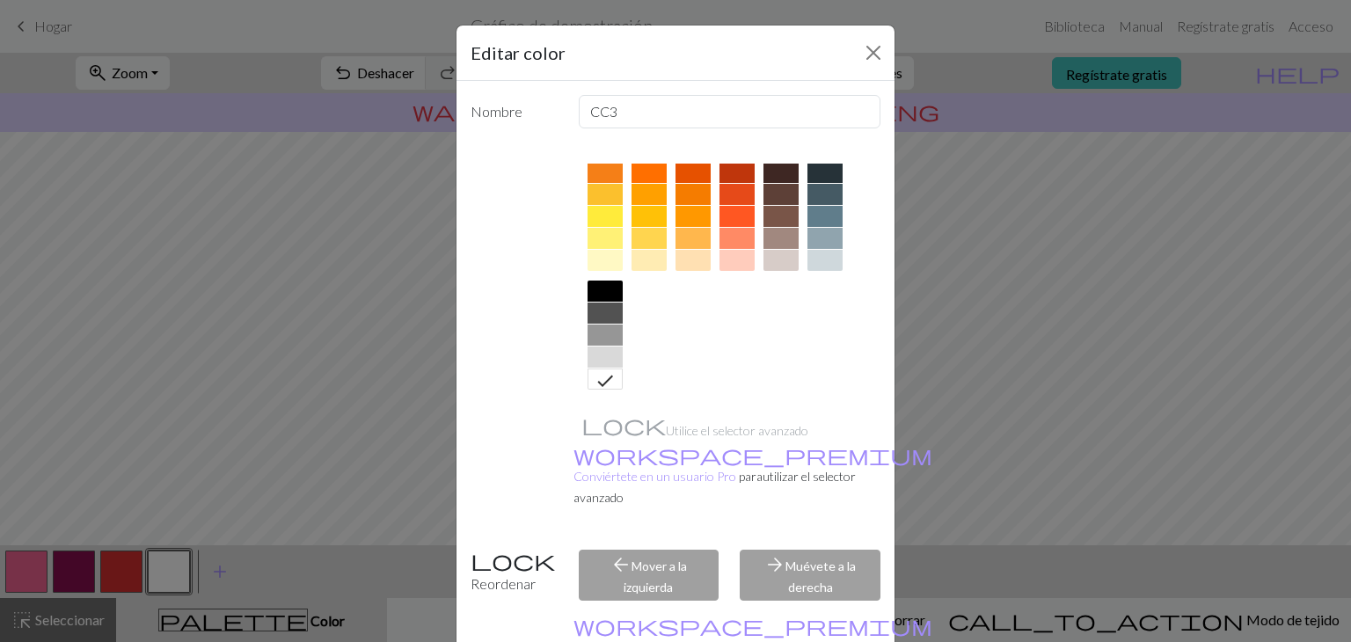
click at [602, 291] on div at bounding box center [605, 291] width 35 height 21
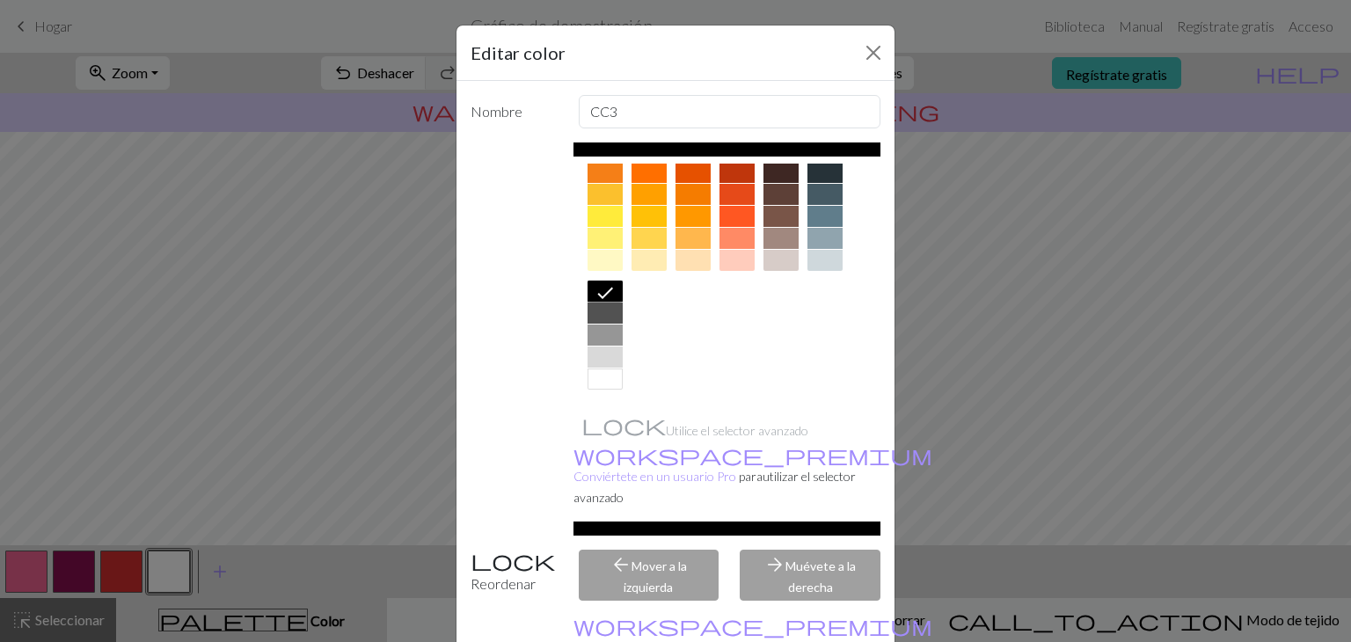
scroll to position [89, 0]
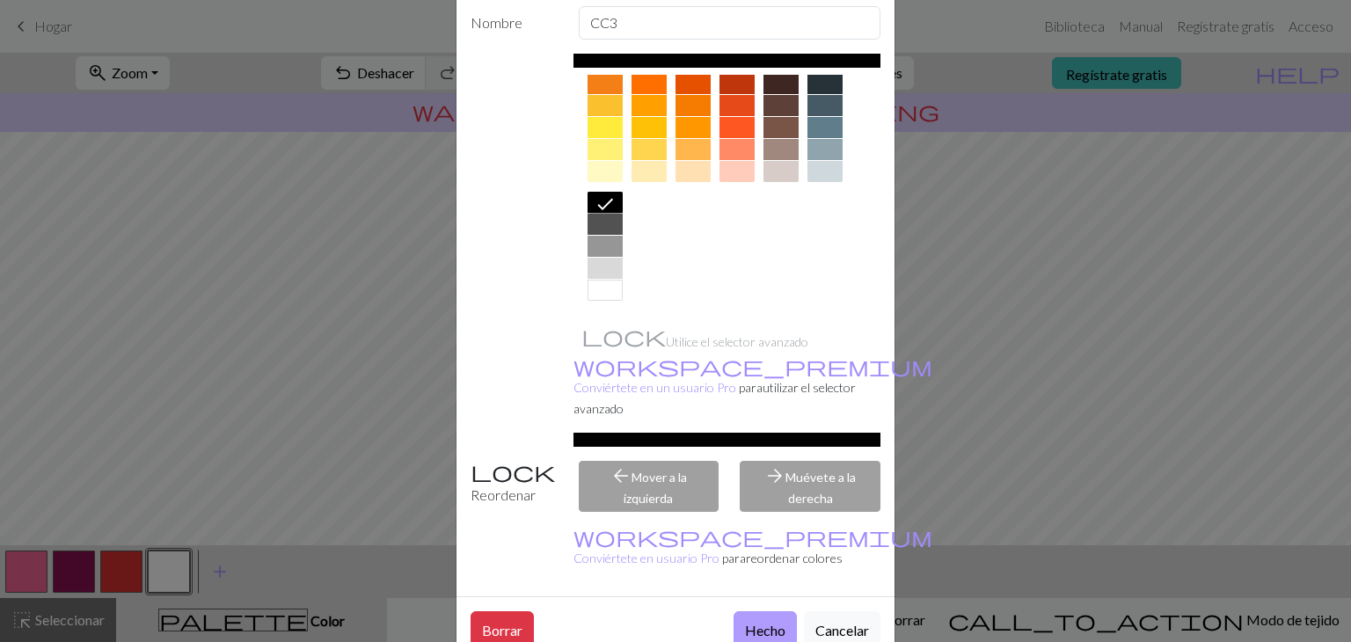
click at [745, 622] on font "Hecho" at bounding box center [765, 630] width 40 height 17
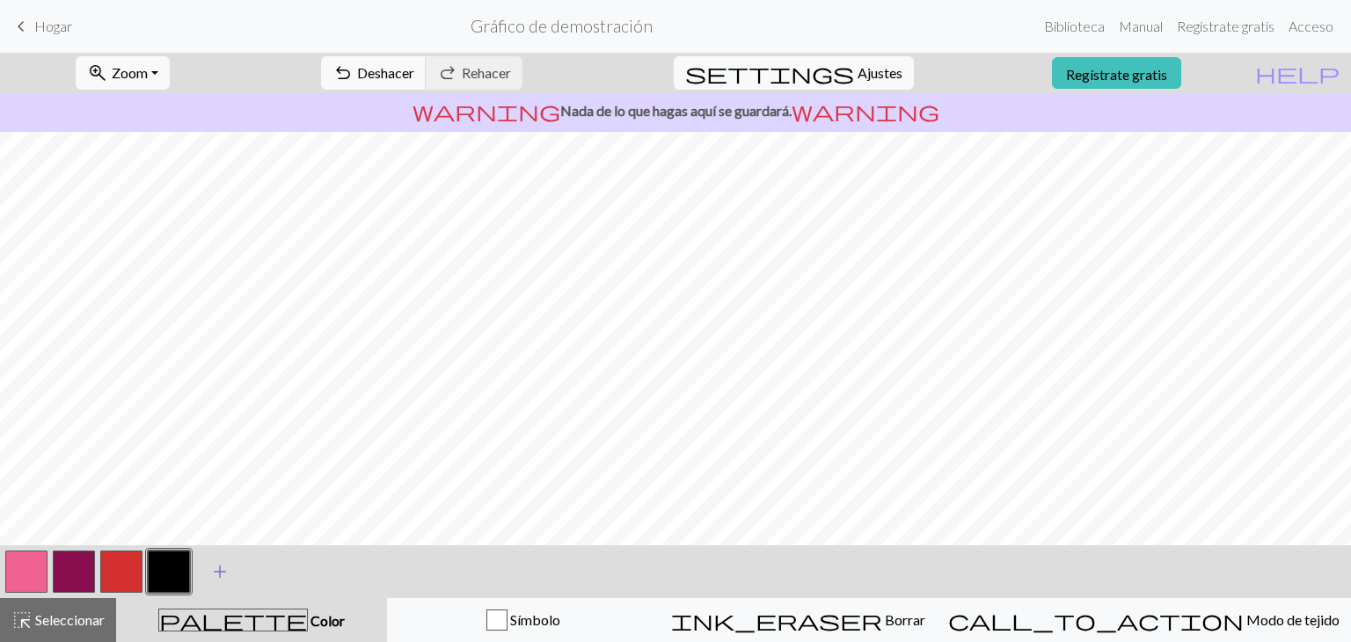
click at [216, 576] on span "add" at bounding box center [219, 571] width 21 height 25
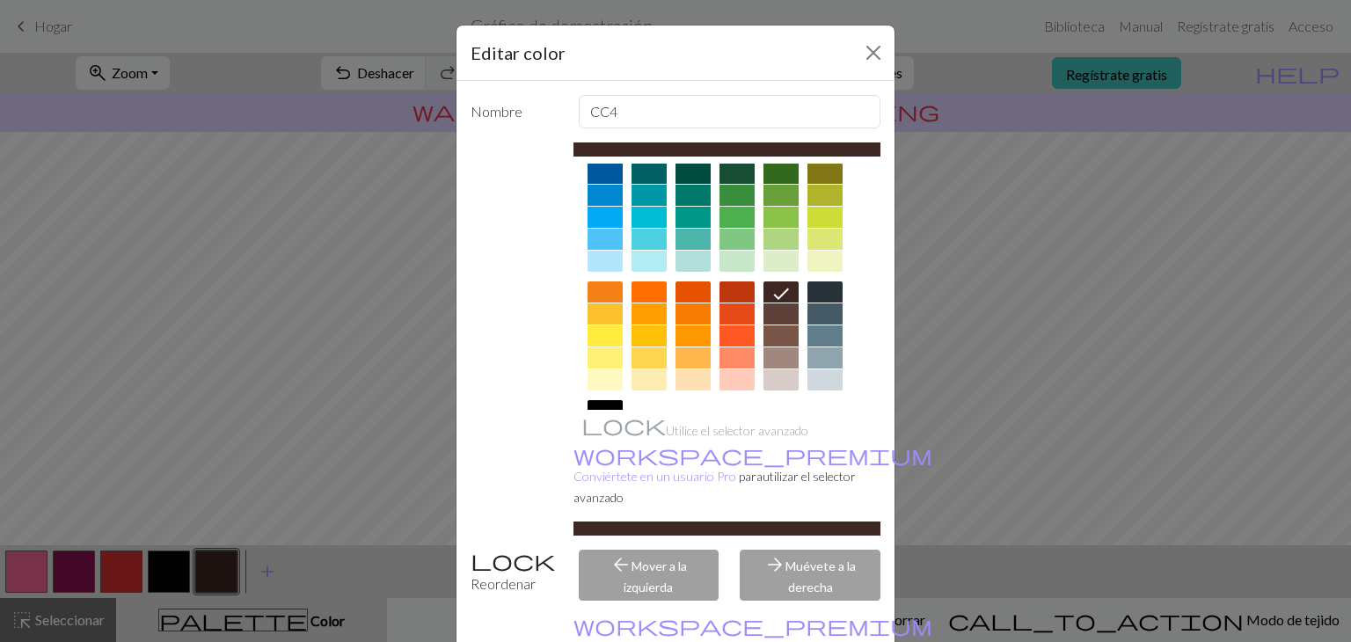
scroll to position [134, 0]
click at [690, 336] on div at bounding box center [692, 335] width 35 height 21
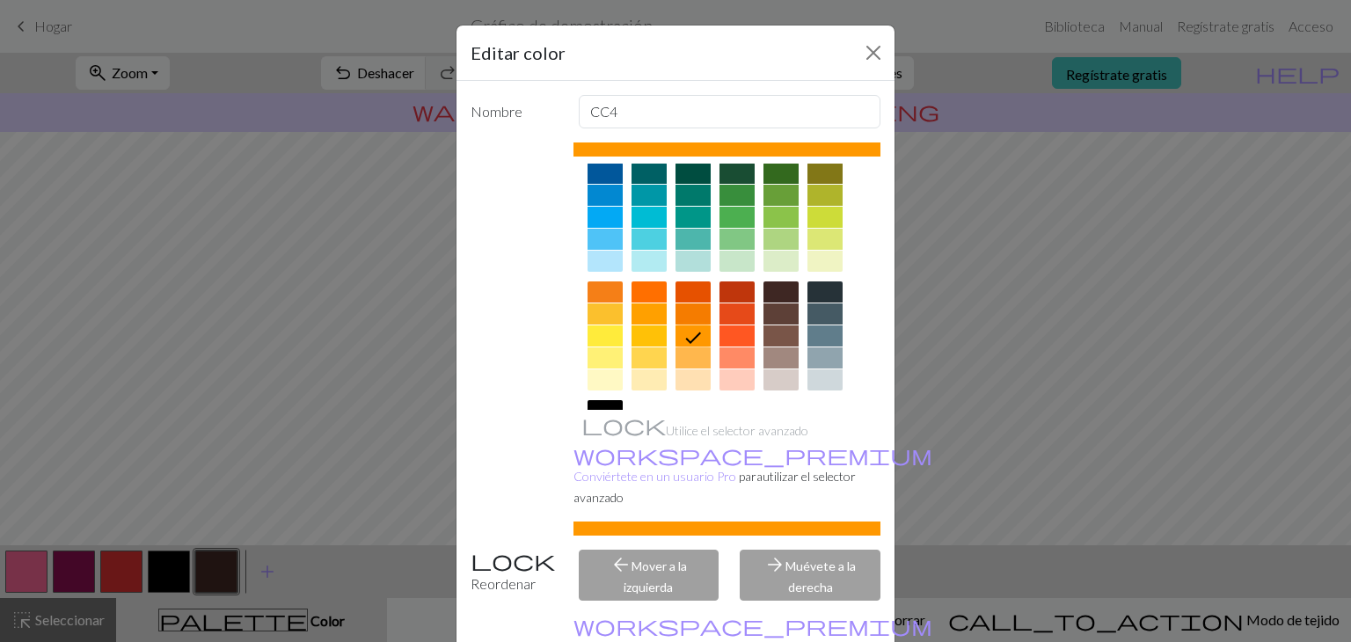
scroll to position [89, 0]
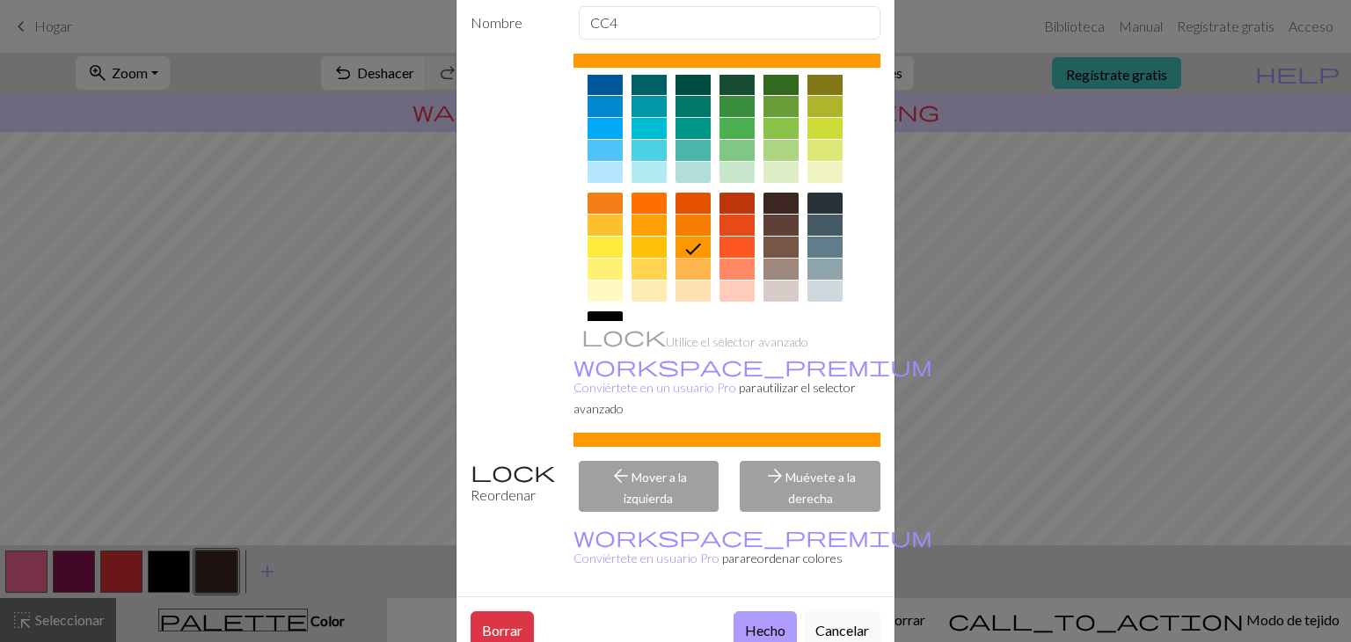
click at [745, 622] on font "Hecho" at bounding box center [765, 630] width 40 height 17
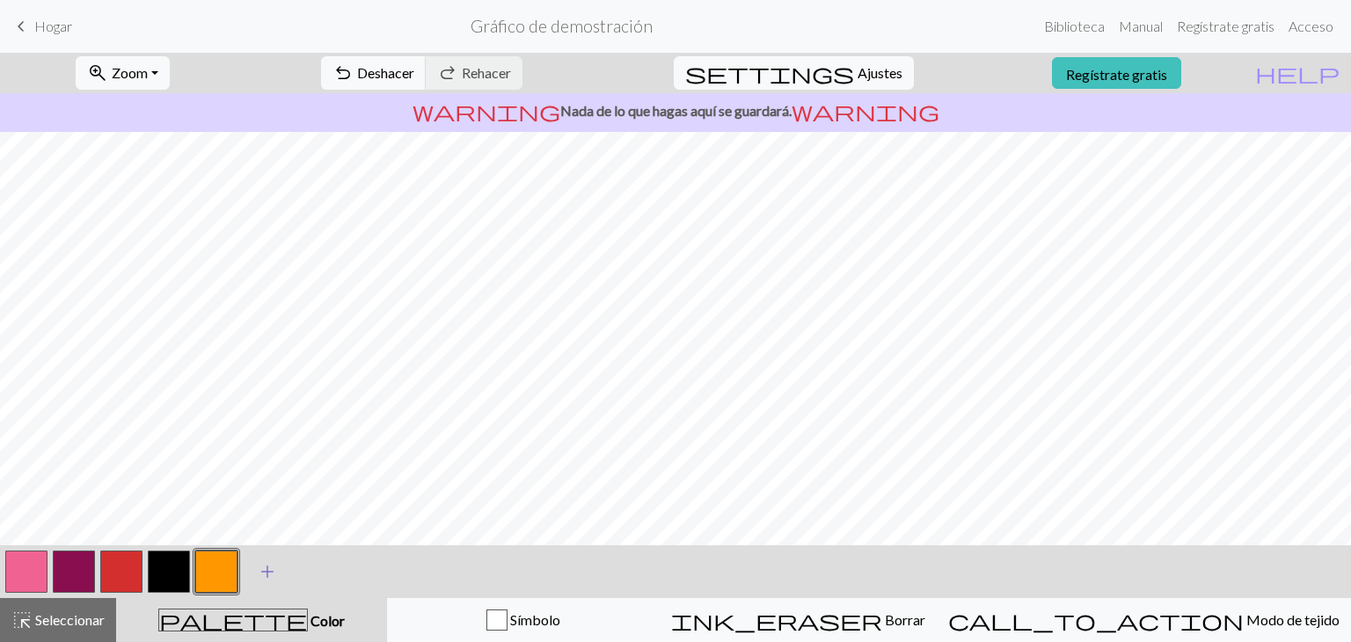
click at [274, 559] on span "add" at bounding box center [267, 571] width 21 height 25
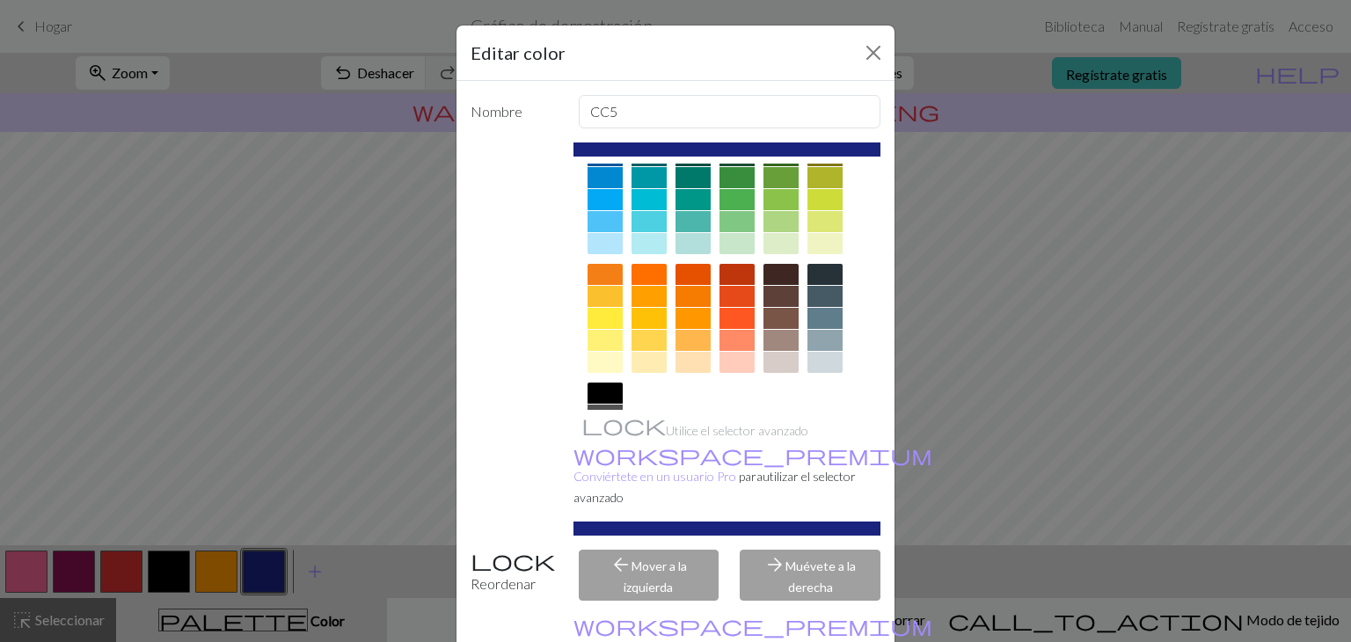
scroll to position [165, 0]
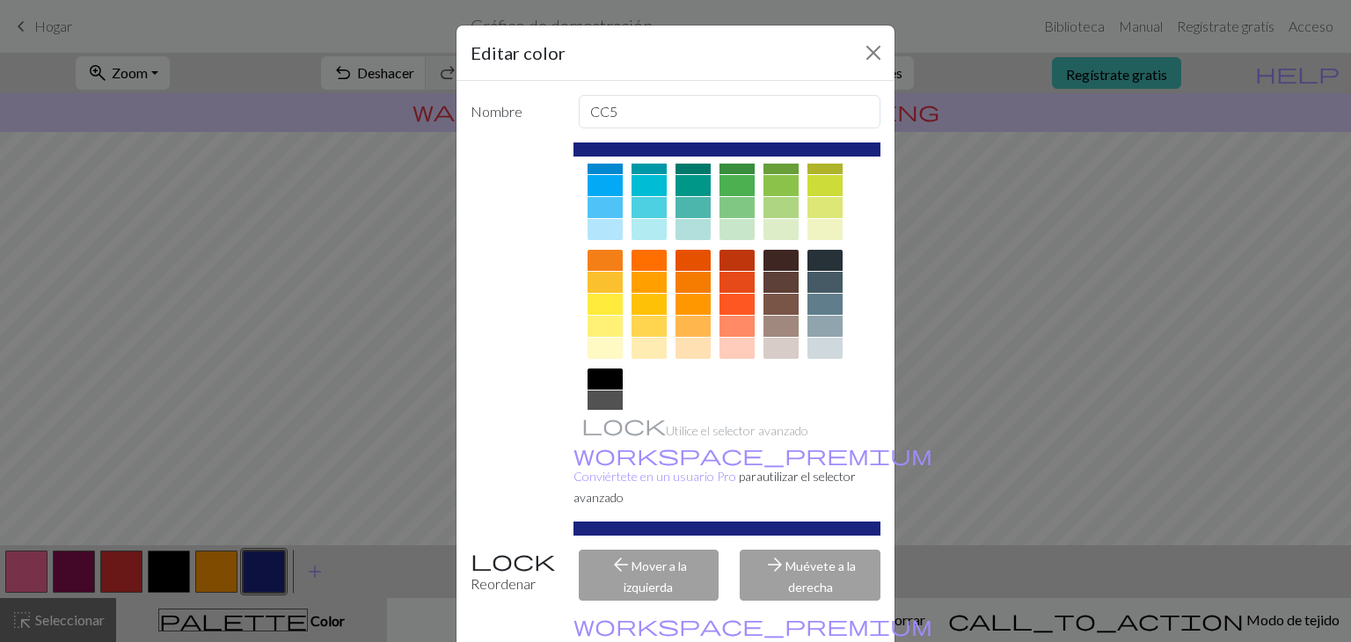
click at [603, 256] on div at bounding box center [605, 260] width 35 height 21
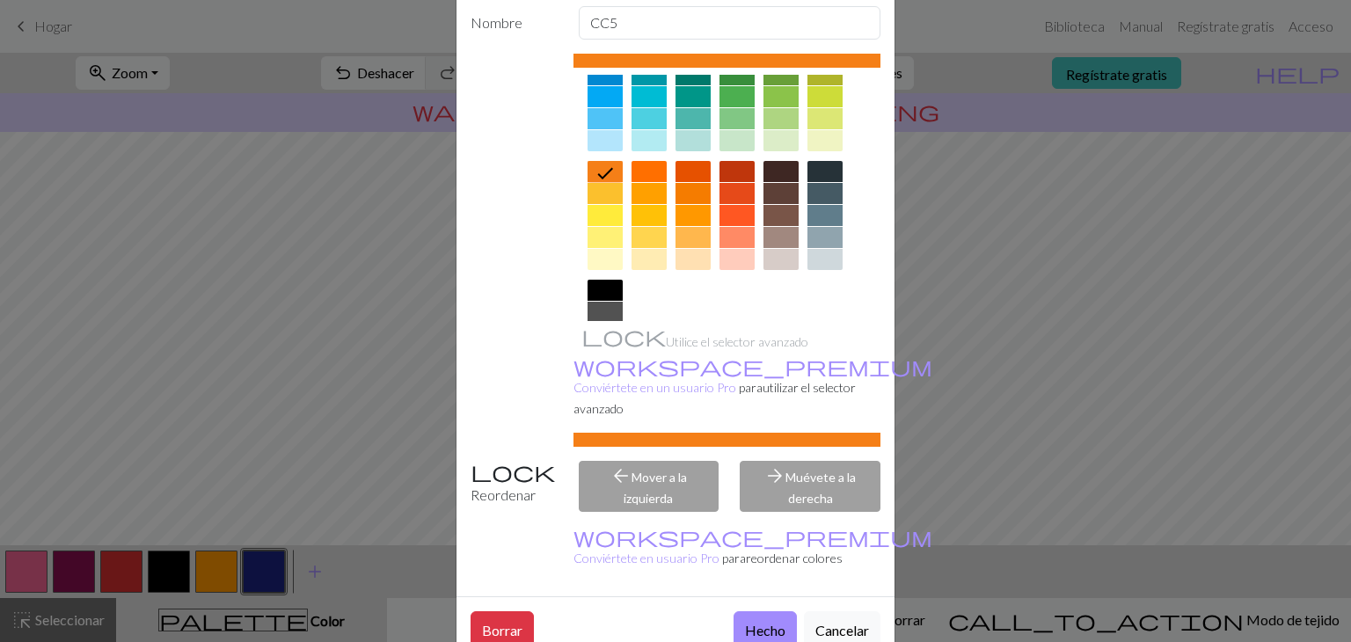
scroll to position [89, 0]
click at [746, 622] on font "Hecho" at bounding box center [765, 630] width 40 height 17
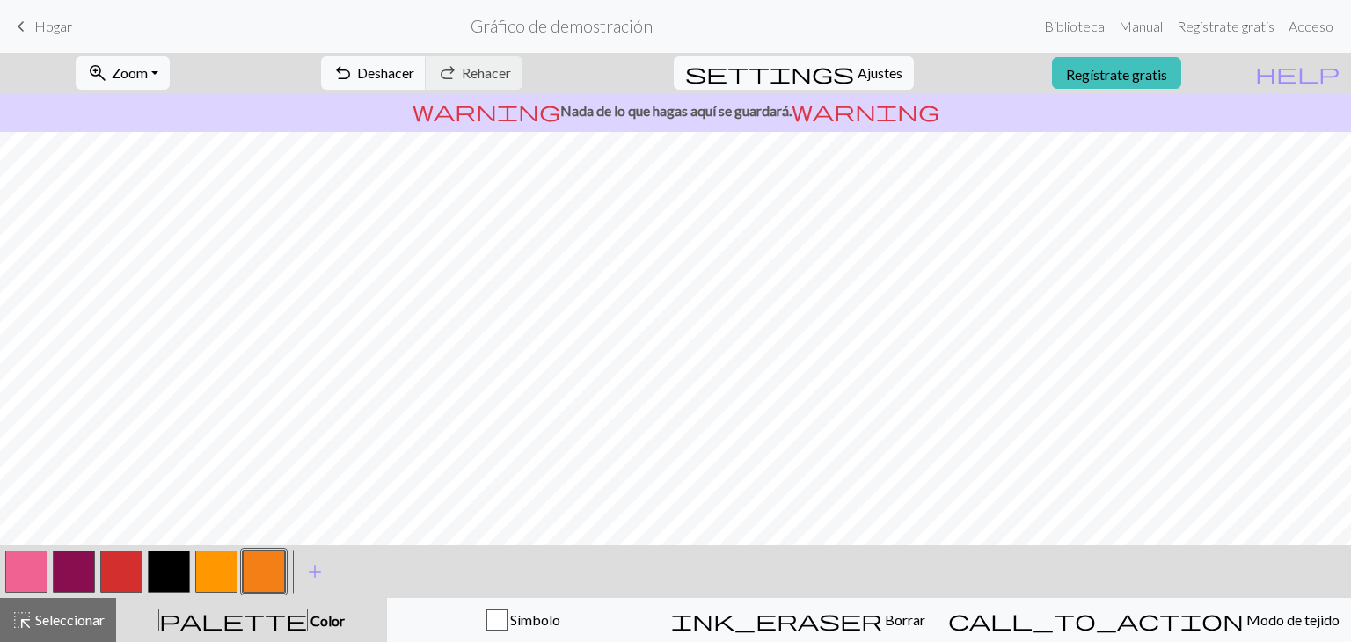
click at [222, 563] on button "button" at bounding box center [216, 572] width 42 height 42
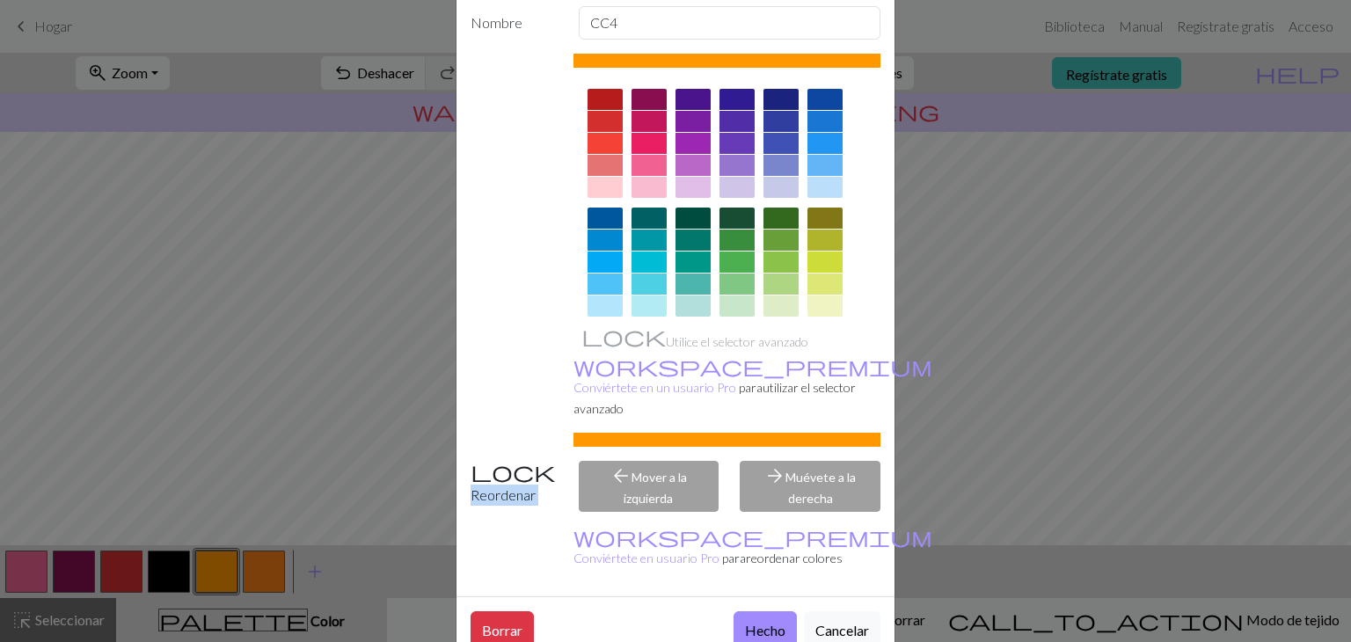
drag, startPoint x: 848, startPoint y: 420, endPoint x: 707, endPoint y: 440, distance: 142.2
click at [707, 440] on div "Nombre CC4 Utilice el selector avanzado workspace_premium Conviértete en un usu…" at bounding box center [675, 294] width 438 height 604
click at [737, 611] on button "Hecho" at bounding box center [765, 629] width 63 height 36
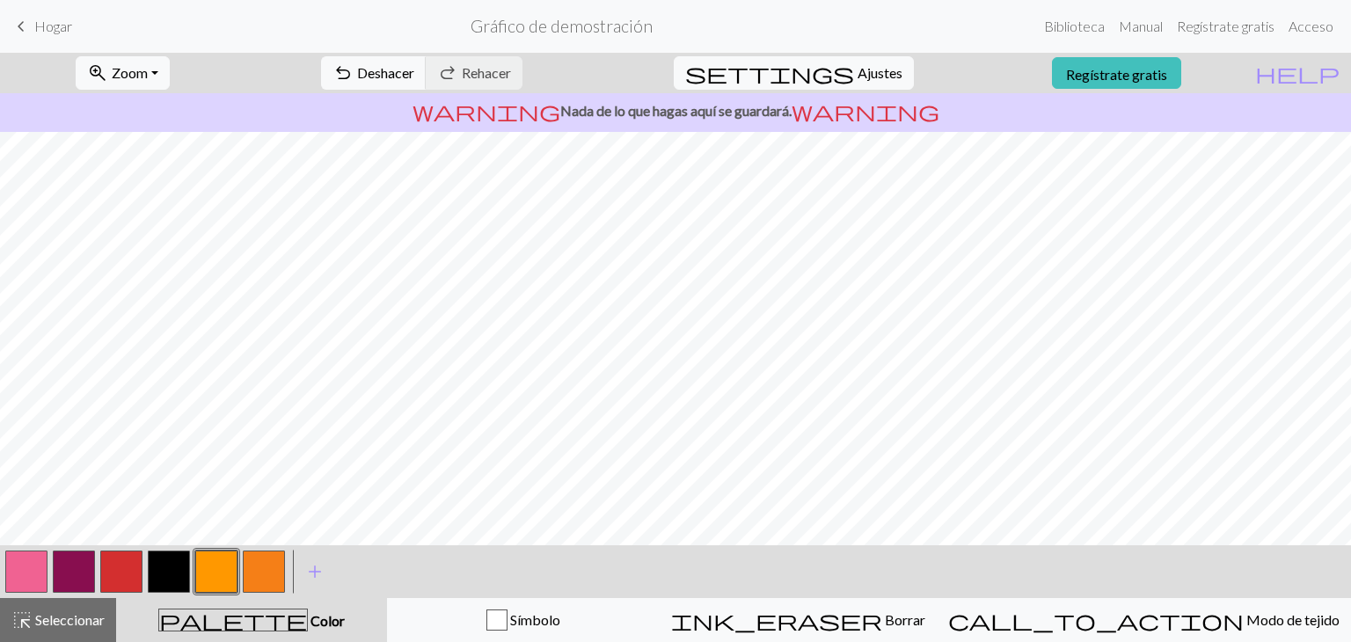
click at [213, 585] on button "button" at bounding box center [216, 572] width 42 height 42
click at [229, 561] on button "button" at bounding box center [216, 572] width 42 height 42
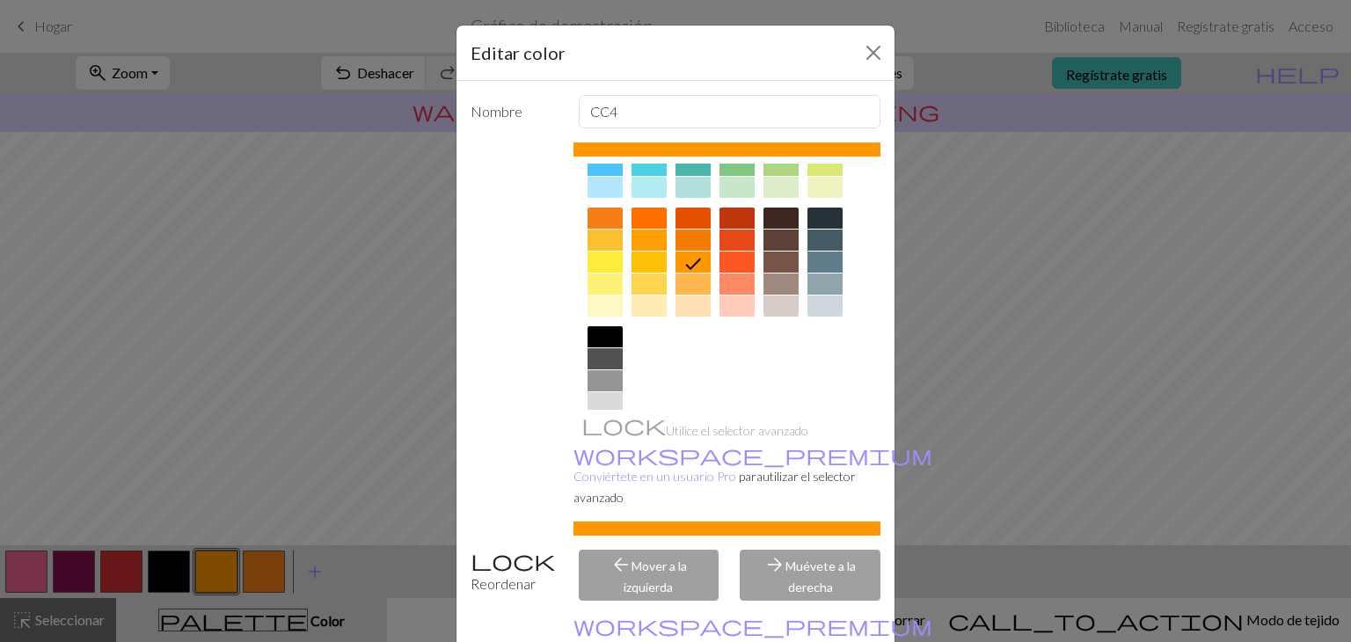
scroll to position [253, 0]
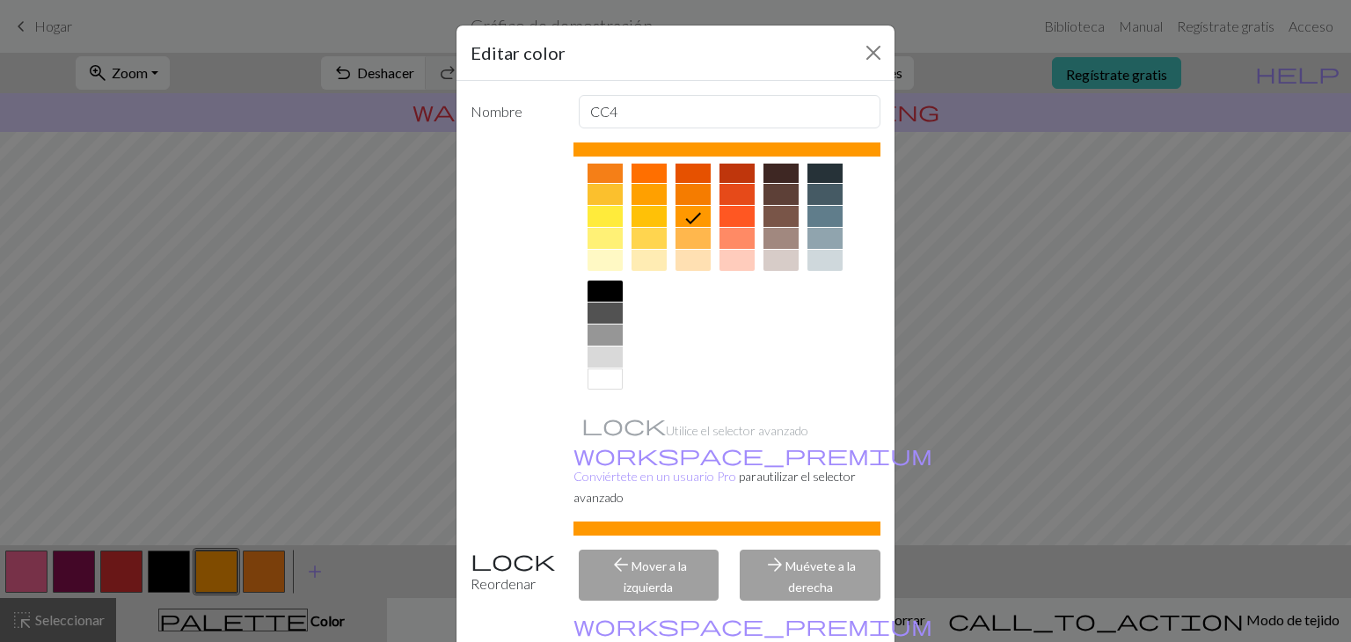
click at [631, 238] on div at bounding box center [648, 238] width 35 height 21
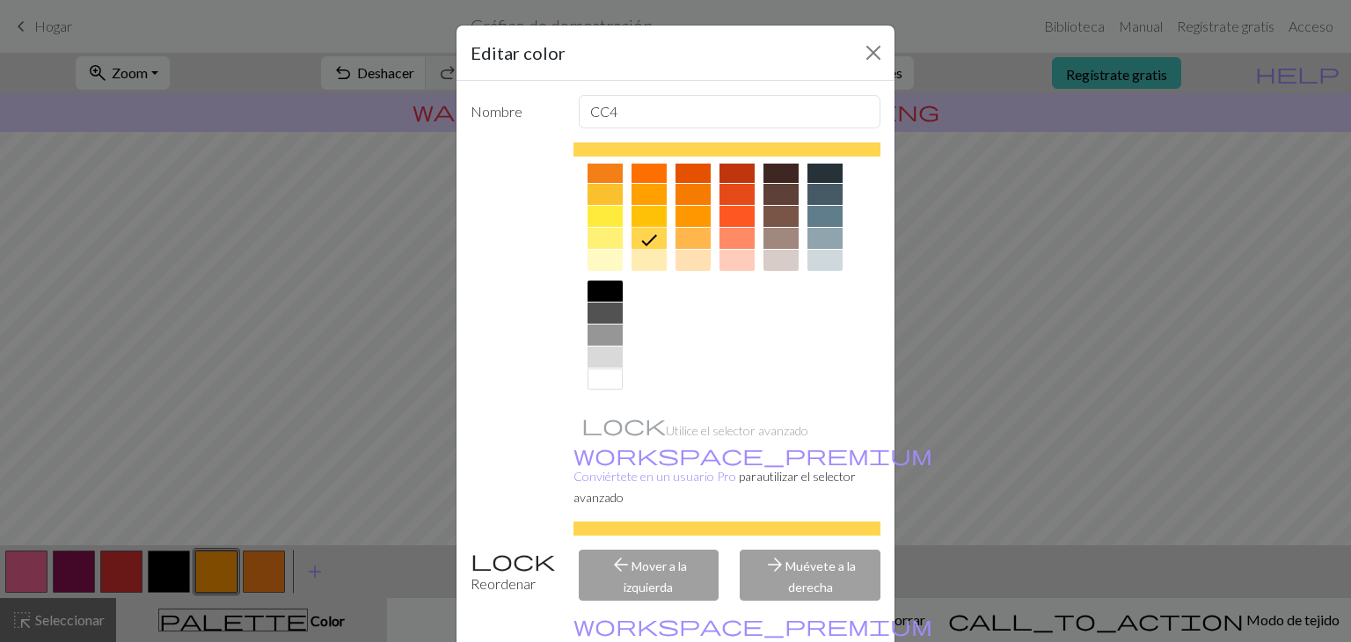
scroll to position [89, 0]
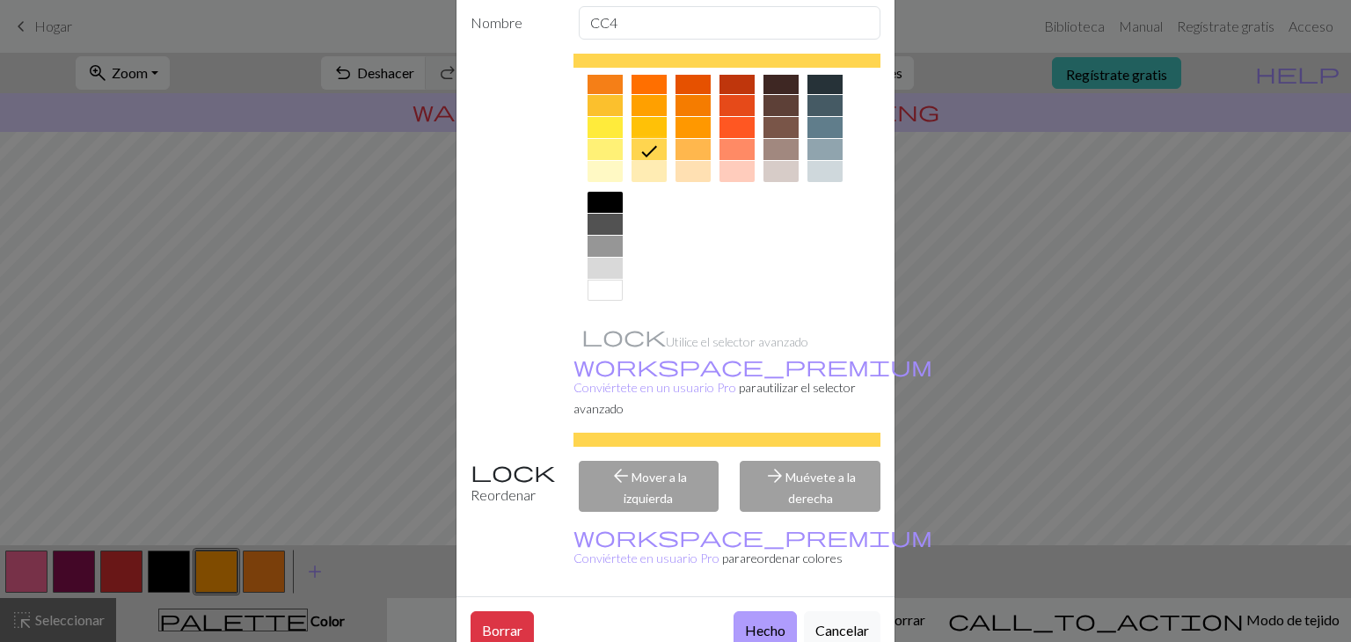
click at [745, 622] on font "Hecho" at bounding box center [765, 630] width 40 height 17
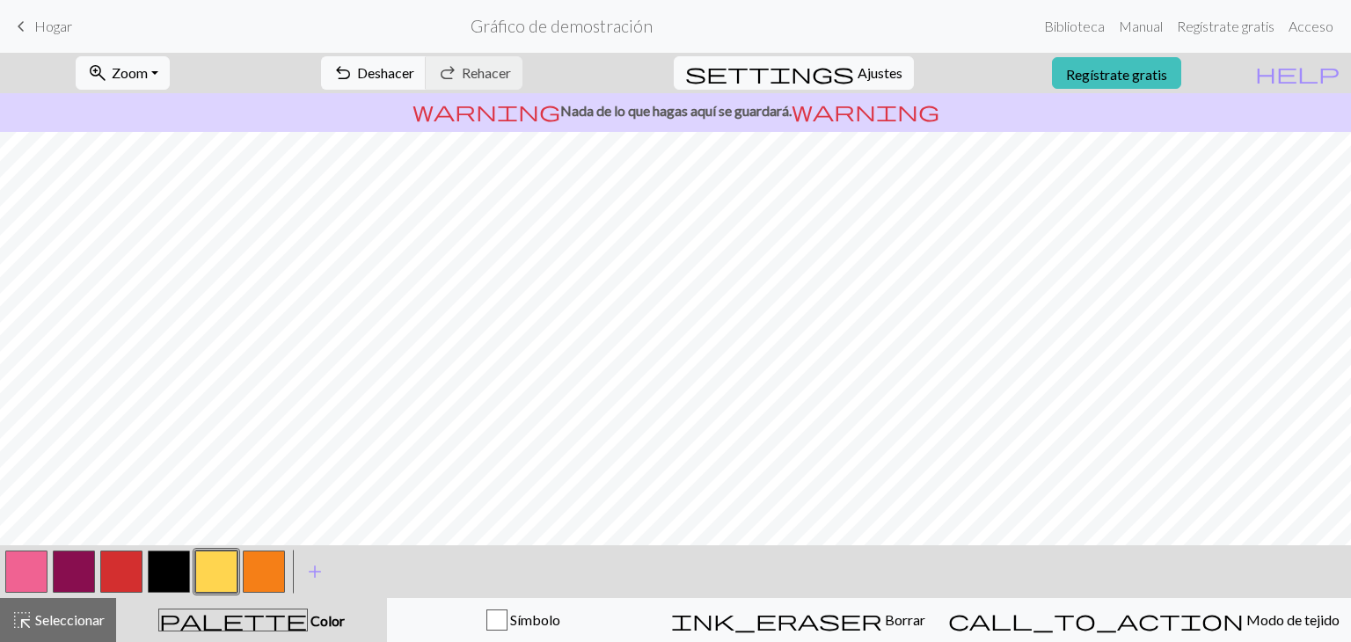
click at [1010, 36] on form "Gráfico de demostración" at bounding box center [561, 26] width 951 height 34
click at [115, 569] on button "button" at bounding box center [121, 572] width 42 height 42
click at [110, 571] on button "button" at bounding box center [121, 572] width 42 height 42
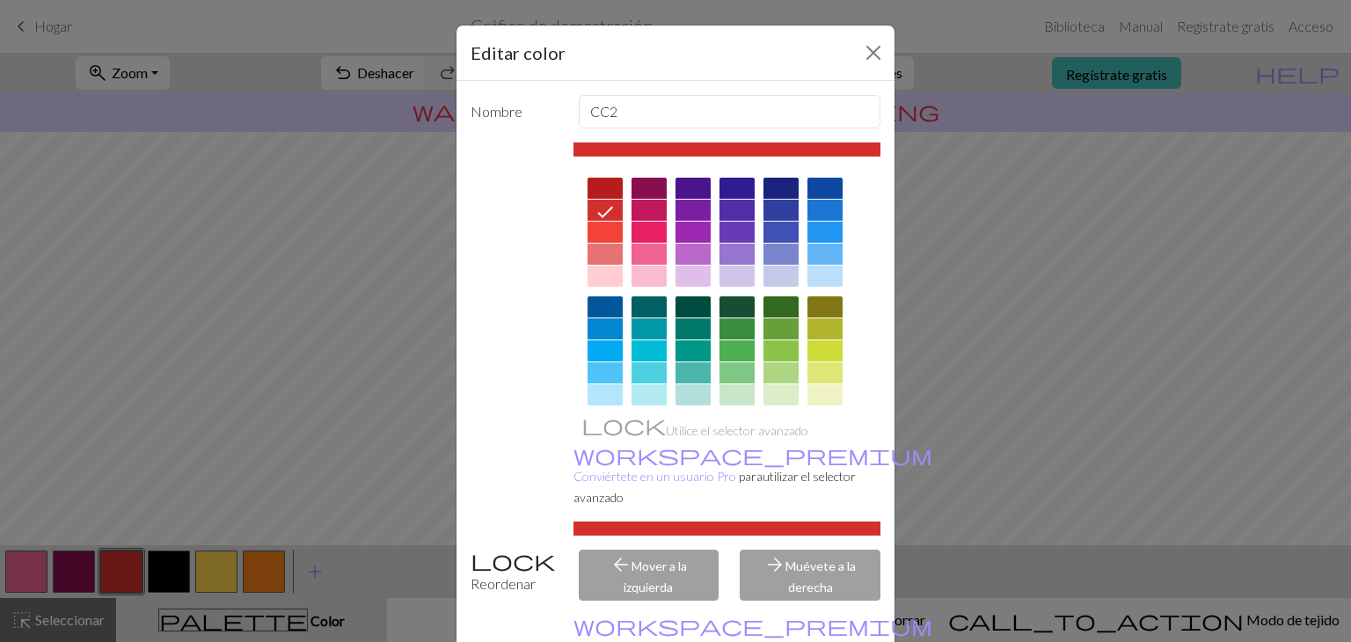
click at [595, 182] on div at bounding box center [605, 188] width 35 height 21
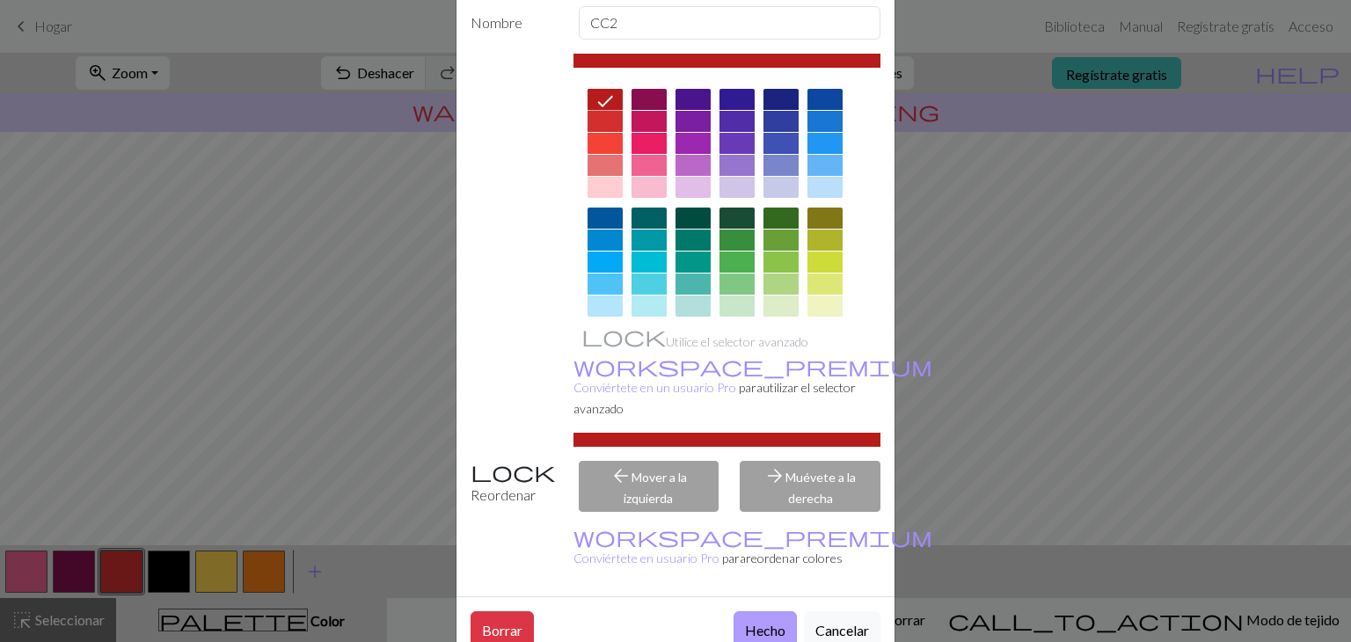
click at [755, 622] on font "Hecho" at bounding box center [765, 630] width 40 height 17
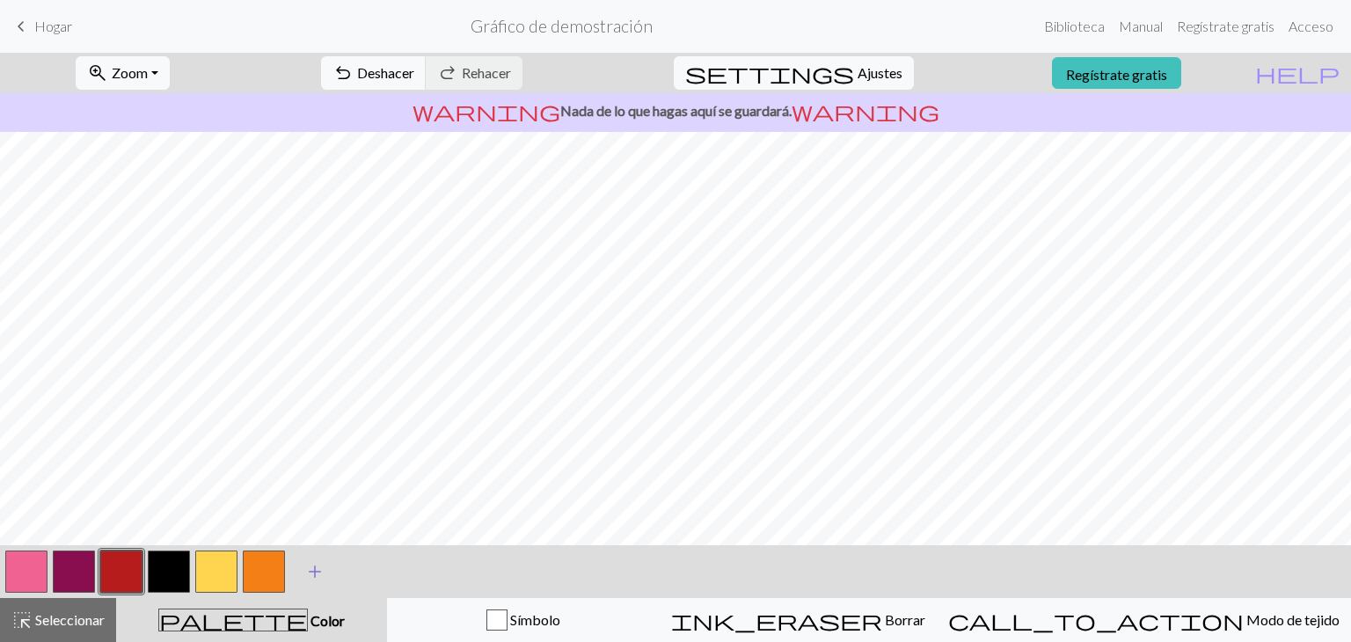
click at [303, 573] on button "add Añade un color" at bounding box center [315, 572] width 44 height 44
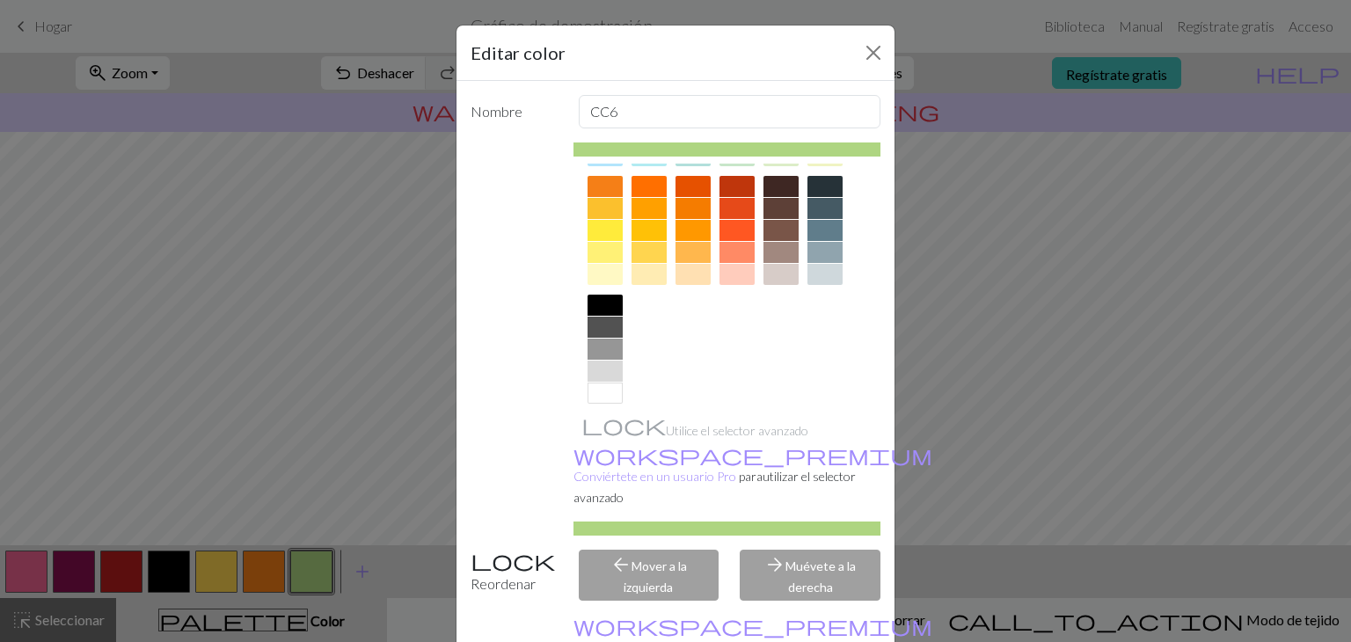
scroll to position [253, 0]
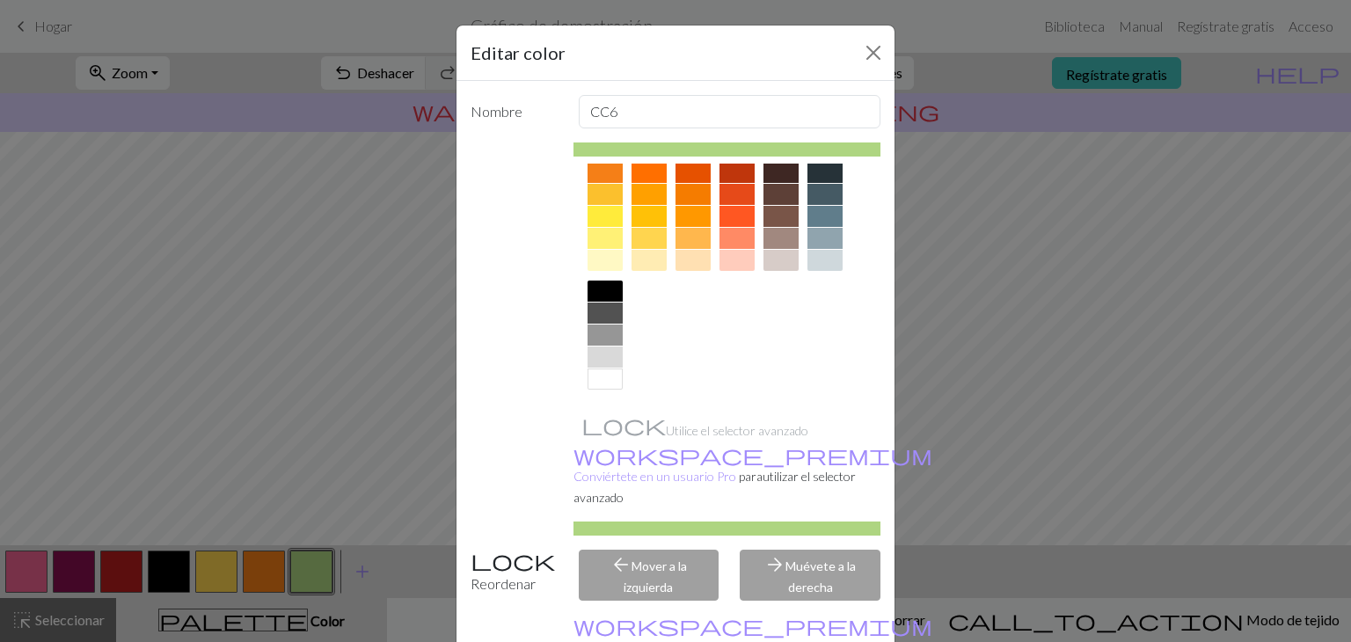
click at [779, 194] on div at bounding box center [780, 194] width 35 height 21
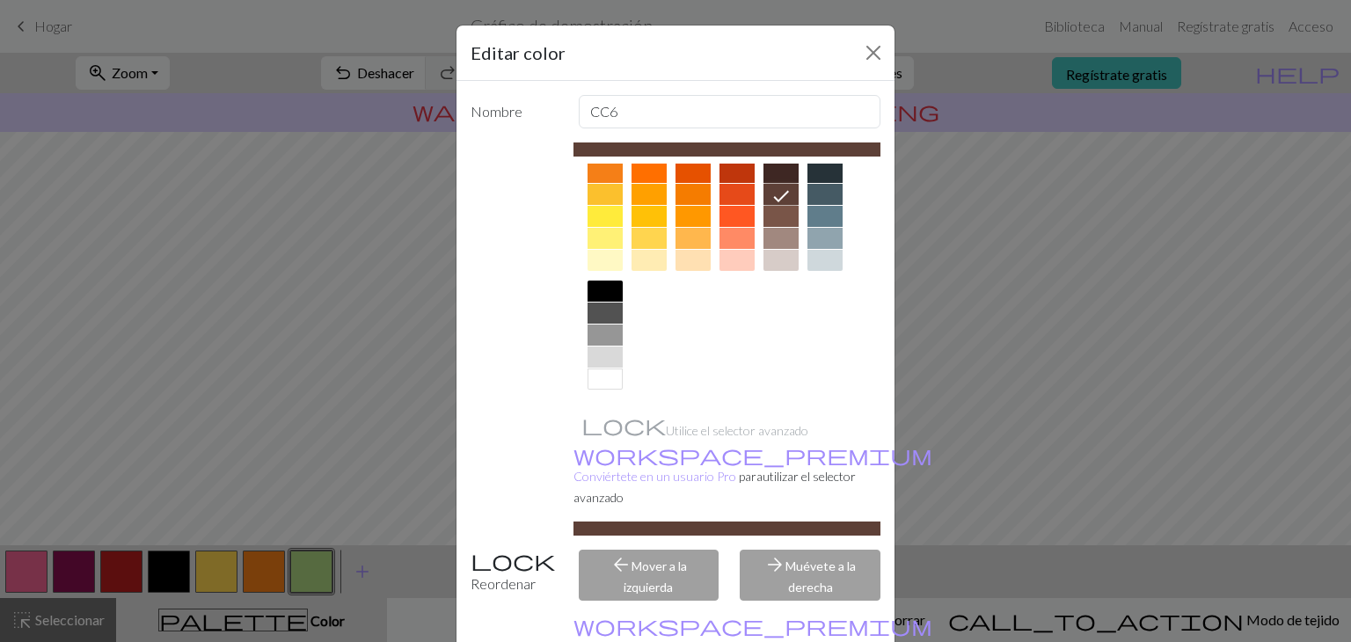
scroll to position [89, 0]
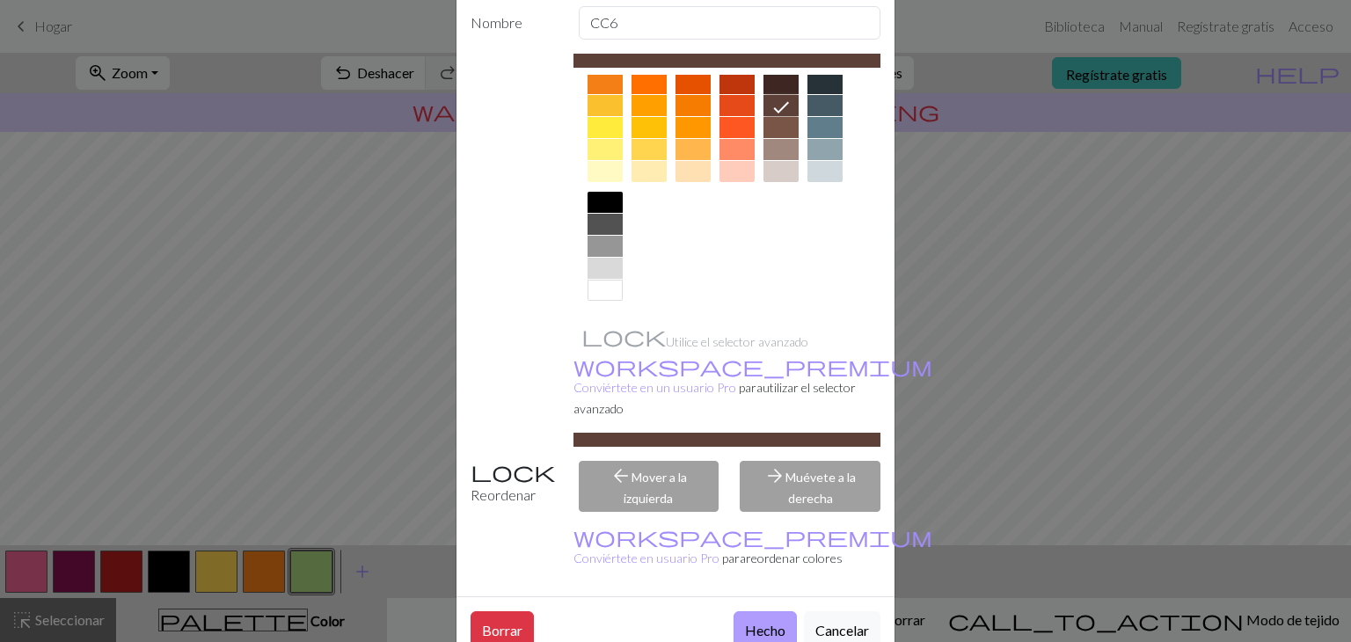
click at [755, 622] on font "Hecho" at bounding box center [765, 630] width 40 height 17
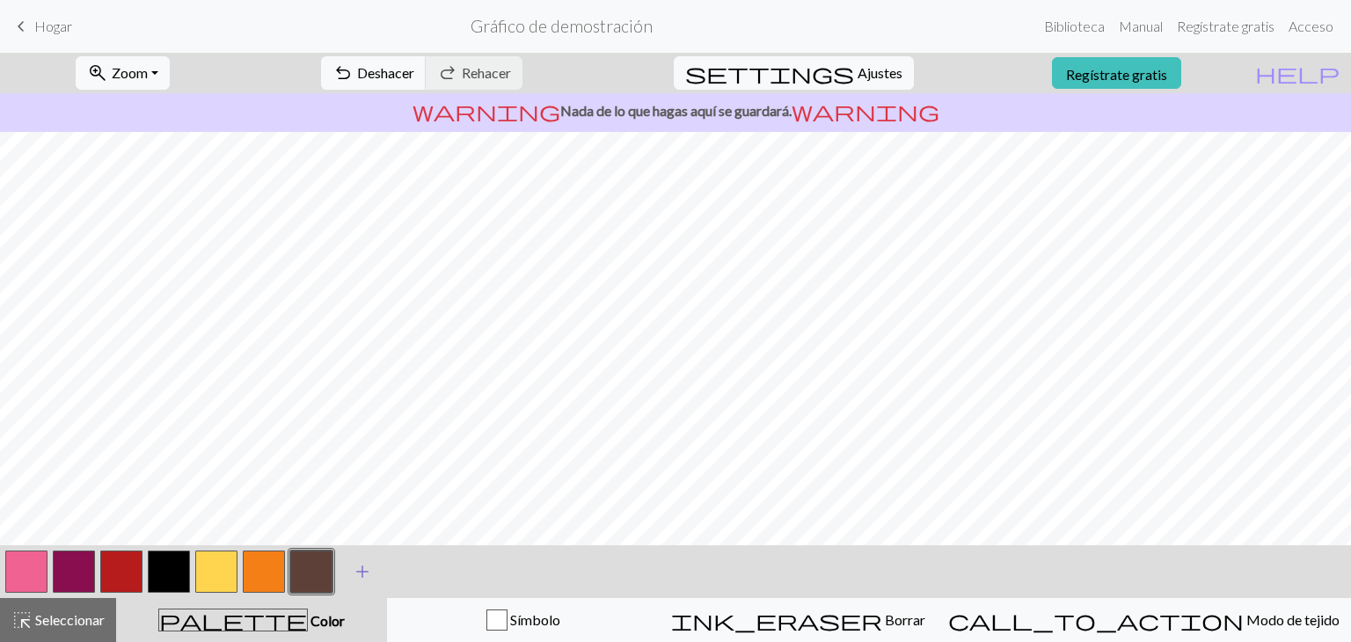
click at [361, 579] on span "add" at bounding box center [362, 571] width 21 height 25
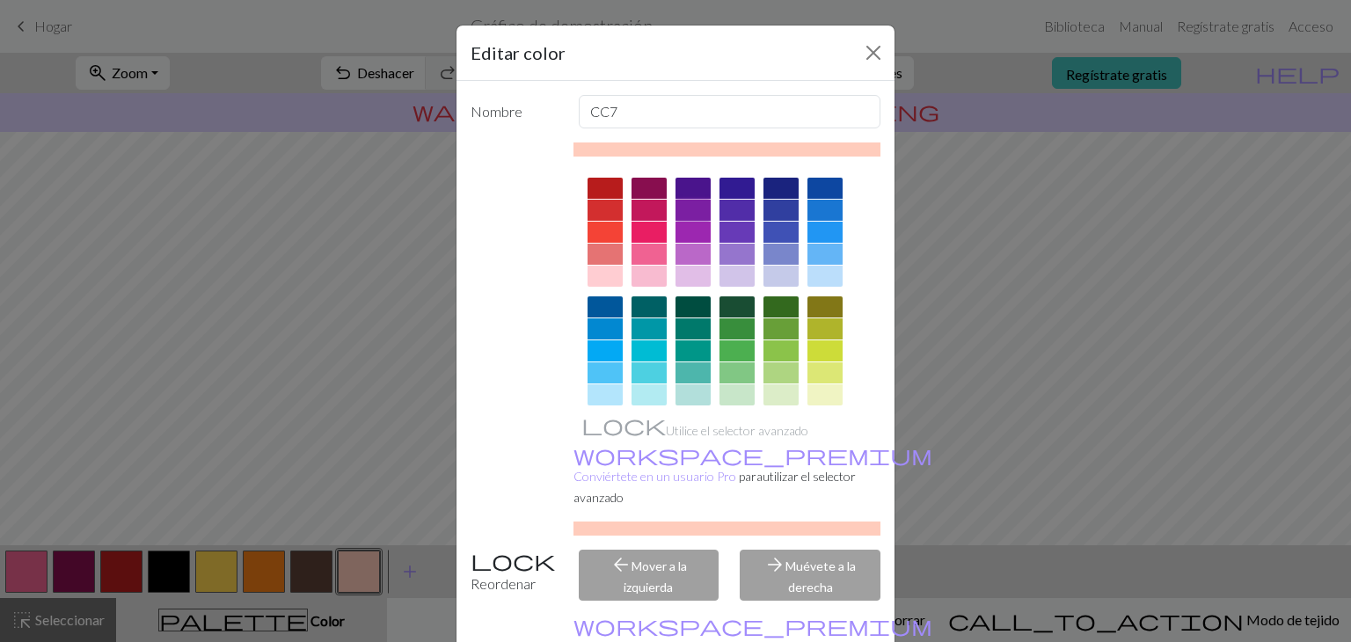
click at [682, 209] on div at bounding box center [692, 210] width 35 height 21
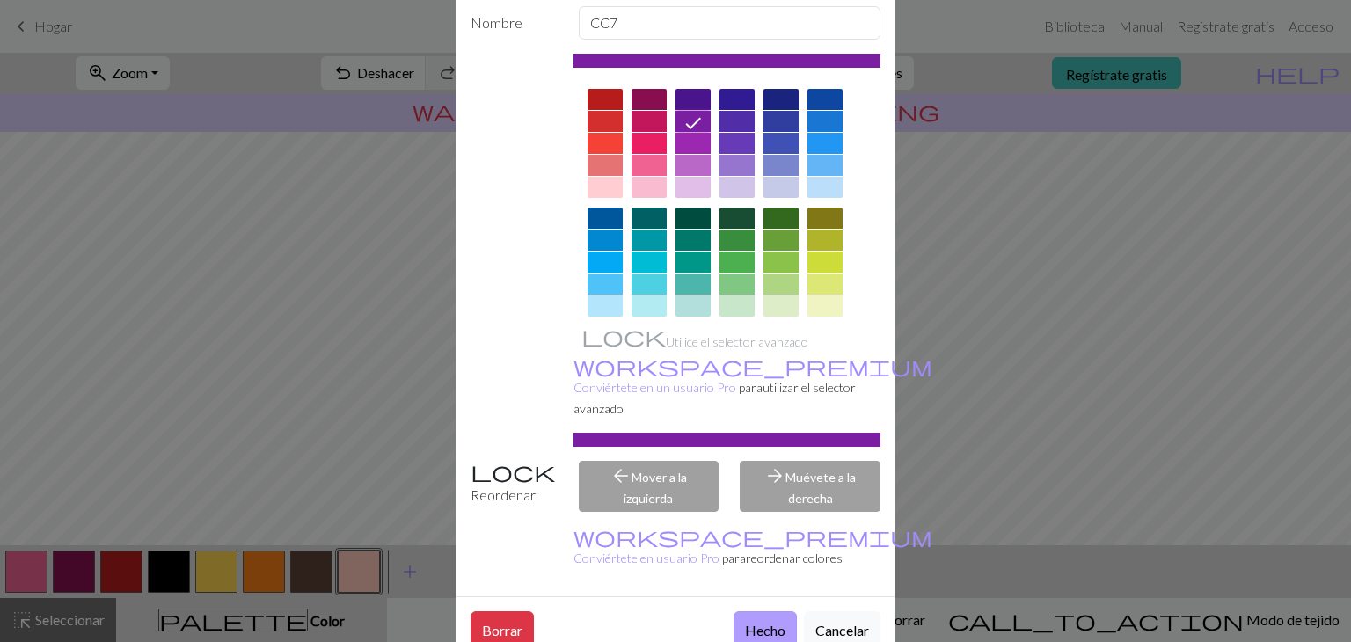
click at [755, 622] on font "Hecho" at bounding box center [765, 630] width 40 height 17
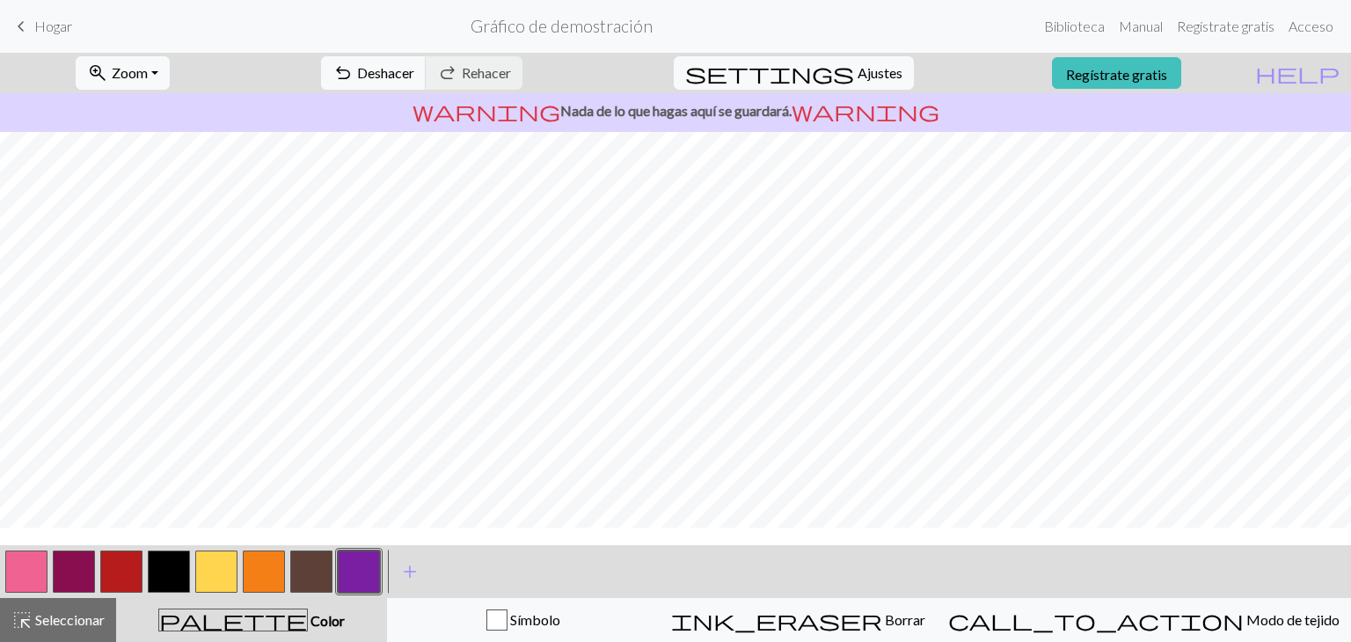
scroll to position [0, 0]
click at [410, 560] on span "add" at bounding box center [409, 571] width 21 height 25
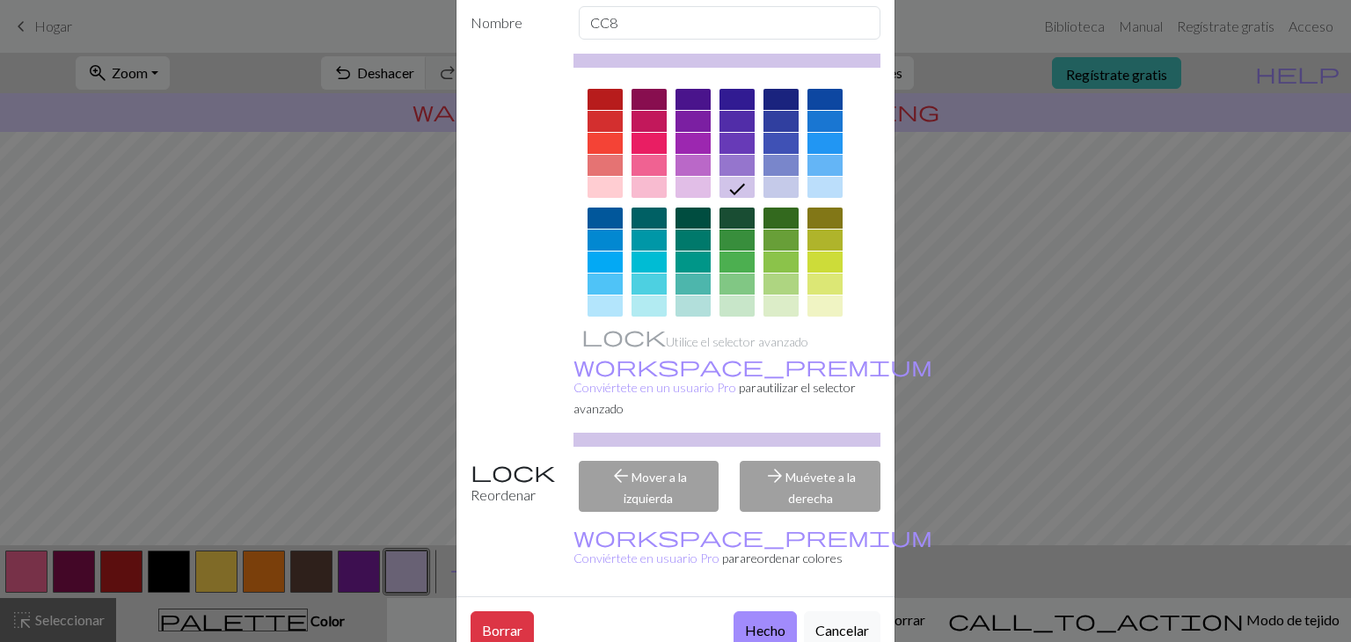
scroll to position [253, 0]
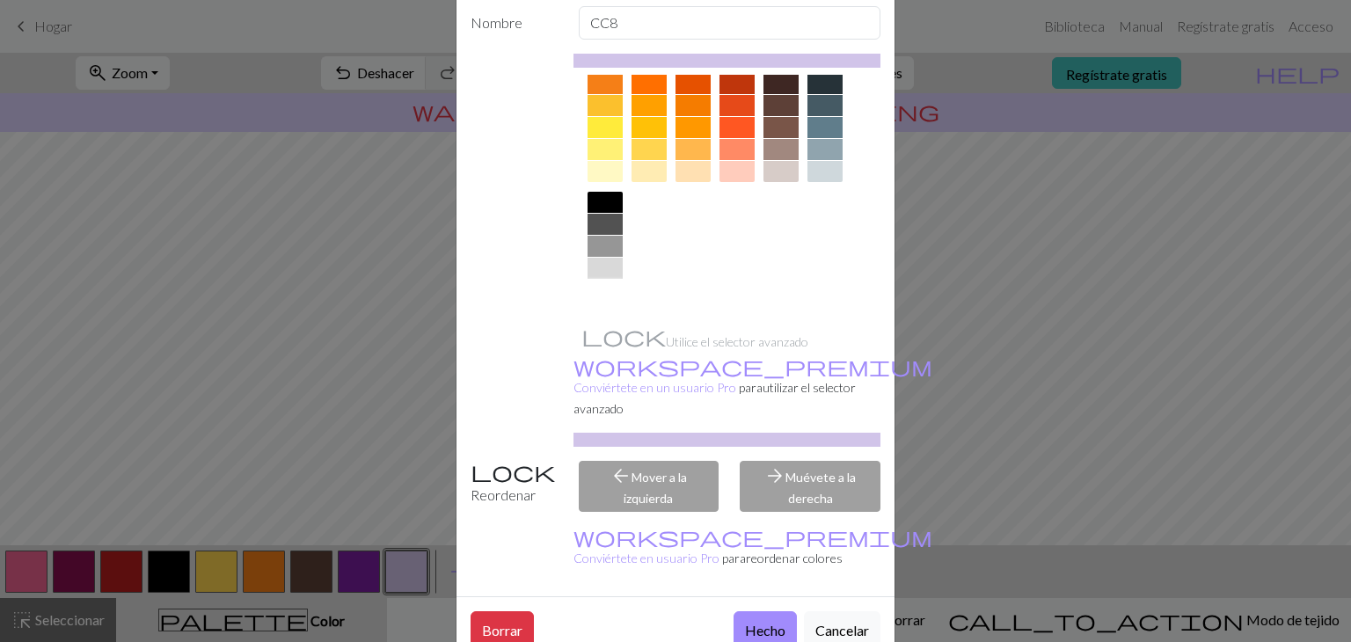
click at [609, 287] on div at bounding box center [605, 290] width 35 height 21
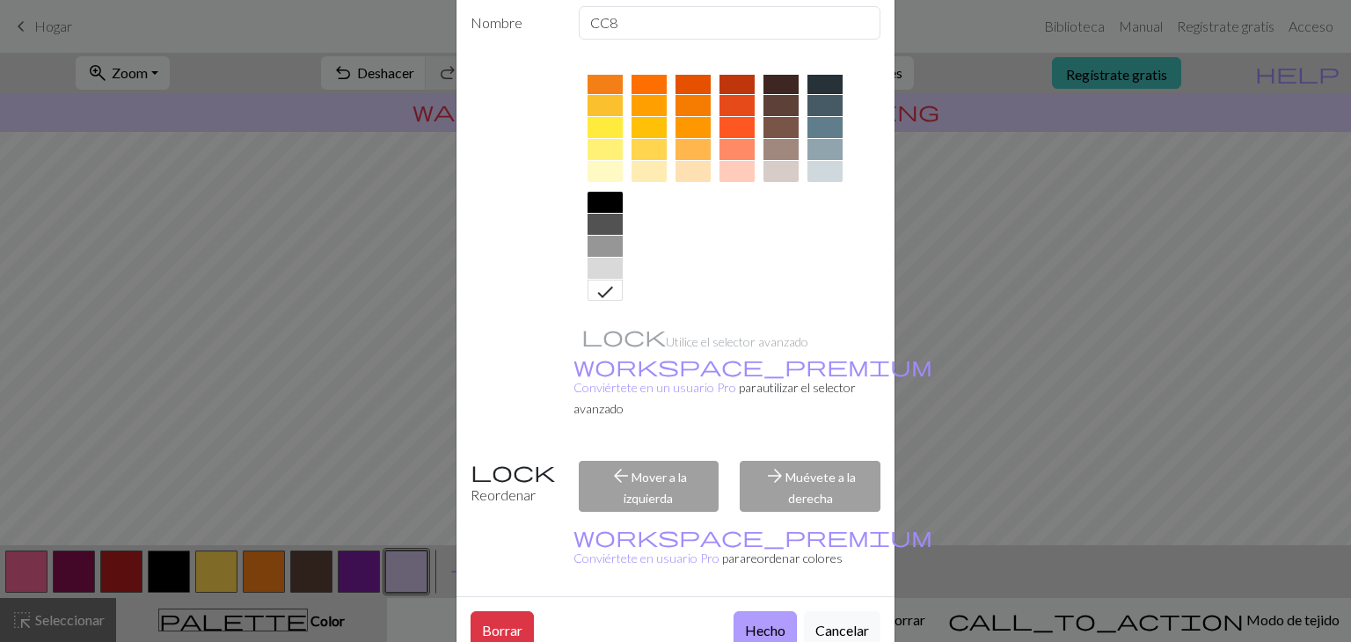
click at [753, 611] on button "Hecho" at bounding box center [765, 629] width 63 height 36
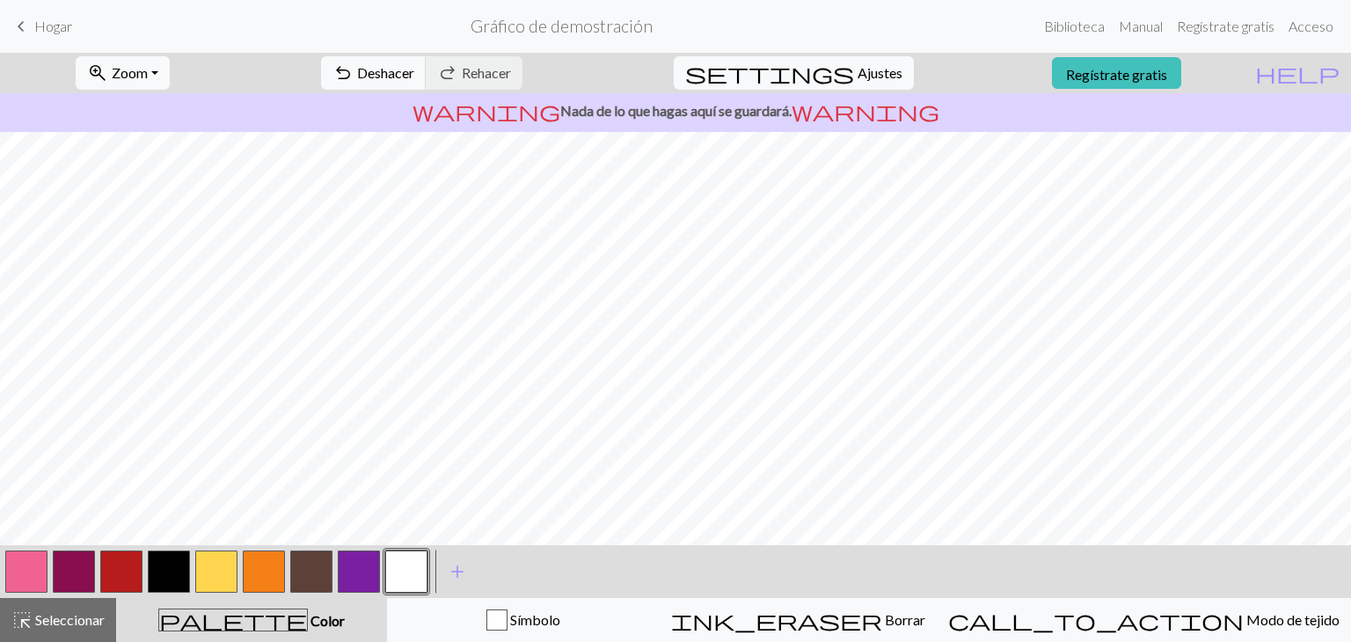
click at [32, 578] on button "button" at bounding box center [26, 572] width 42 height 42
click at [405, 573] on button "button" at bounding box center [406, 572] width 42 height 42
click at [32, 567] on button "button" at bounding box center [26, 572] width 42 height 42
click at [75, 567] on button "button" at bounding box center [74, 572] width 42 height 42
click at [7, 558] on button "button" at bounding box center [26, 572] width 42 height 42
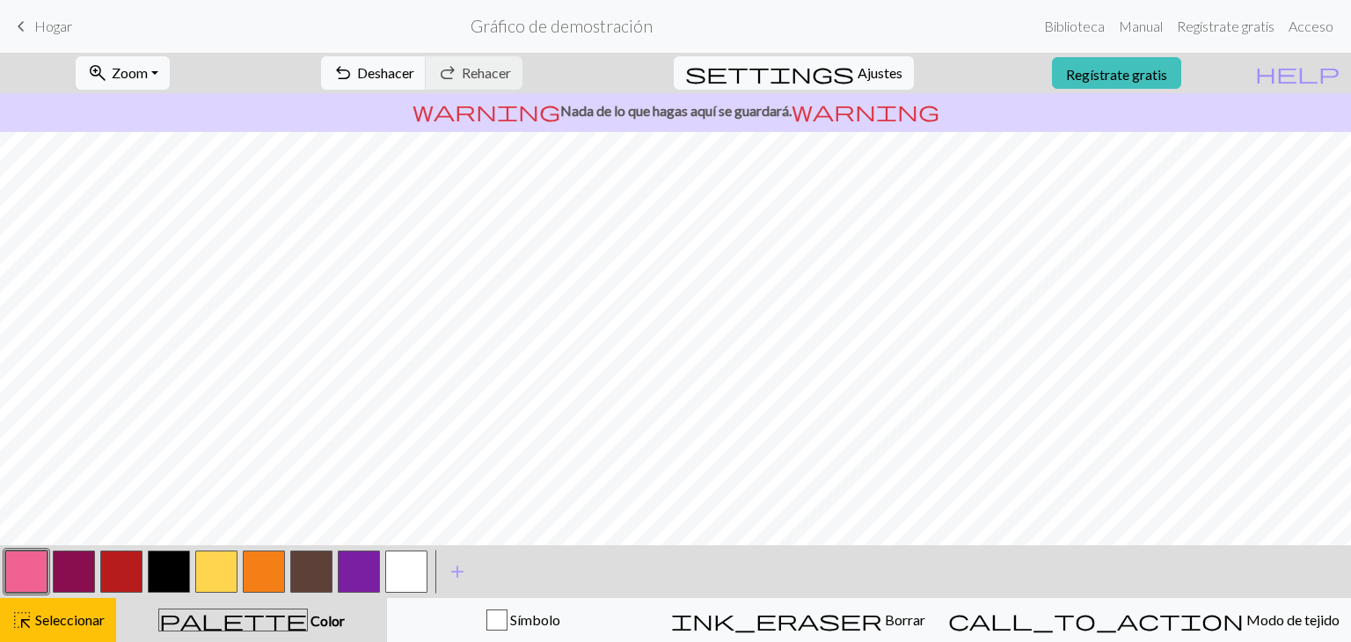
click at [84, 573] on button "button" at bounding box center [74, 572] width 42 height 42
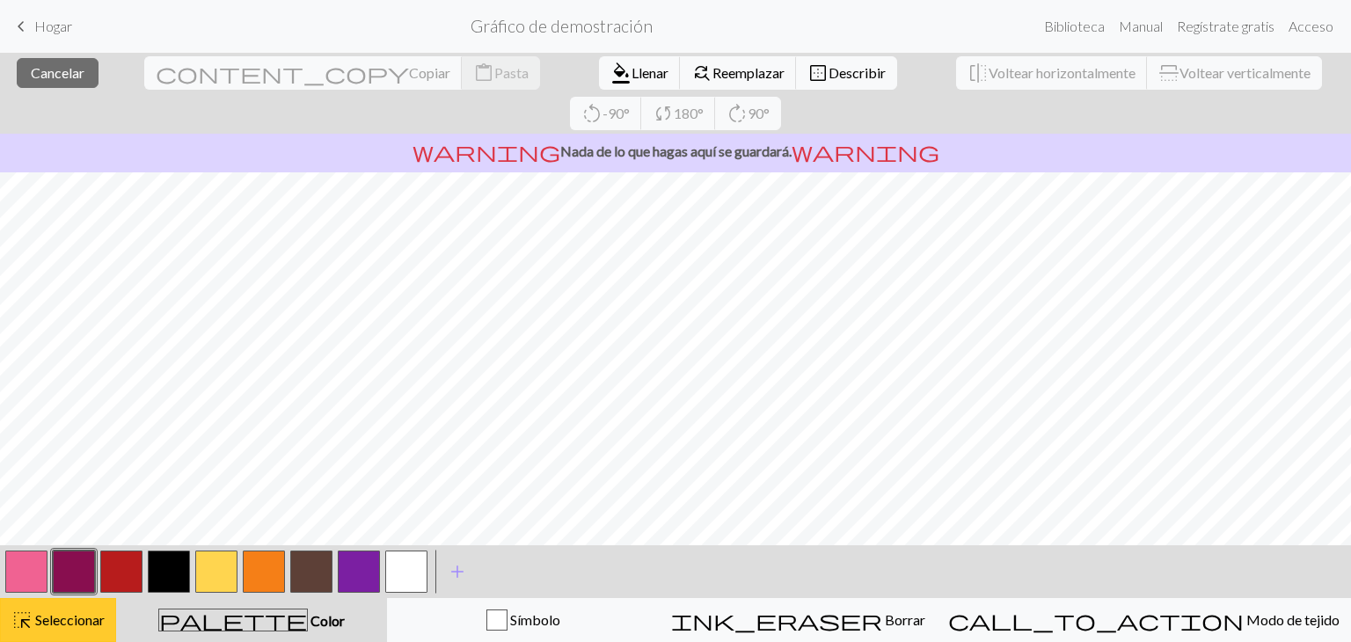
click at [80, 622] on font "Seleccionar" at bounding box center [69, 619] width 69 height 17
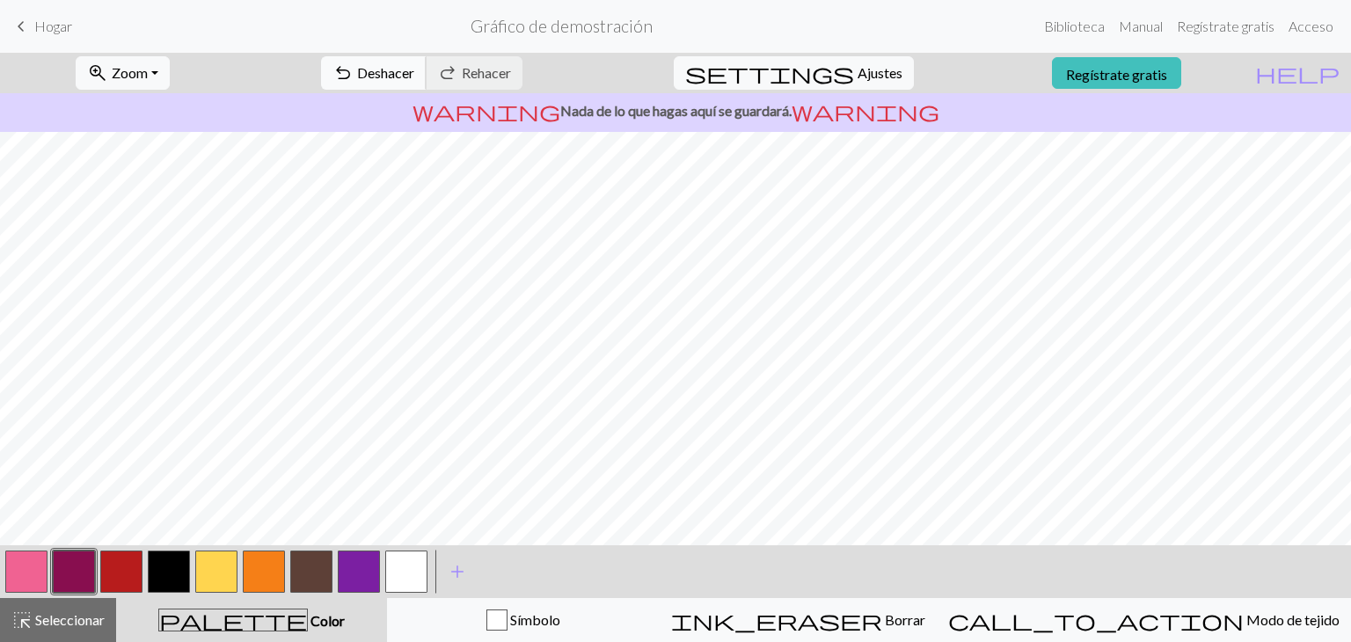
click at [414, 70] on font "Deshacer" at bounding box center [385, 72] width 57 height 17
click at [414, 64] on font "Deshacer" at bounding box center [385, 72] width 57 height 17
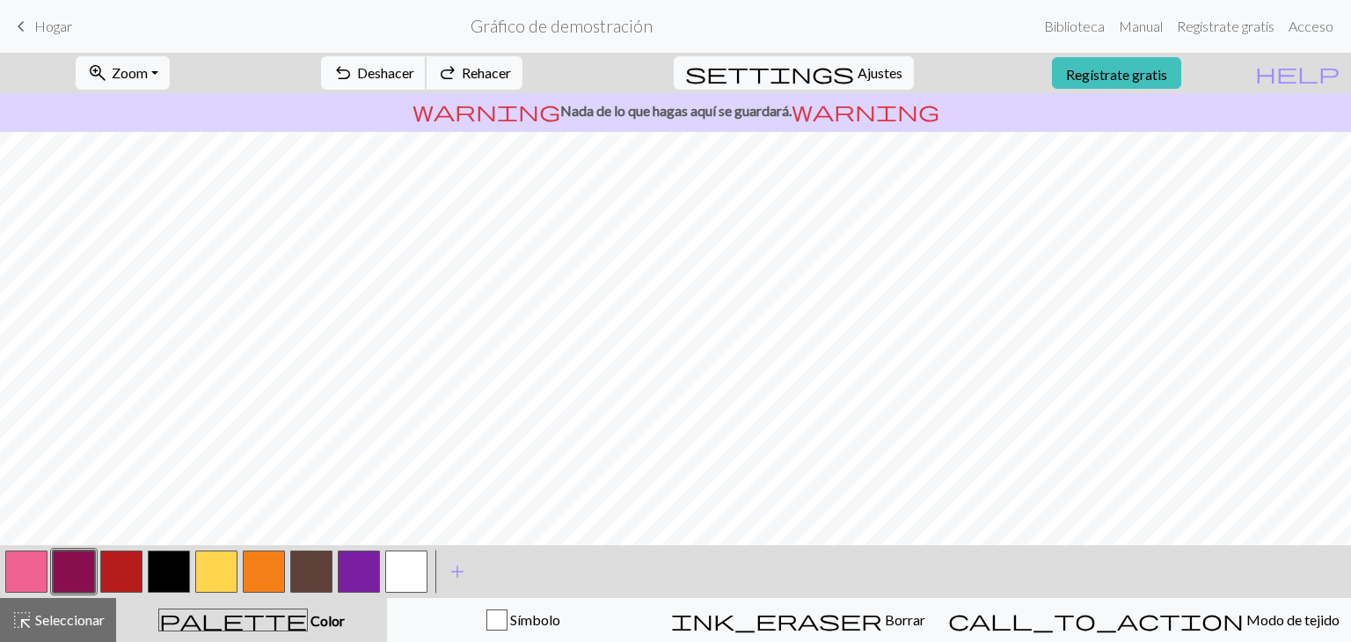
click at [414, 64] on font "Deshacer" at bounding box center [385, 72] width 57 height 17
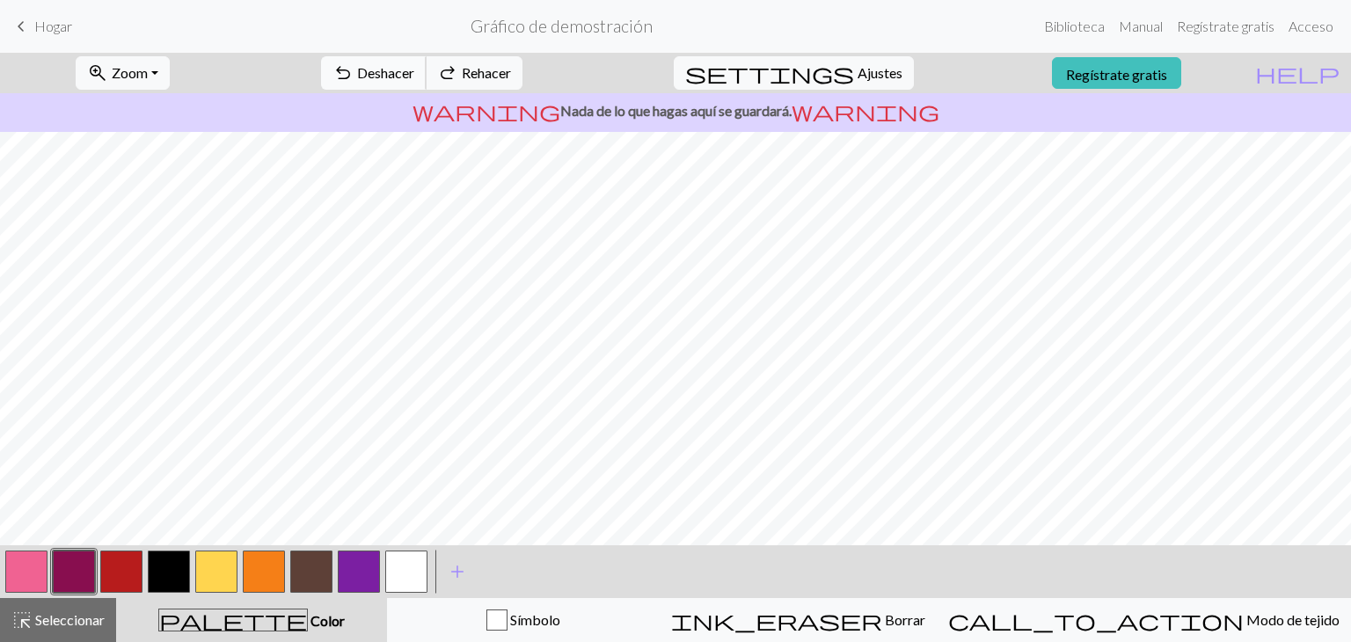
click at [414, 64] on font "Deshacer" at bounding box center [385, 72] width 57 height 17
click at [120, 571] on button "button" at bounding box center [121, 572] width 42 height 42
click at [317, 564] on button "button" at bounding box center [311, 572] width 42 height 42
click at [310, 577] on button "button" at bounding box center [311, 572] width 42 height 42
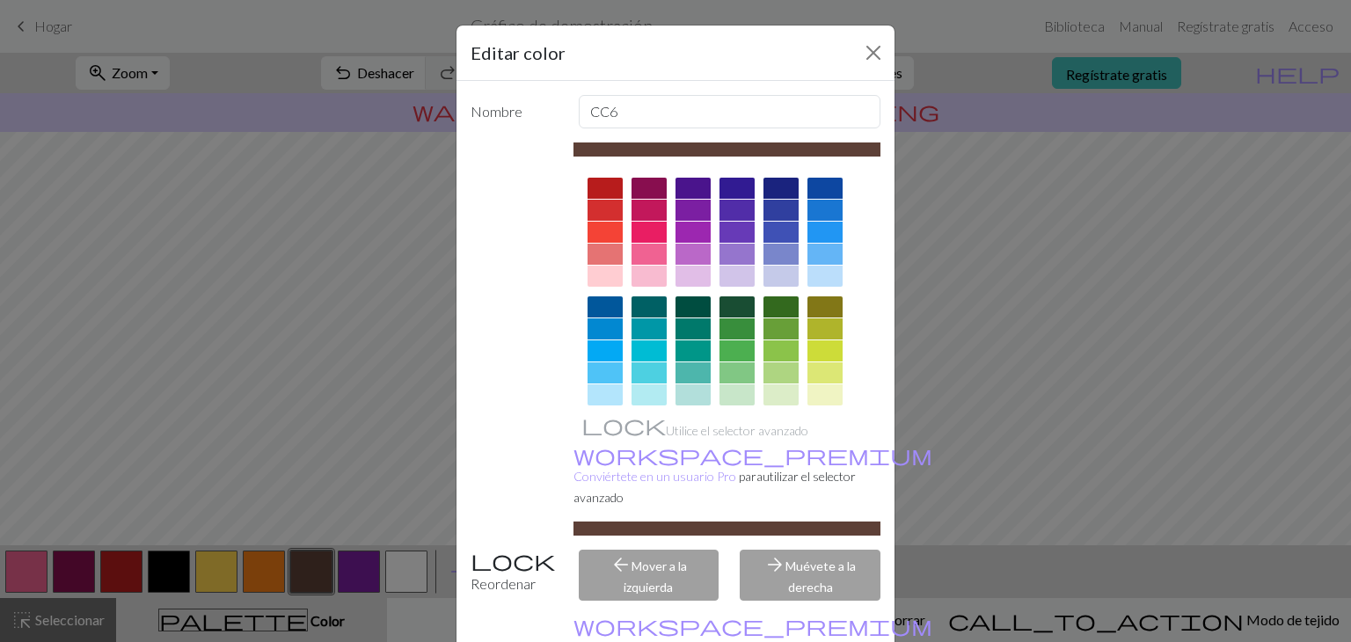
click at [873, 74] on div "Editar color" at bounding box center [675, 53] width 438 height 55
click at [872, 67] on div "Editar color" at bounding box center [675, 53] width 438 height 55
click at [868, 57] on button "Cerca" at bounding box center [873, 53] width 28 height 28
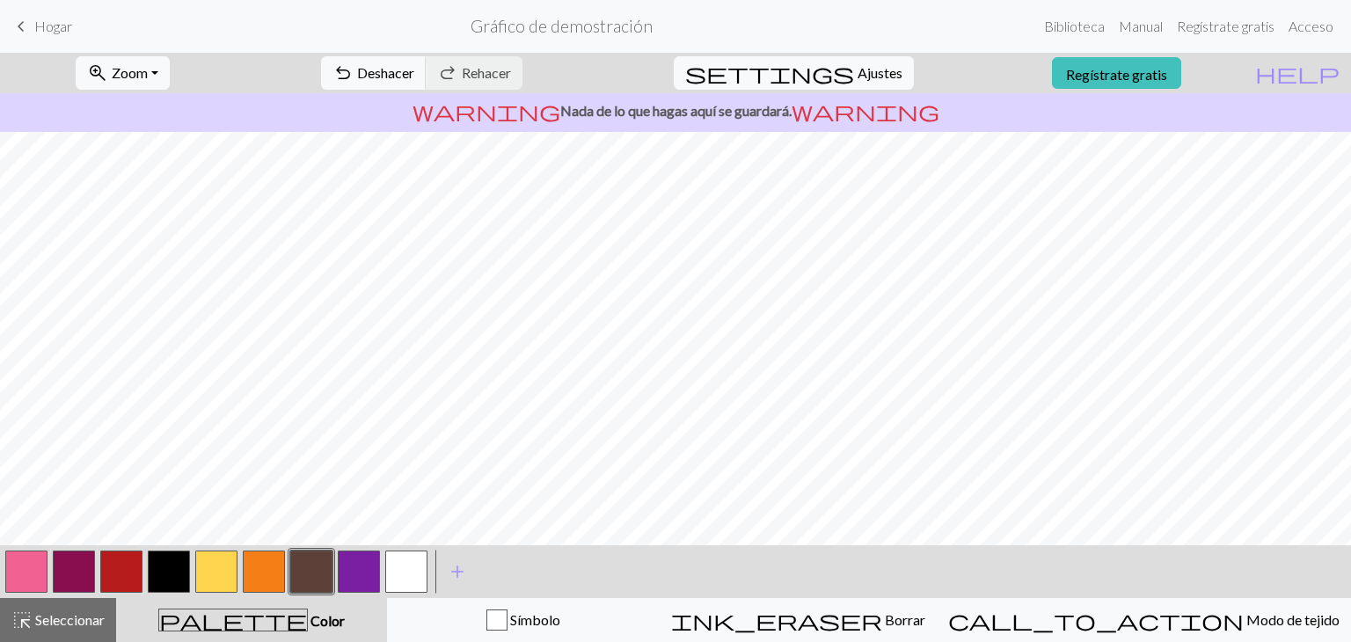
click at [273, 571] on button "button" at bounding box center [264, 572] width 42 height 42
click at [25, 573] on button "button" at bounding box center [26, 572] width 42 height 42
click at [354, 551] on button "button" at bounding box center [359, 572] width 42 height 42
click at [116, 574] on button "button" at bounding box center [121, 572] width 42 height 42
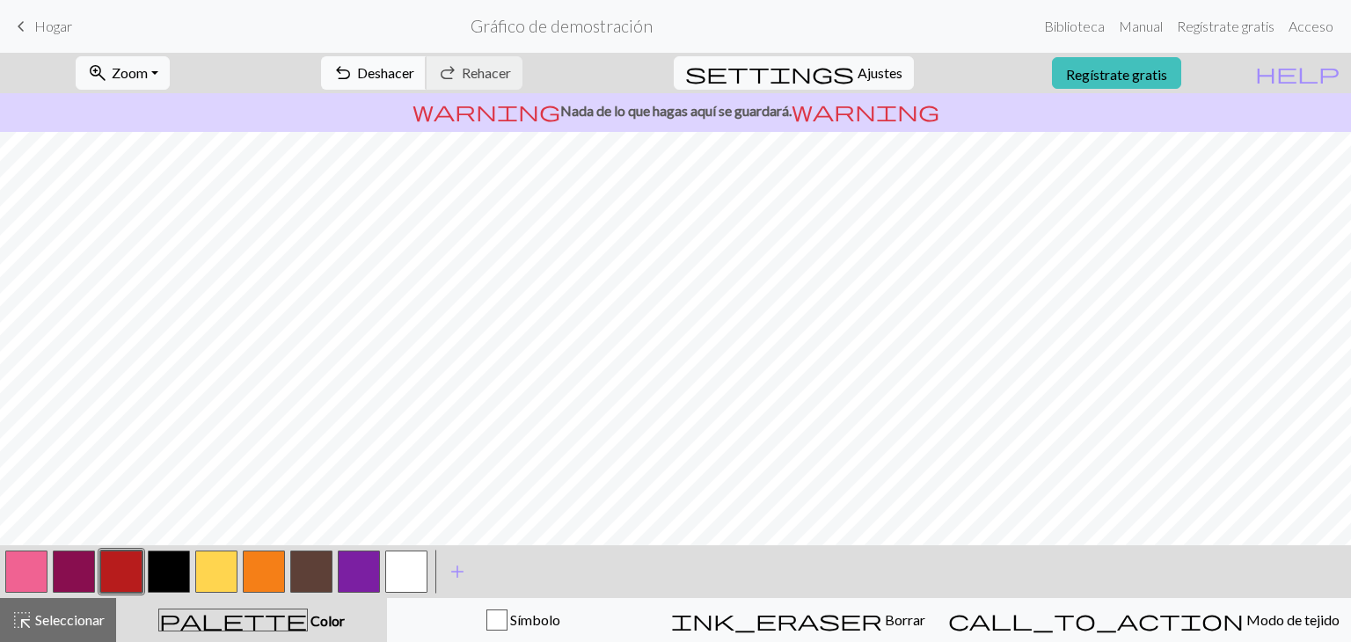
click at [427, 82] on button "undo Deshacer Deshacer" at bounding box center [374, 72] width 106 height 33
click at [522, 84] on button "redo Rehacer Rehacer" at bounding box center [474, 72] width 97 height 33
click at [427, 58] on button "undo Deshacer Deshacer" at bounding box center [374, 72] width 106 height 33
click at [153, 575] on button "button" at bounding box center [169, 572] width 42 height 42
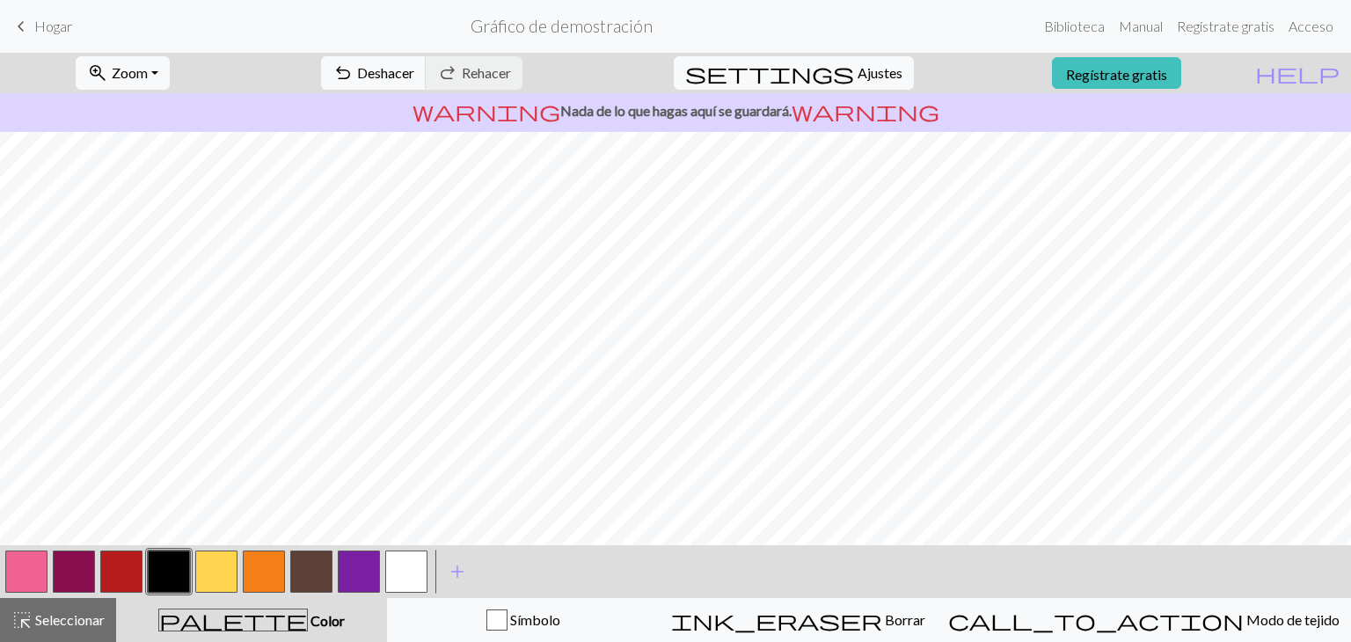
click at [220, 569] on button "button" at bounding box center [216, 572] width 42 height 42
click at [64, 554] on button "button" at bounding box center [74, 572] width 42 height 42
click at [208, 580] on button "button" at bounding box center [216, 572] width 42 height 42
click at [746, 116] on font "Nada de lo que hagas aquí se guardará." at bounding box center [675, 110] width 231 height 17
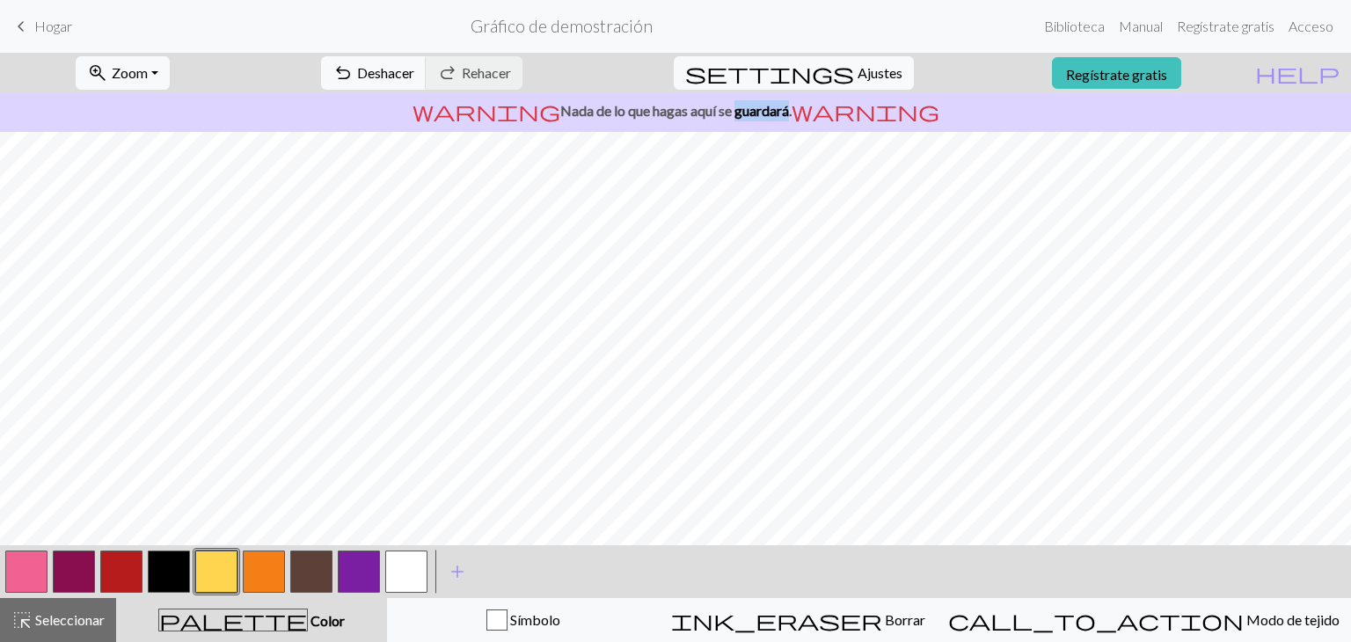
click at [746, 116] on font "Nada de lo que hagas aquí se guardará." at bounding box center [675, 110] width 231 height 17
click at [1181, 58] on link "Regístrate gratis" at bounding box center [1116, 73] width 129 height 33
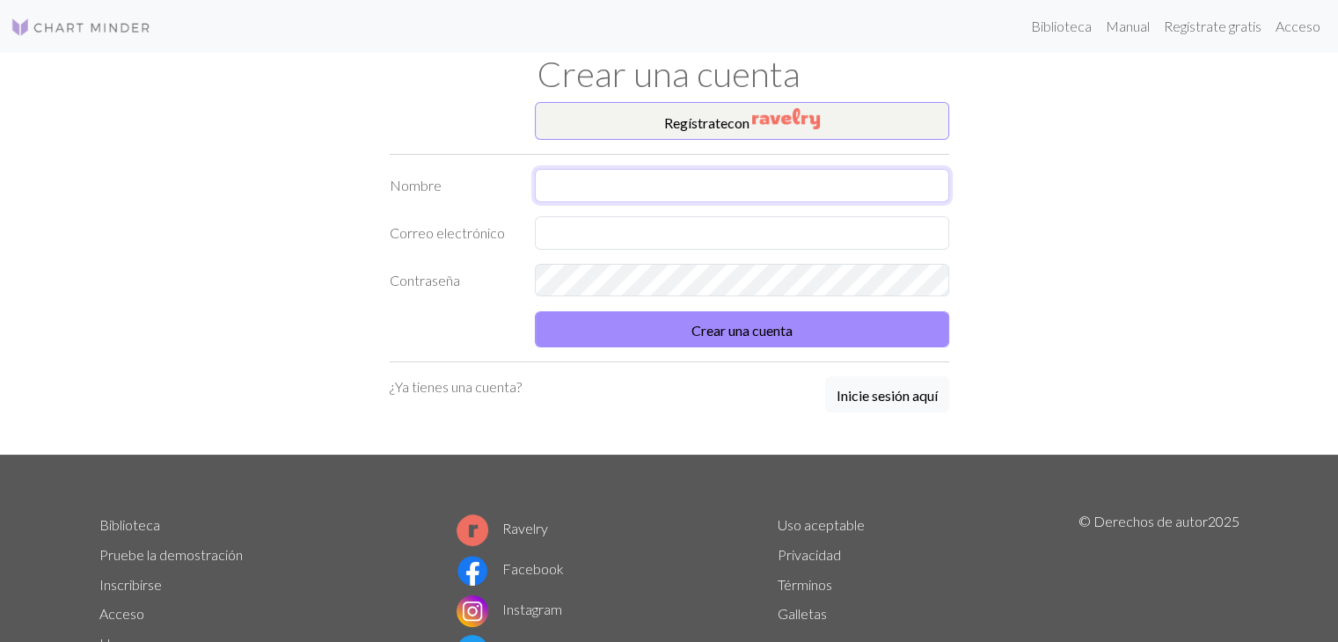
click at [661, 189] on input "text" at bounding box center [742, 185] width 414 height 33
type input "[PERSON_NAME]"
click at [640, 237] on input "text" at bounding box center [742, 232] width 414 height 33
type input "[EMAIL_ADDRESS][PERSON_NAME][DOMAIN_NAME]"
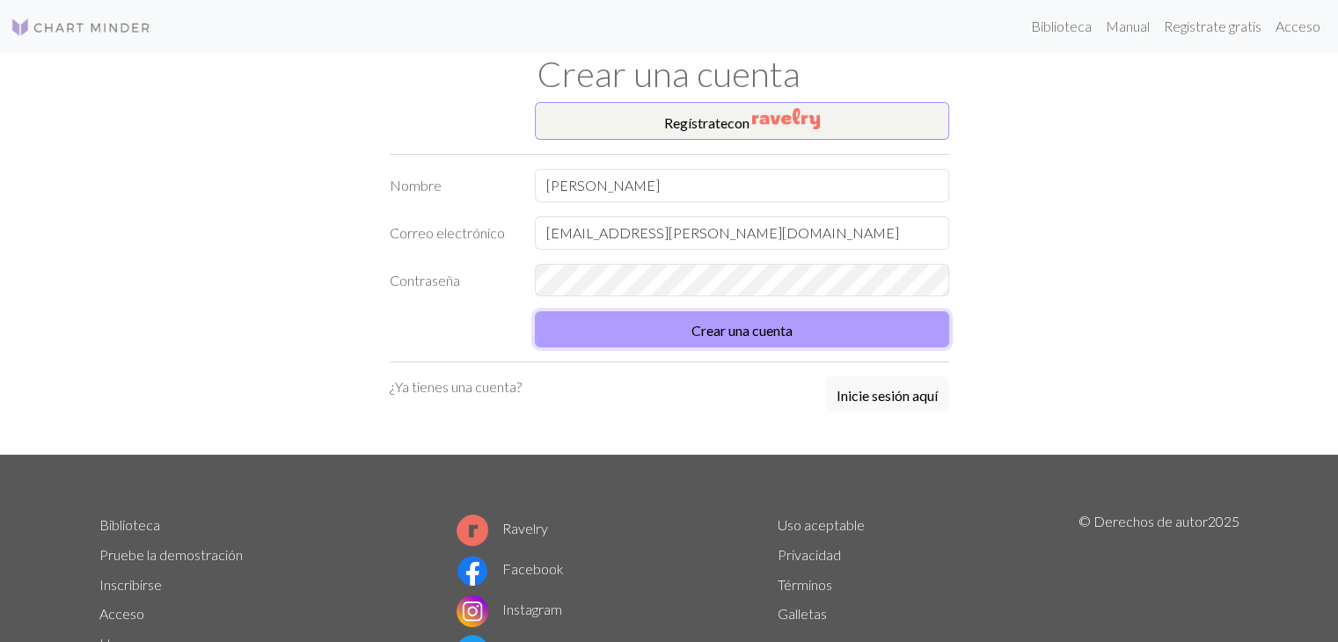
click at [643, 318] on button "Crear una cuenta" at bounding box center [742, 329] width 414 height 36
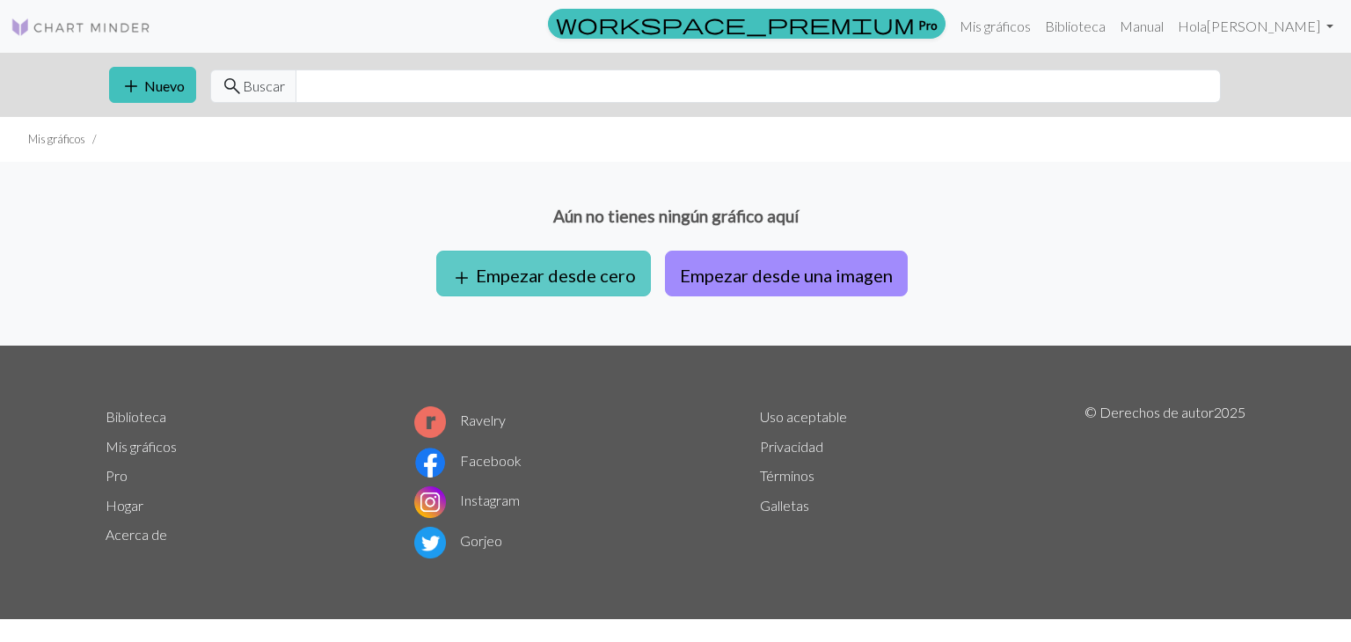
click at [511, 272] on font "Empezar desde cero" at bounding box center [556, 275] width 160 height 21
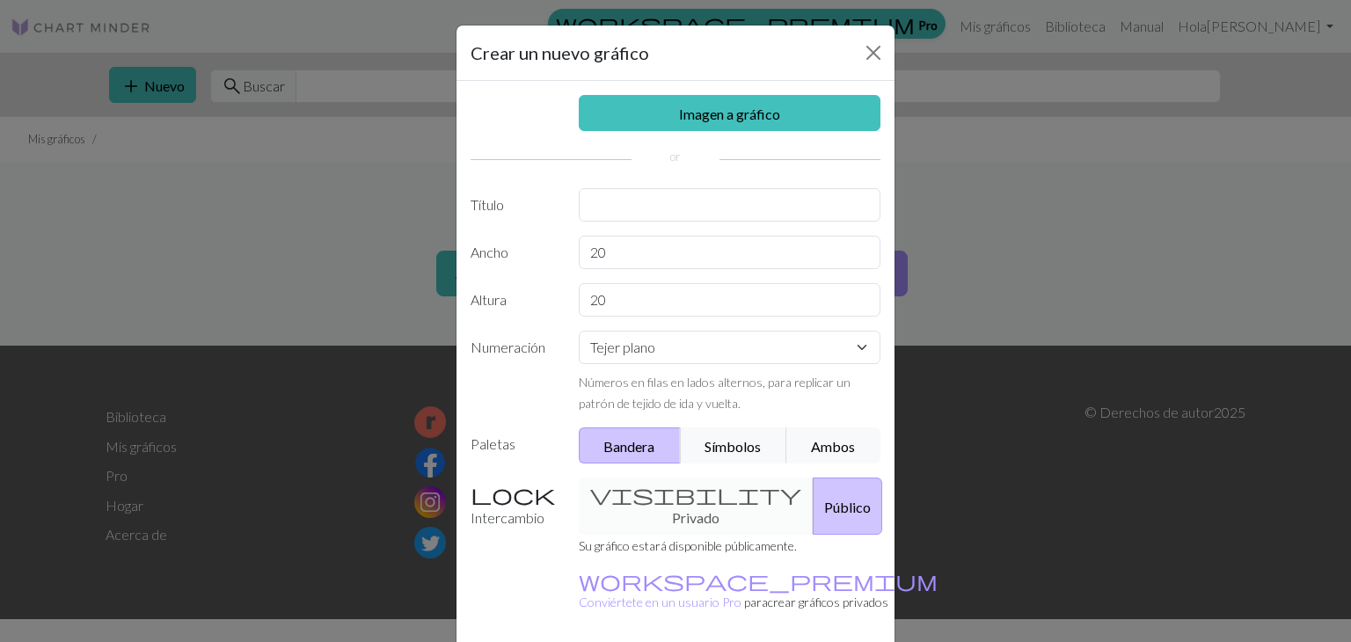
click at [880, 26] on div "Crear un nuevo gráfico" at bounding box center [675, 53] width 438 height 55
click at [868, 40] on button "Cerca" at bounding box center [873, 53] width 28 height 28
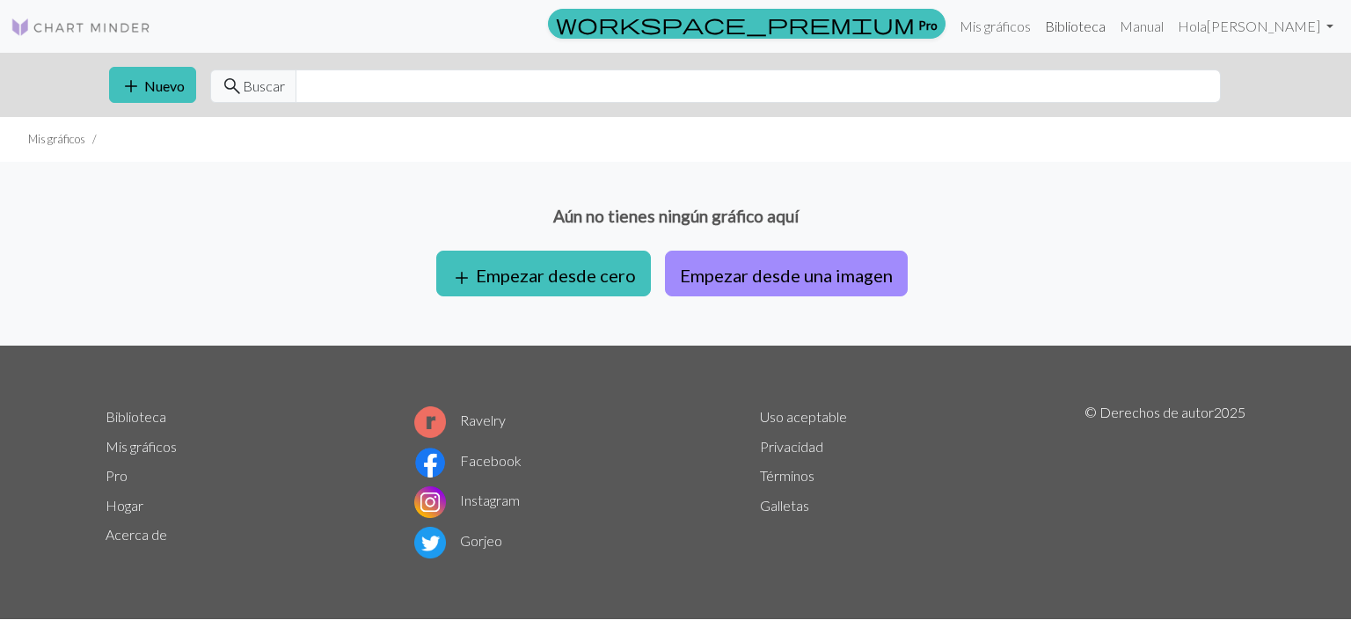
click at [1106, 29] on font "Biblioteca" at bounding box center [1075, 26] width 61 height 17
click at [485, 269] on font "Empezar desde cero" at bounding box center [556, 275] width 160 height 21
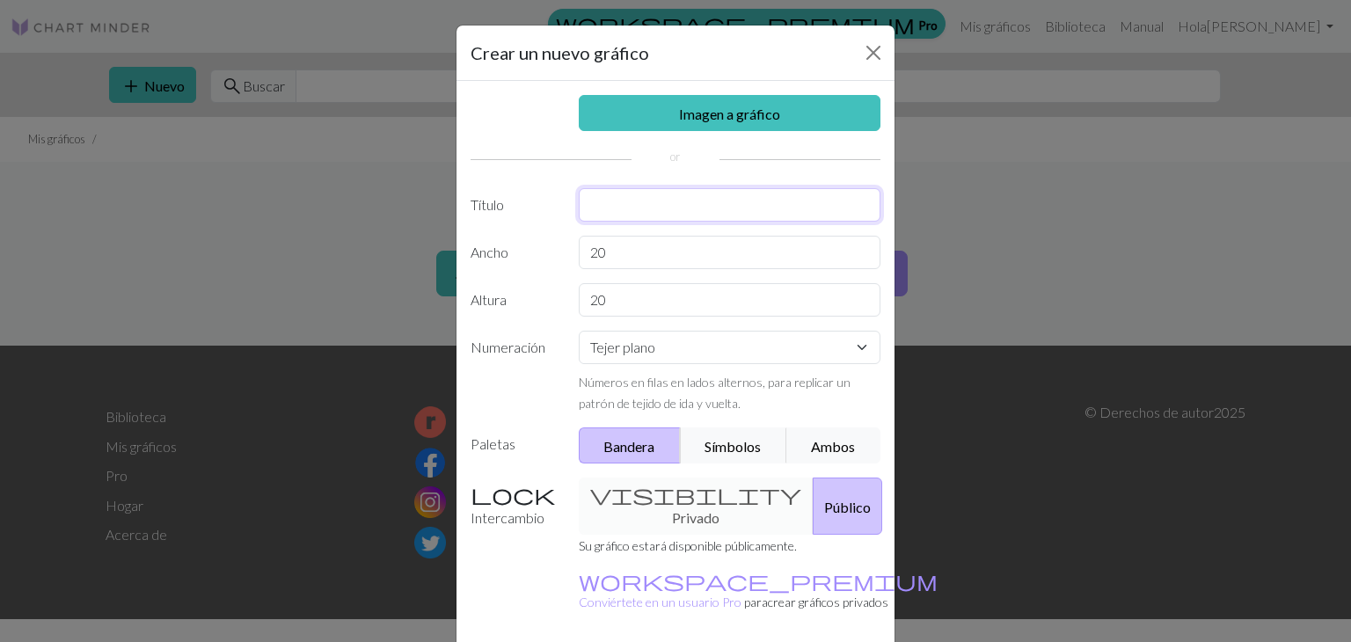
click at [678, 196] on input "text" at bounding box center [730, 204] width 303 height 33
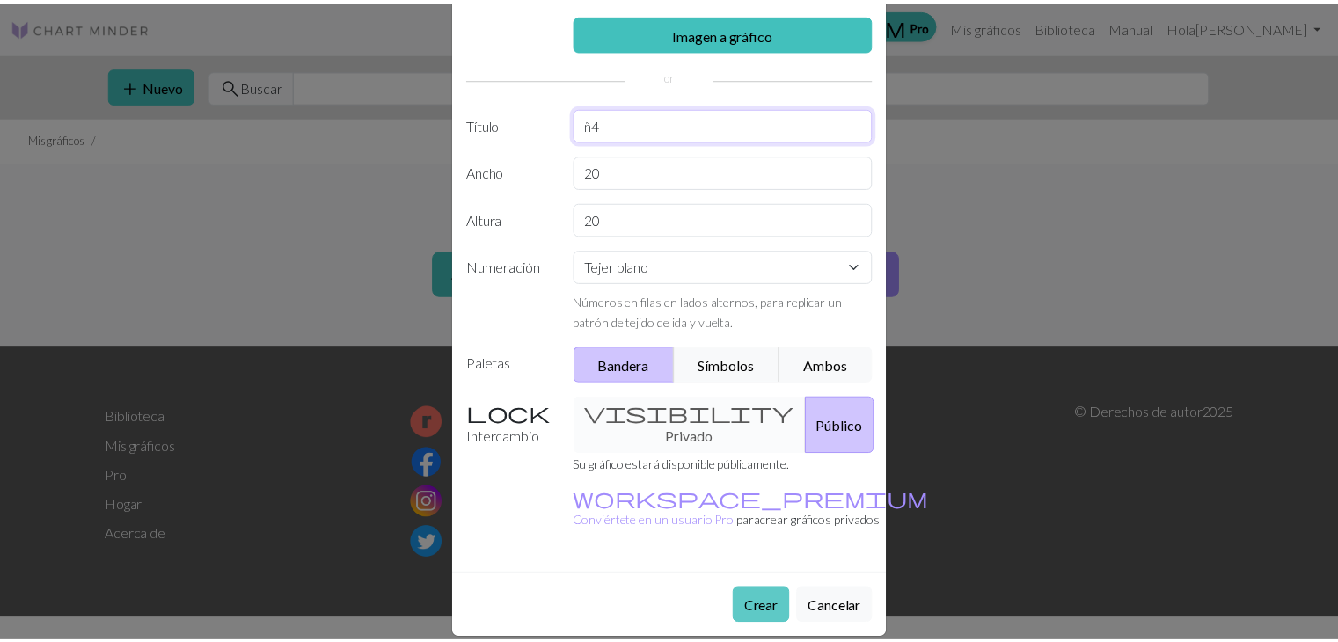
scroll to position [81, 0]
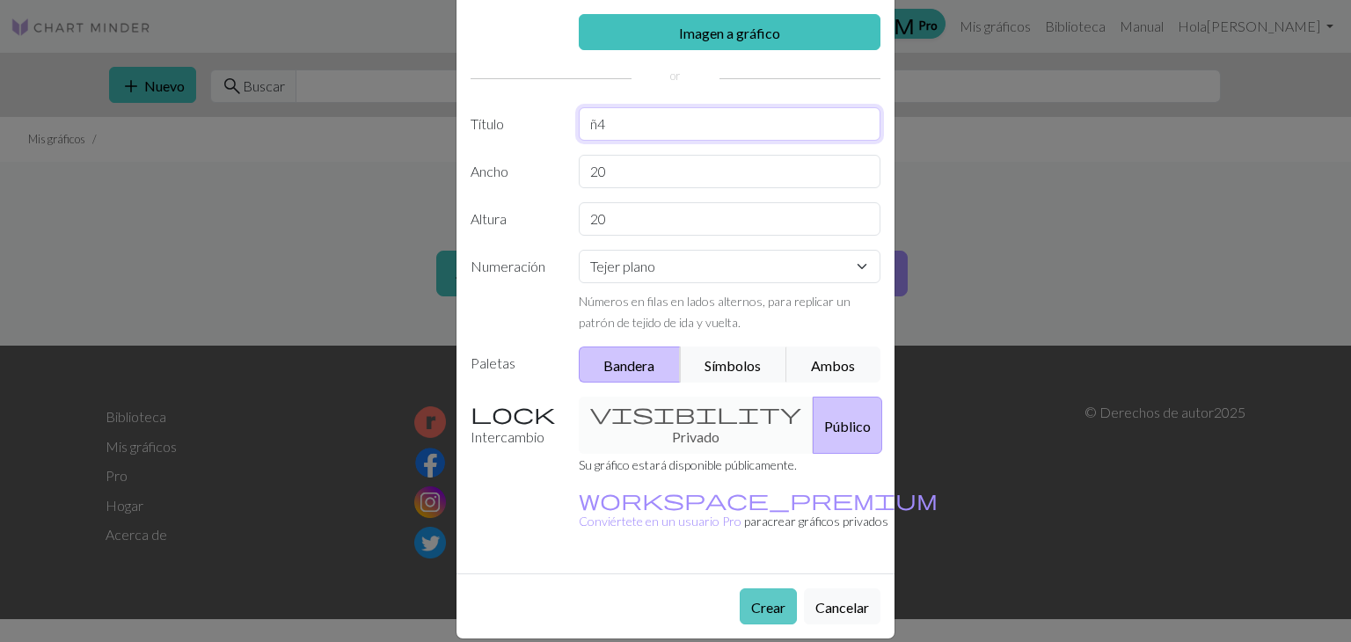
type input "ñ4"
click at [742, 595] on button "Crear" at bounding box center [768, 606] width 57 height 36
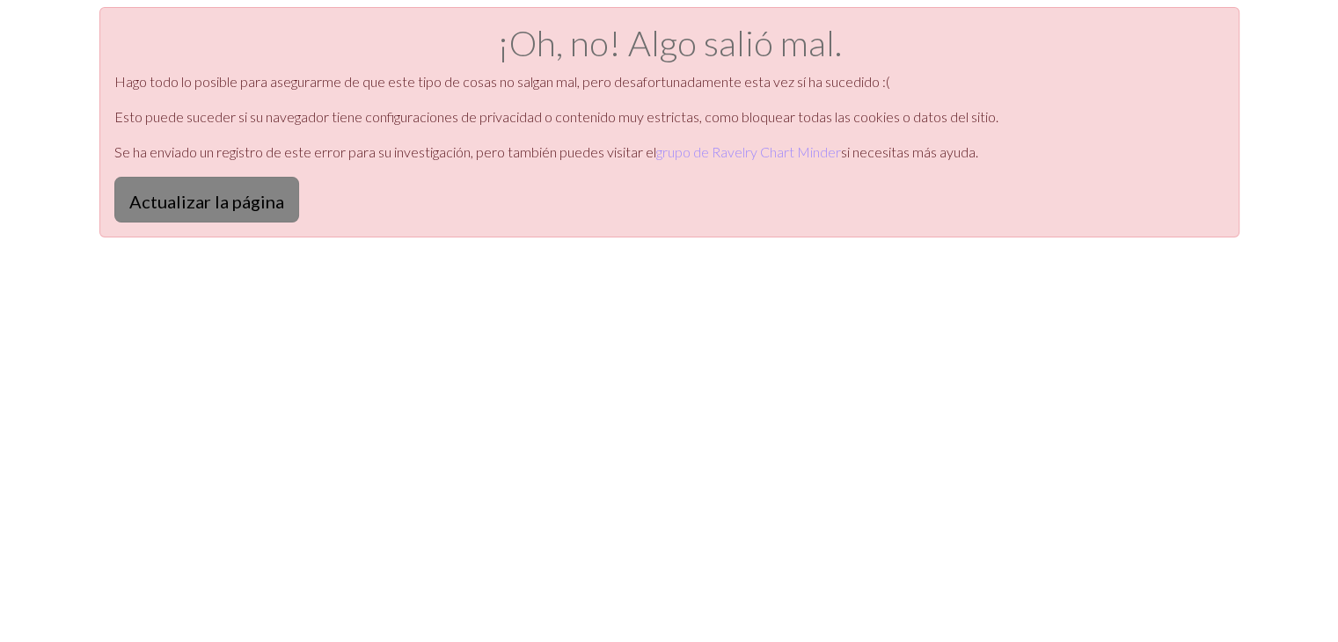
click at [250, 206] on font "Actualizar la página" at bounding box center [206, 201] width 155 height 21
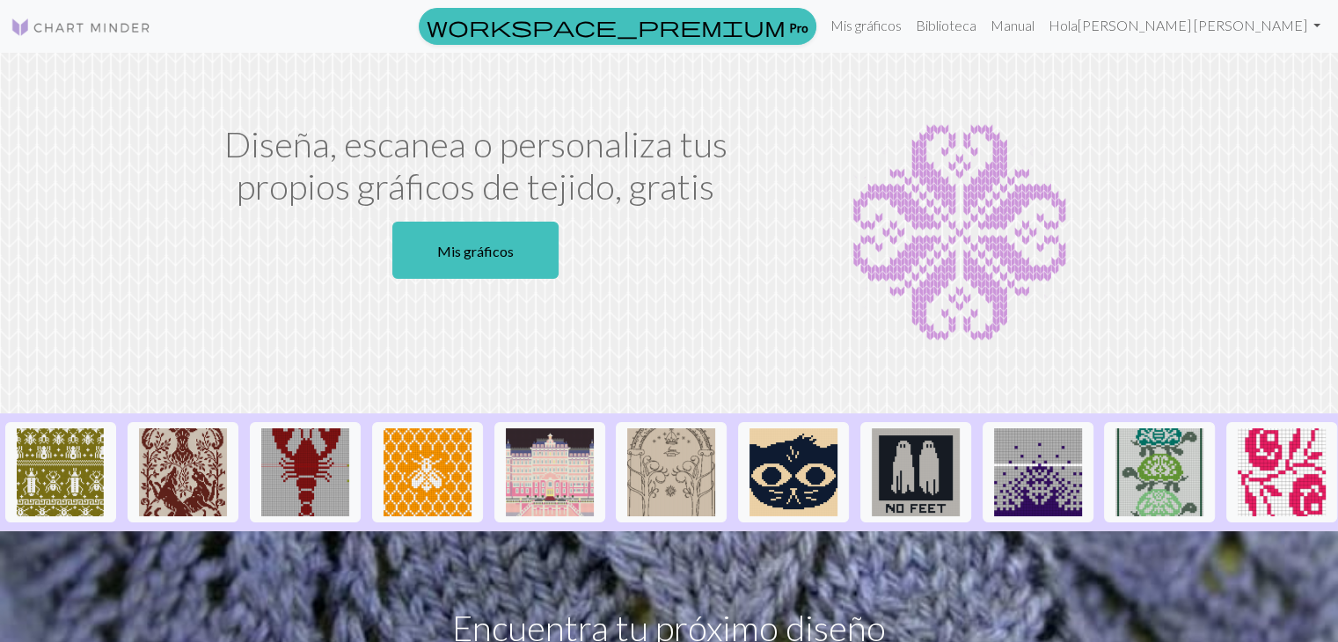
click at [798, 174] on img at bounding box center [960, 233] width 366 height 220
click at [506, 246] on font "Mis gráficos" at bounding box center [475, 251] width 77 height 17
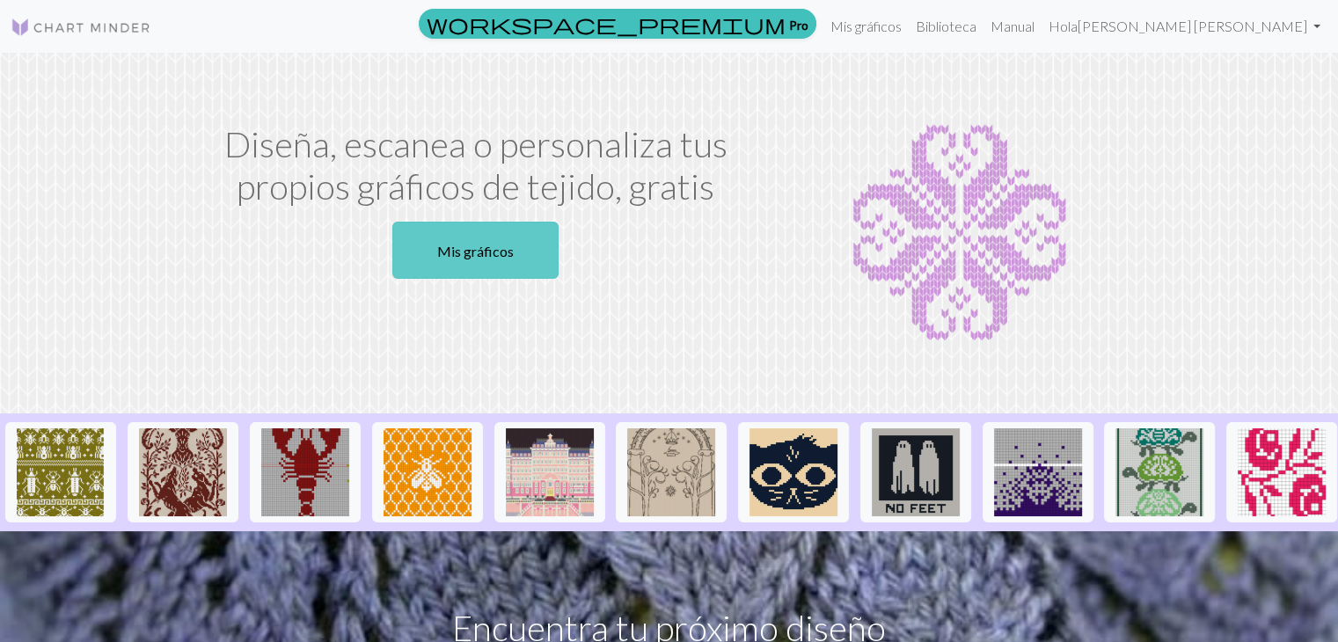
click at [468, 277] on link "Mis gráficos" at bounding box center [475, 250] width 166 height 57
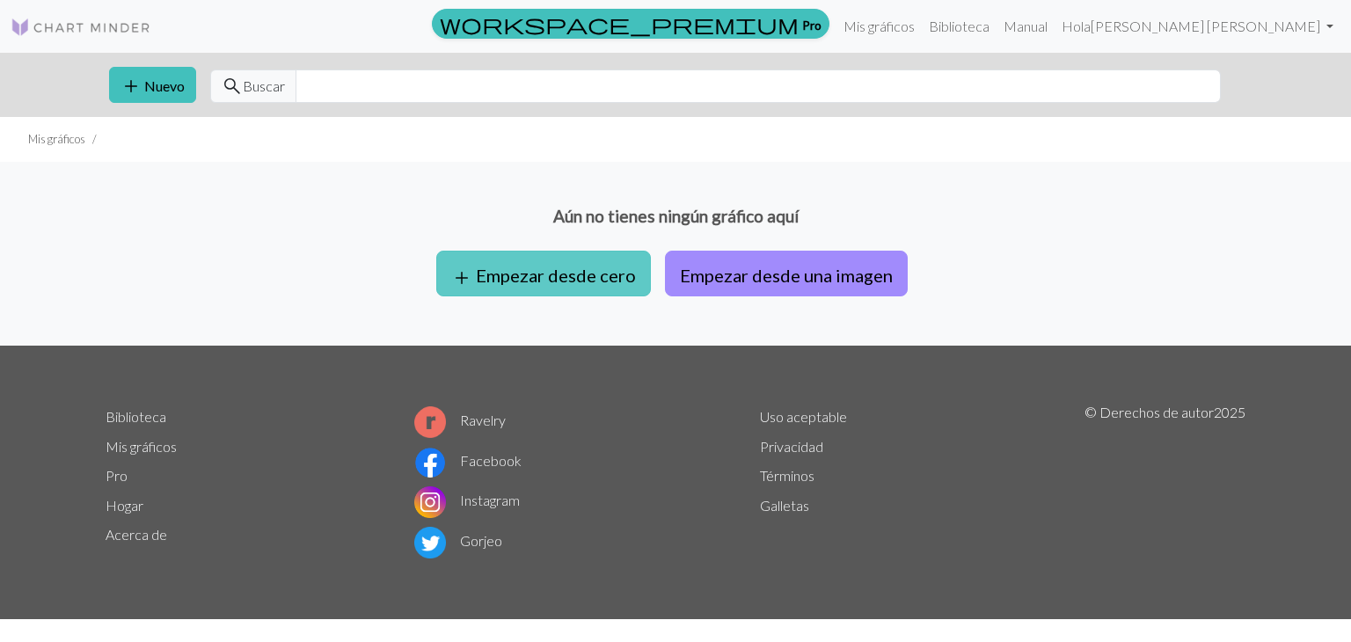
click at [521, 266] on font "Empezar desde cero" at bounding box center [556, 275] width 160 height 21
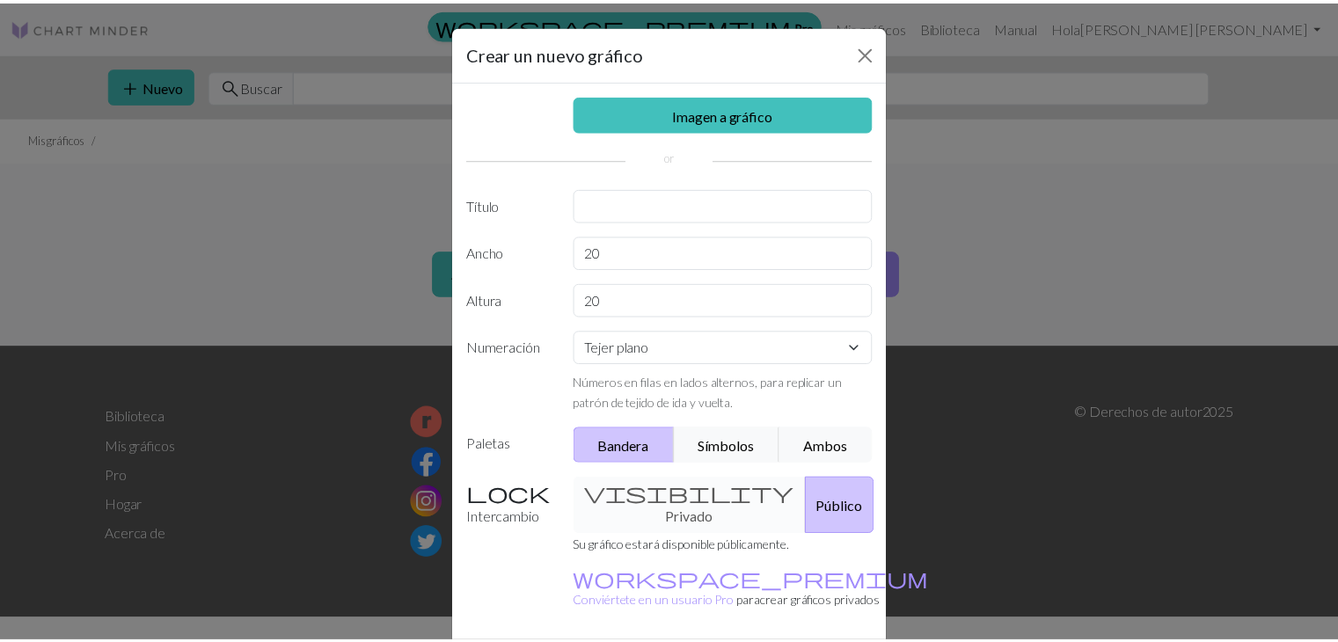
scroll to position [81, 0]
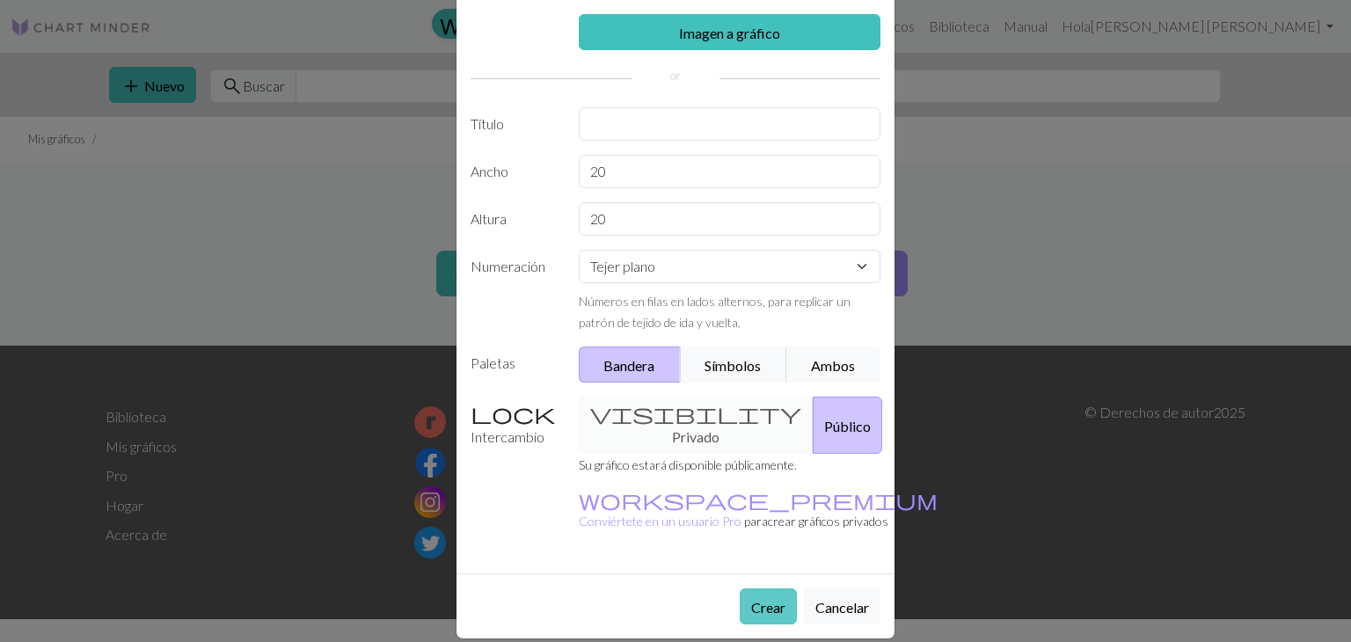
click at [752, 597] on font "Crear" at bounding box center [768, 605] width 34 height 17
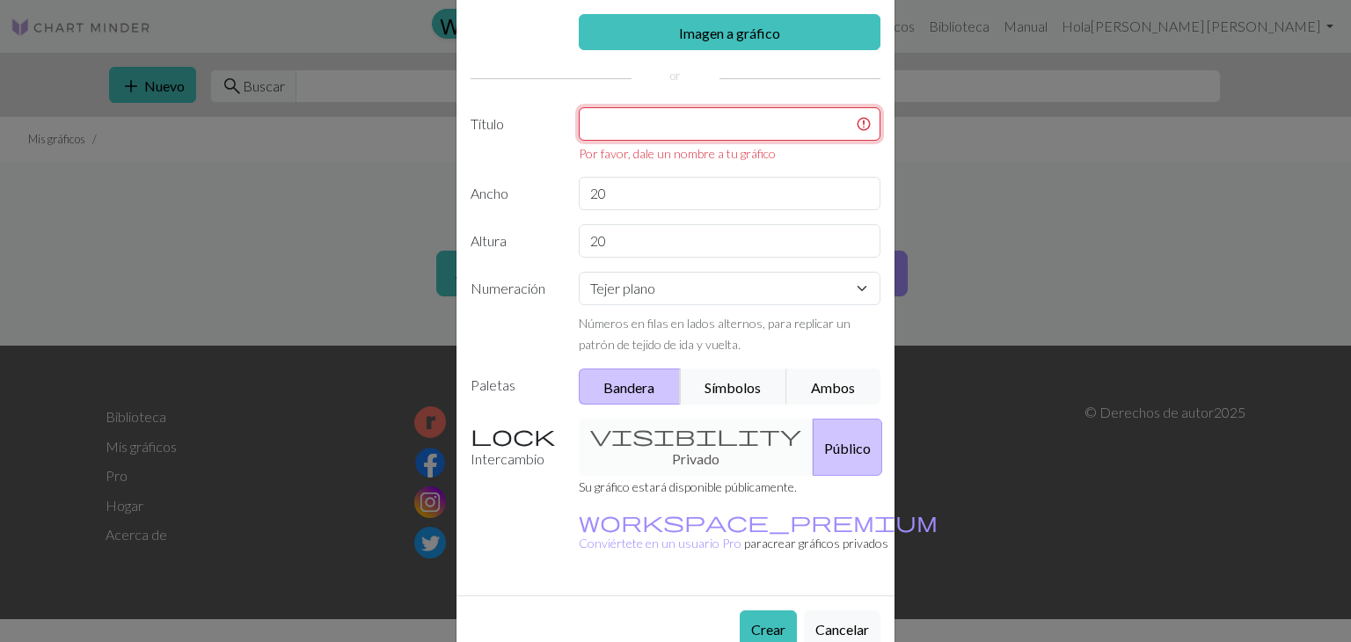
click at [658, 136] on input "text" at bounding box center [730, 123] width 303 height 33
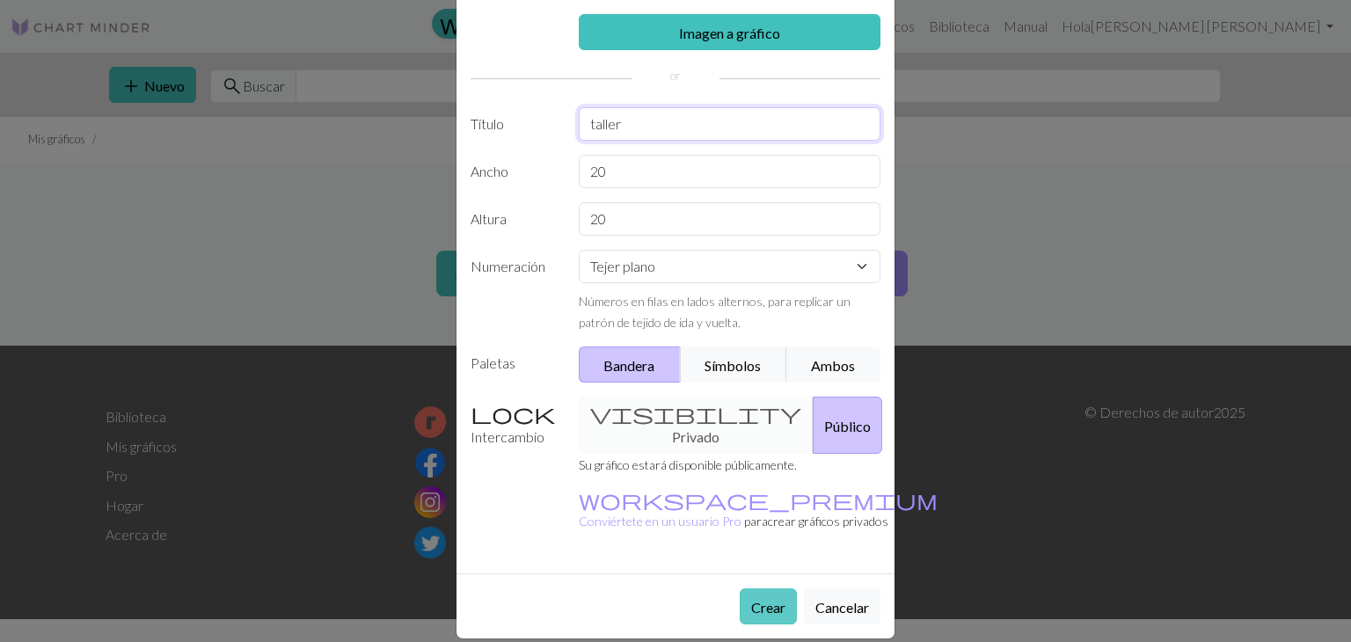
type input "taller"
click at [761, 599] on font "Crear" at bounding box center [768, 607] width 34 height 17
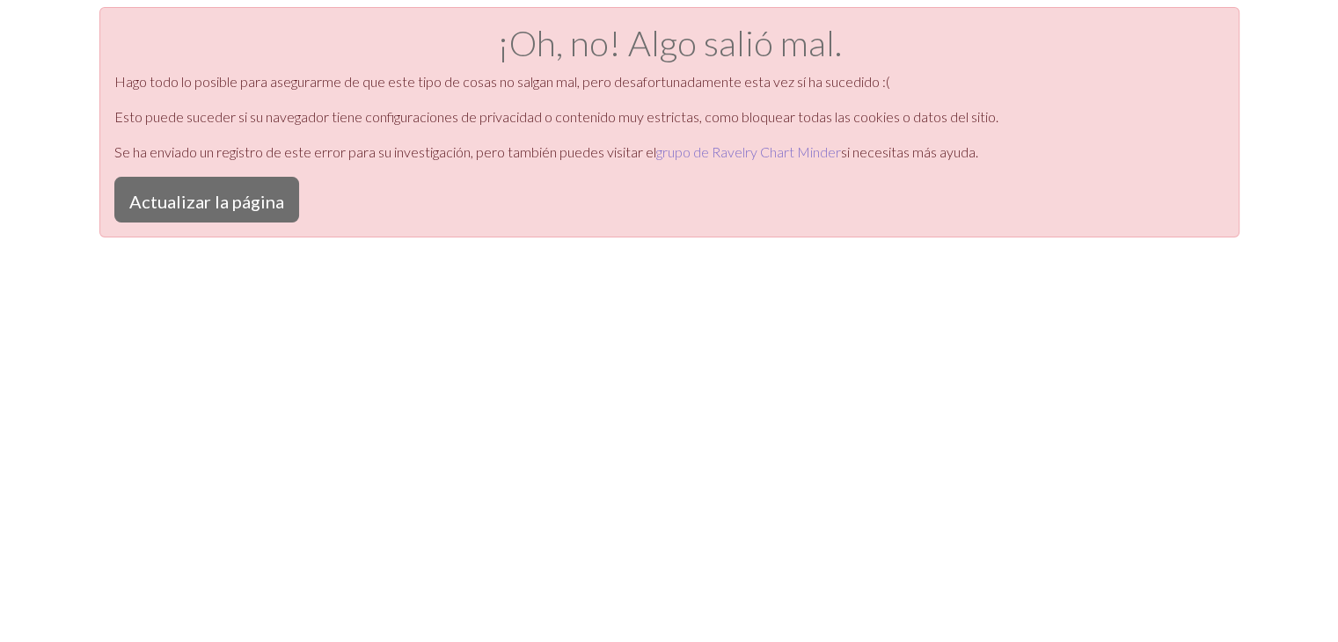
click at [739, 149] on font "grupo de Ravelry Chart Minder" at bounding box center [748, 151] width 185 height 17
click at [251, 199] on font "Actualizar la página" at bounding box center [206, 201] width 155 height 21
